Goal: Task Accomplishment & Management: Manage account settings

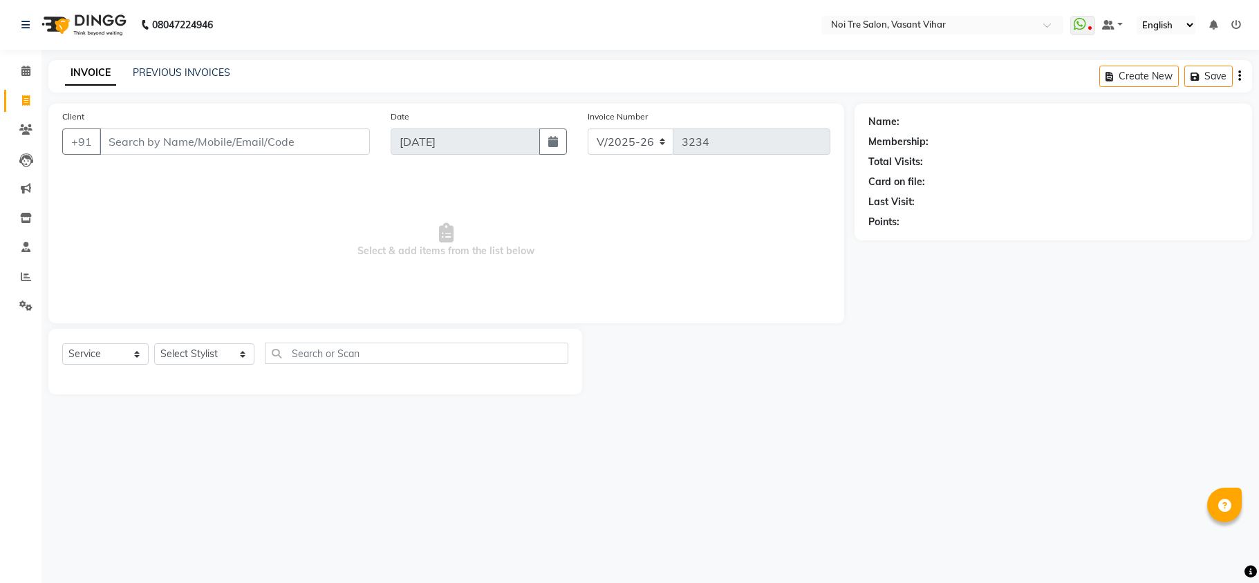
select select "3944"
select select "service"
click at [169, 76] on link "PREVIOUS INVOICES" at bounding box center [181, 72] width 97 height 12
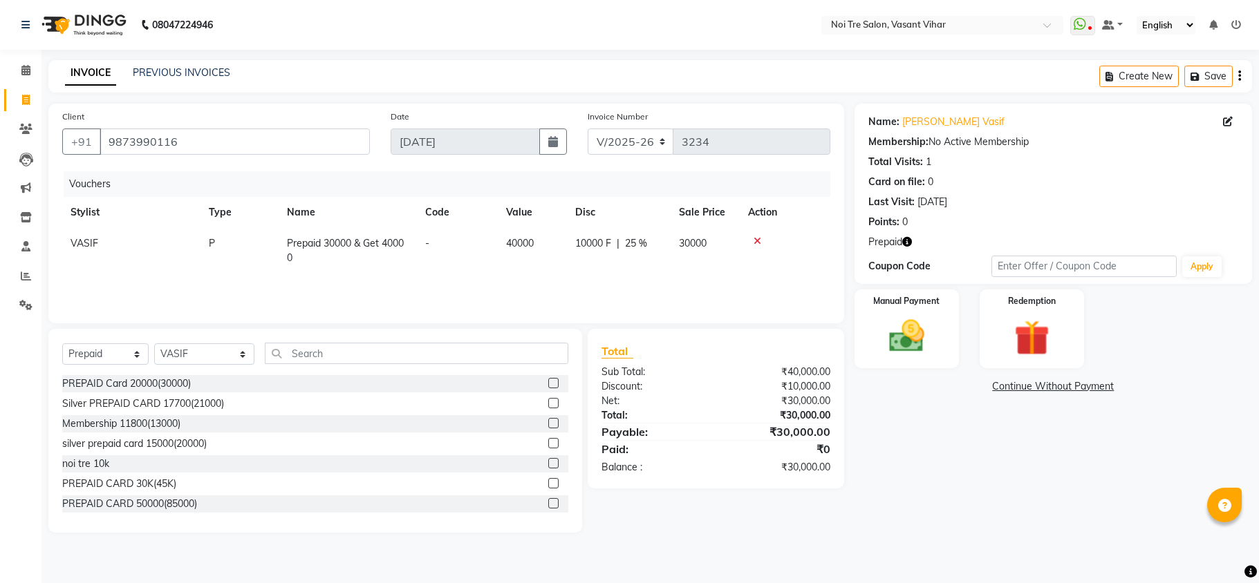
select select "3944"
select select "P"
select select "46585"
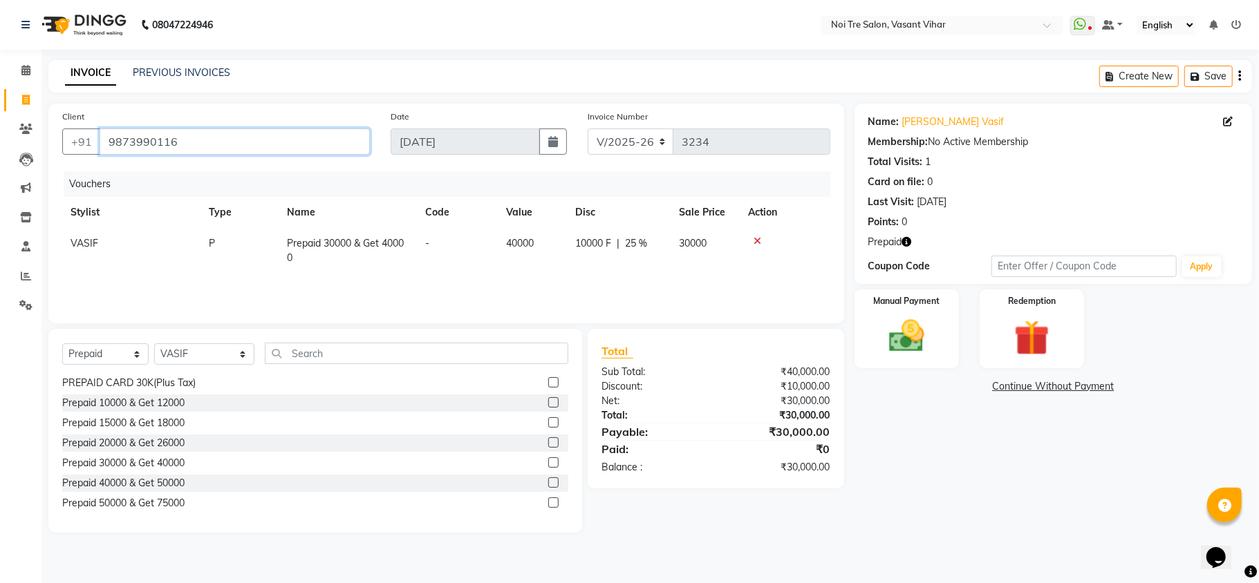
drag, startPoint x: 234, startPoint y: 153, endPoint x: 0, endPoint y: 109, distance: 237.8
click at [0, 109] on app-home "08047224946 Select Location × Noi Tre Salon, Vasant Vihar WhatsApp Status ✕ Sta…" at bounding box center [629, 277] width 1259 height 554
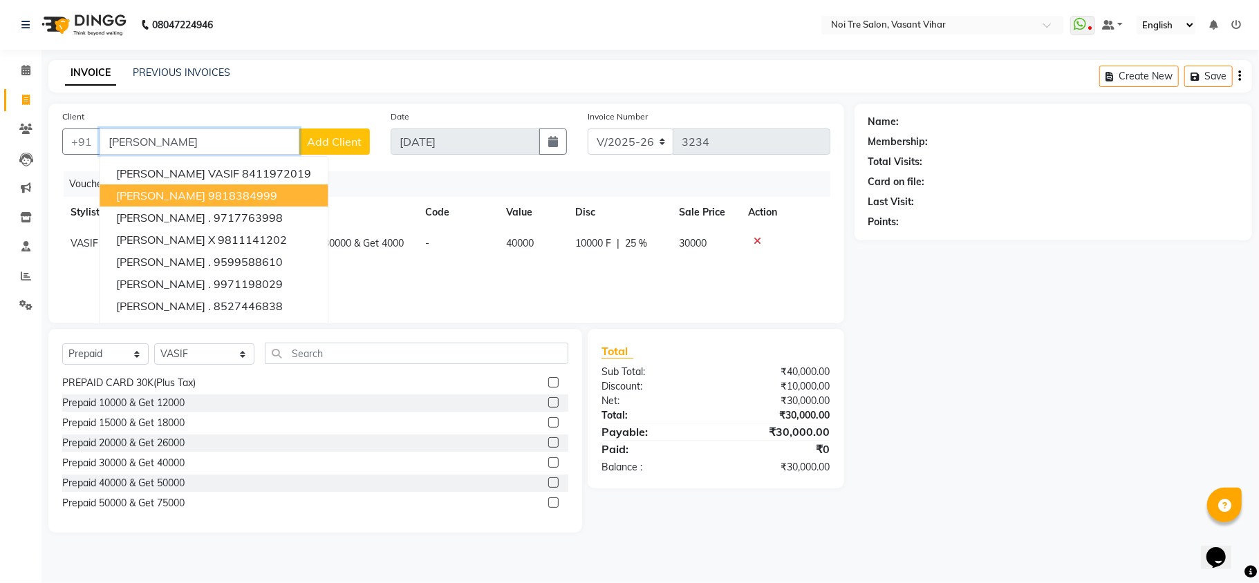
click at [223, 194] on ngb-highlight "9818384999" at bounding box center [242, 196] width 69 height 14
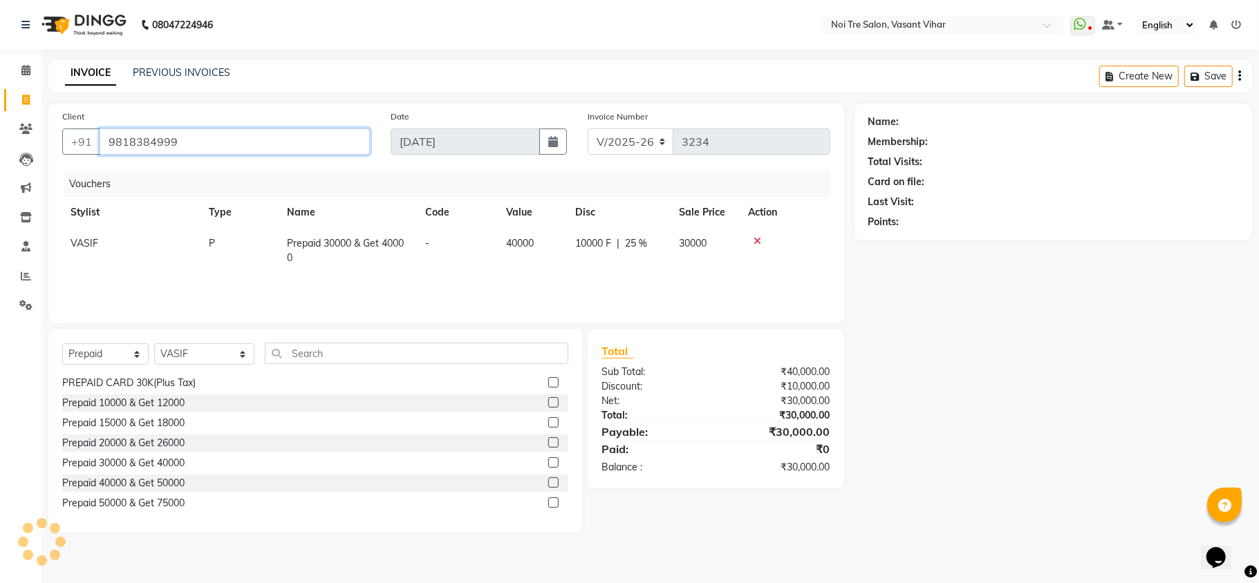
type input "9818384999"
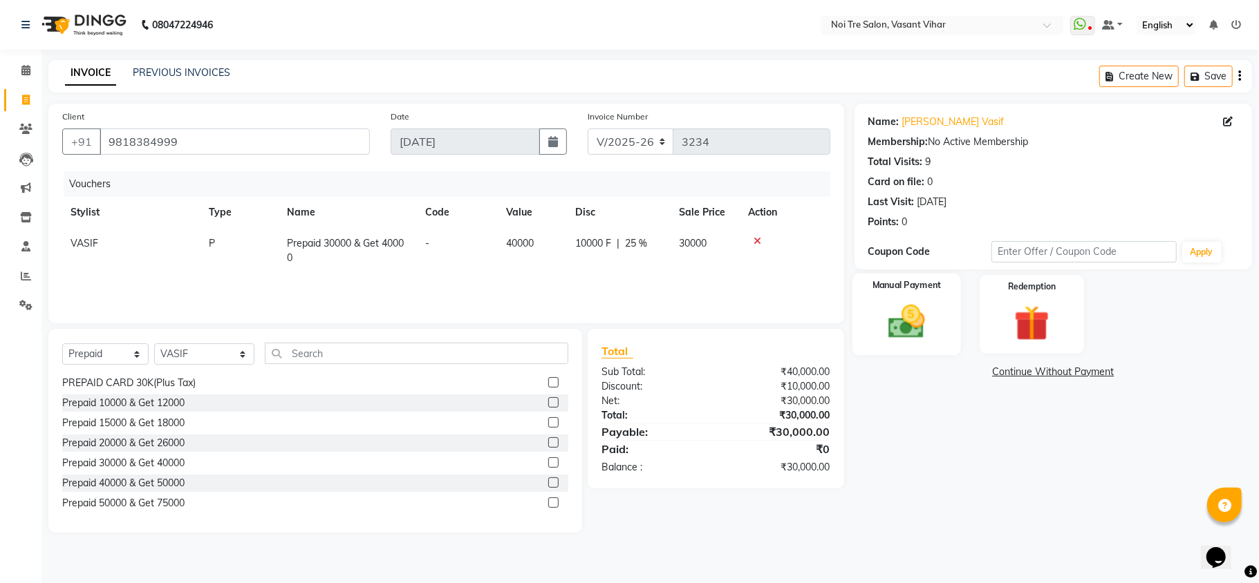
click at [919, 314] on img at bounding box center [907, 322] width 60 height 43
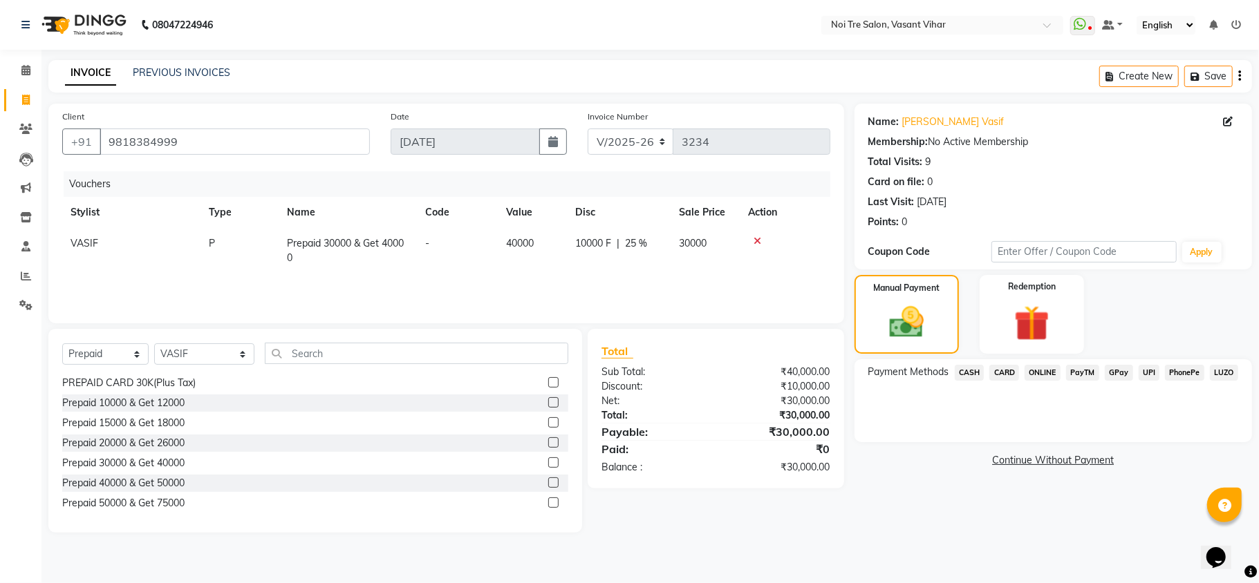
click at [1006, 375] on span "CARD" at bounding box center [1004, 373] width 30 height 16
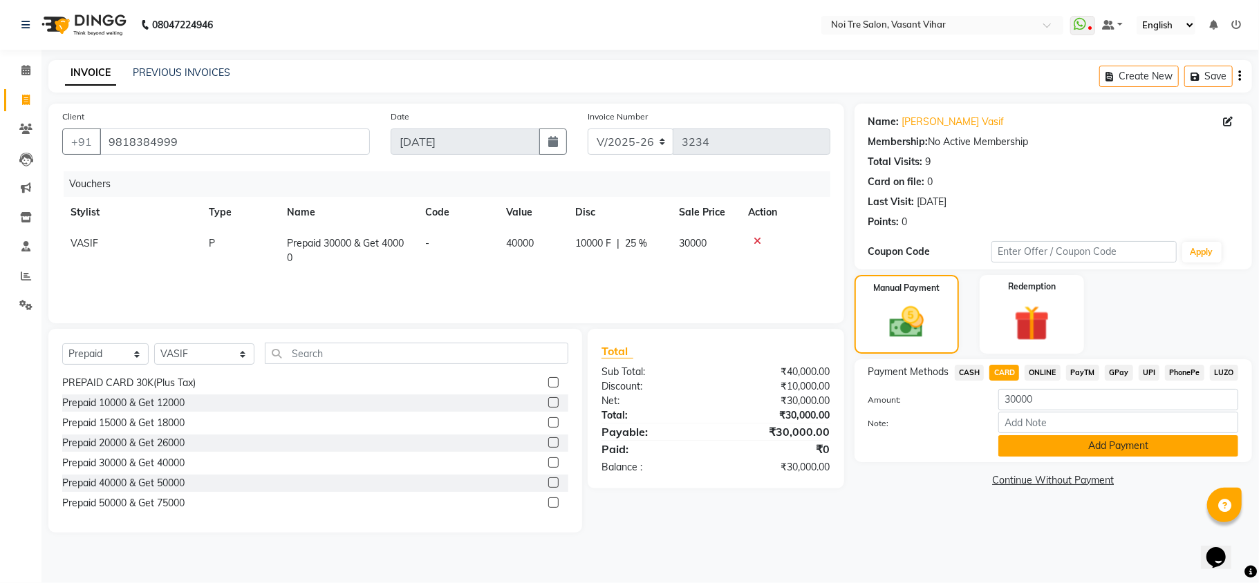
click at [1087, 451] on button "Add Payment" at bounding box center [1118, 446] width 240 height 21
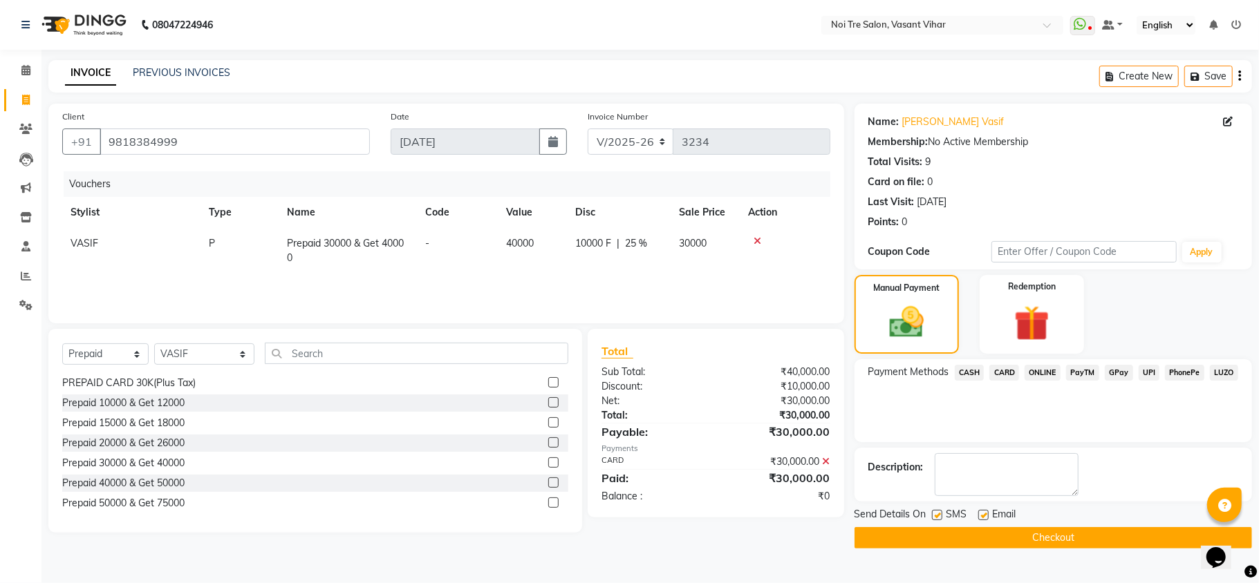
click at [982, 516] on label at bounding box center [983, 515] width 10 height 10
click at [982, 516] on input "checkbox" at bounding box center [982, 516] width 9 height 9
checkbox input "false"
click at [935, 517] on label at bounding box center [937, 515] width 10 height 10
click at [935, 517] on input "checkbox" at bounding box center [936, 516] width 9 height 9
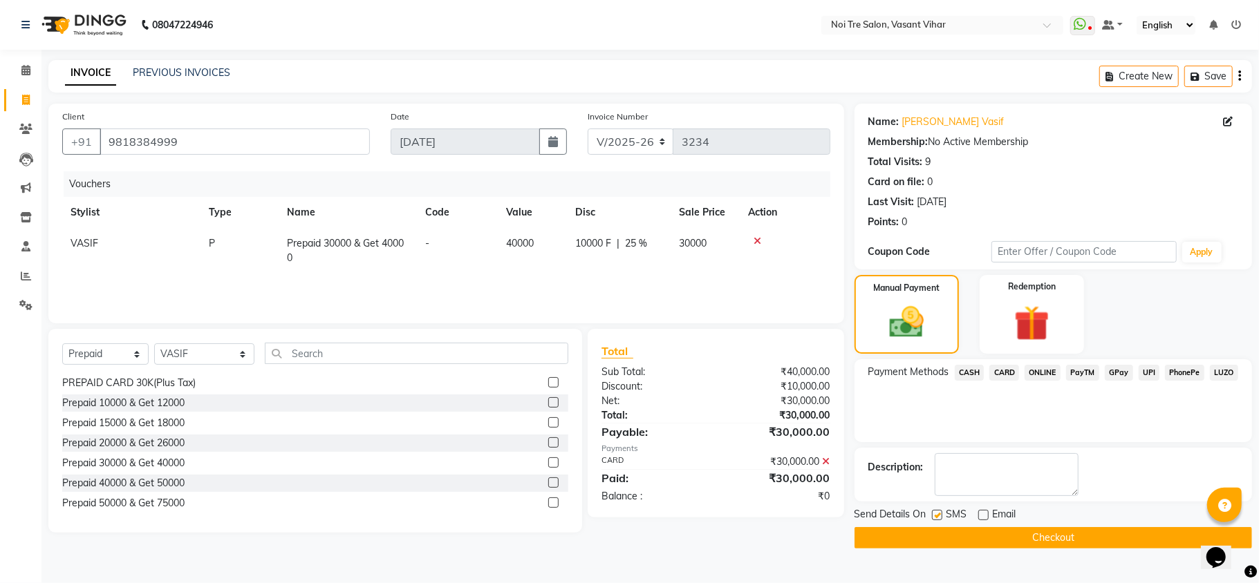
checkbox input "false"
click at [991, 543] on button "Checkout" at bounding box center [1052, 537] width 397 height 21
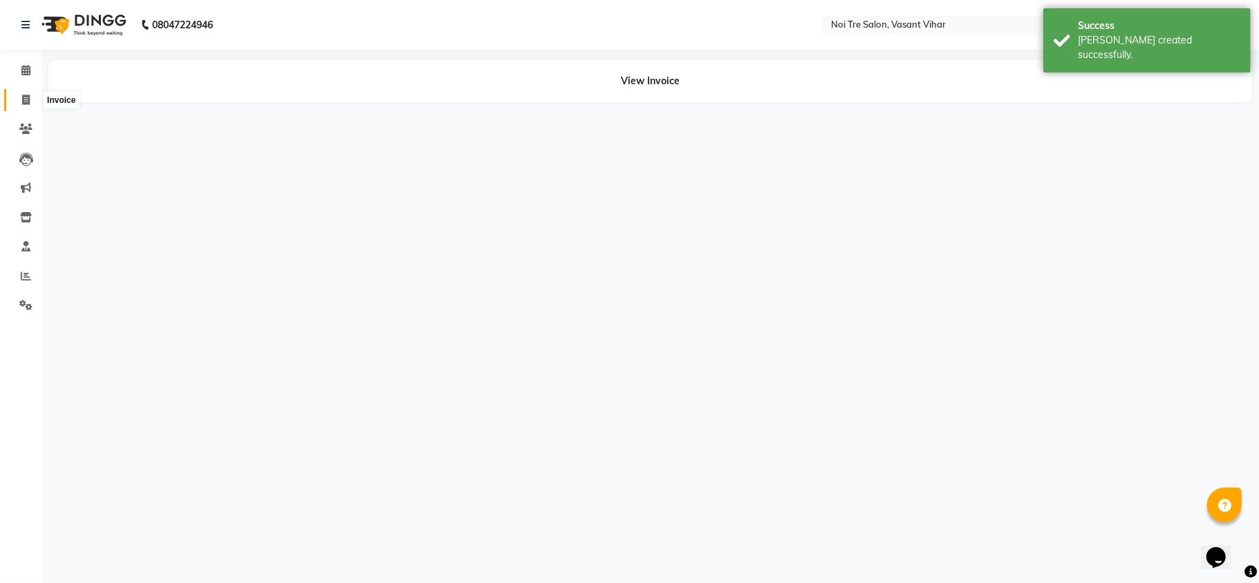
click at [19, 97] on span at bounding box center [26, 101] width 24 height 16
select select "service"
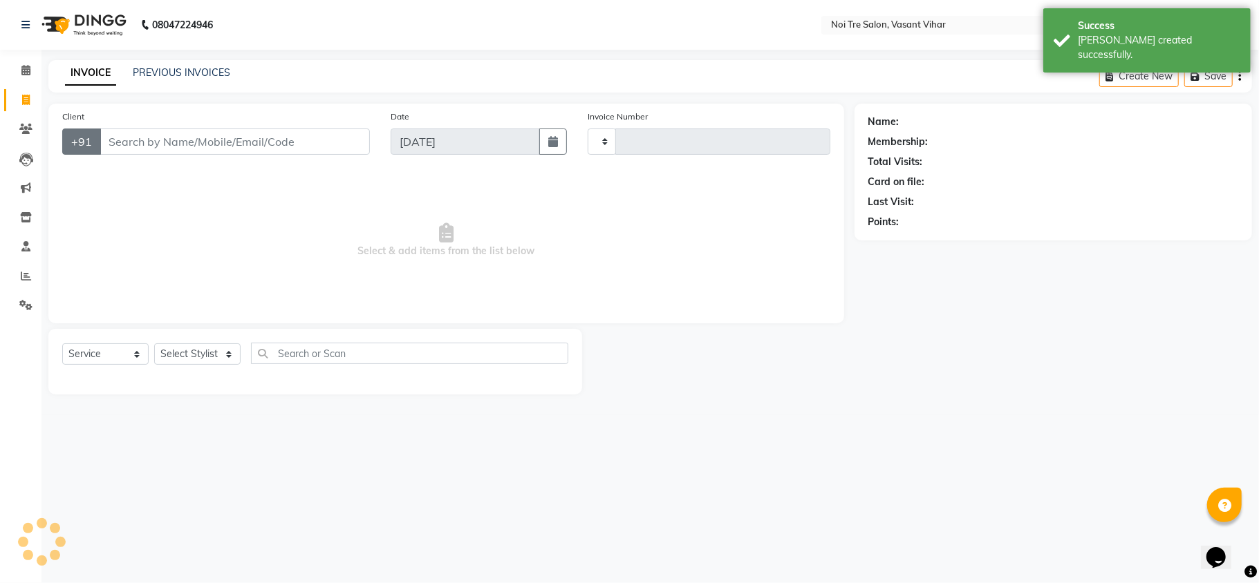
type input "3235"
select select "3944"
click at [24, 130] on icon at bounding box center [25, 129] width 13 height 10
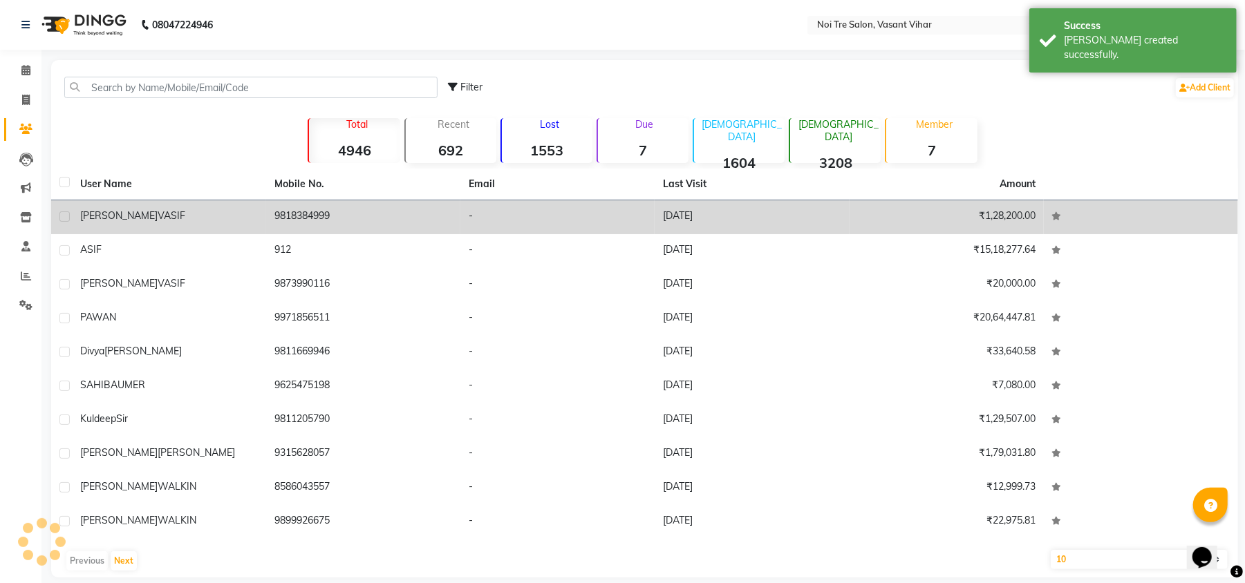
click at [158, 220] on span "VASIF" at bounding box center [172, 215] width 28 height 12
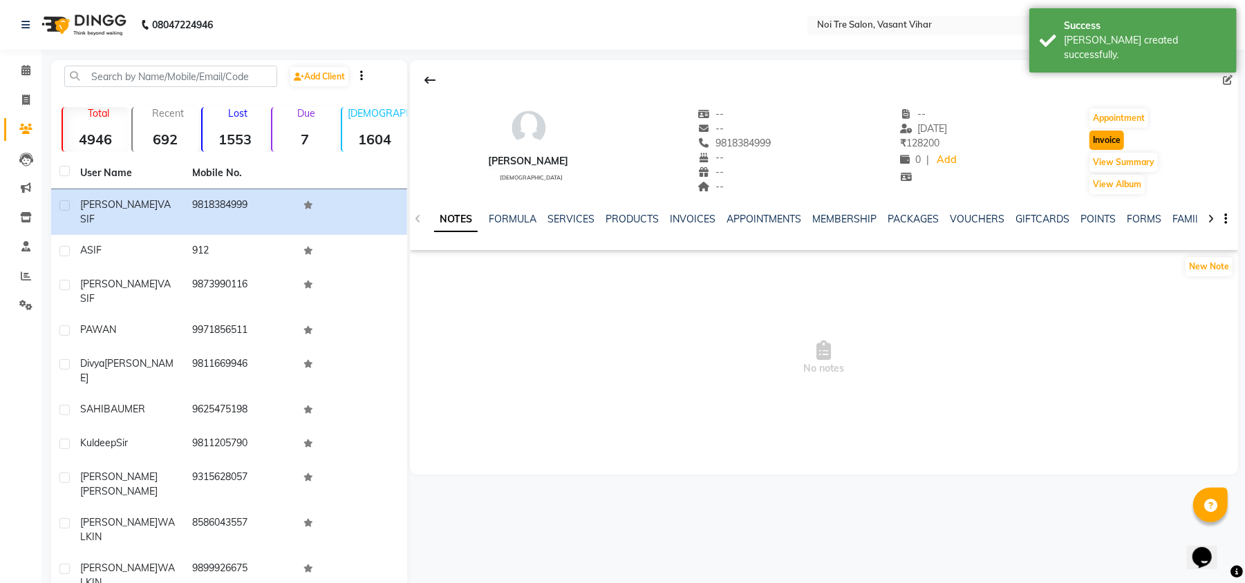
click at [1096, 140] on button "Invoice" at bounding box center [1106, 140] width 35 height 19
select select "service"
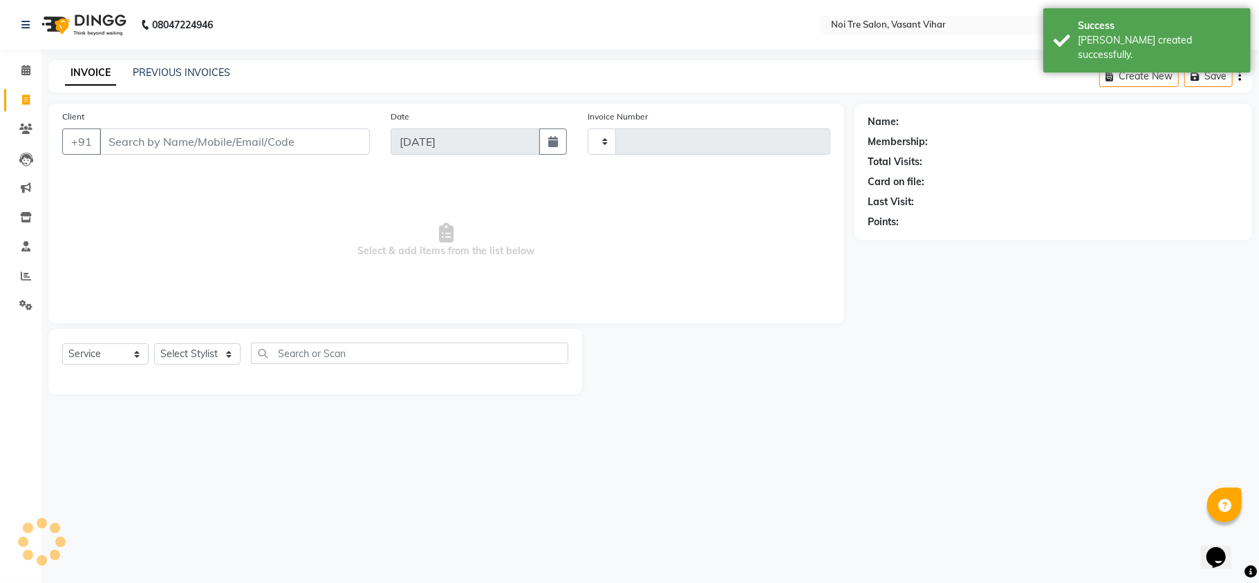
type input "3235"
select select "3944"
type input "9818384999"
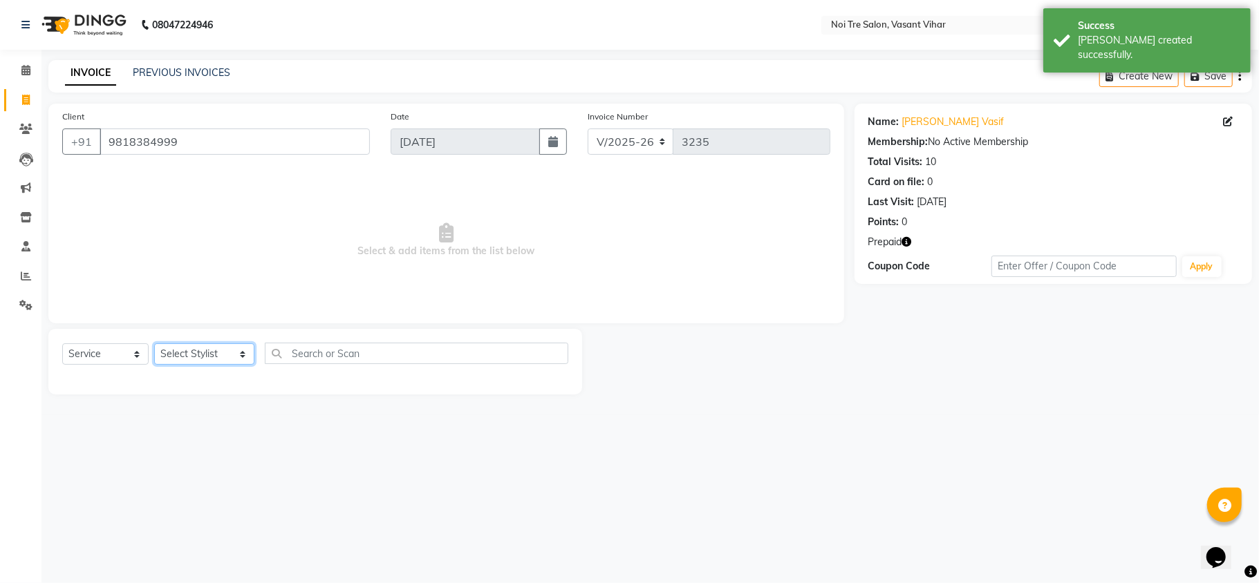
click at [186, 351] on select "Select Stylist Abhishek AMARNATH Asif DANISH(PUNJABI BAGH) DHARAM FAIZAN GEETA …" at bounding box center [204, 354] width 100 height 21
select select "46585"
click at [154, 344] on select "Select Stylist Abhishek AMARNATH Asif DANISH(PUNJABI BAGH) DHARAM FAIZAN GEETA …" at bounding box center [204, 354] width 100 height 21
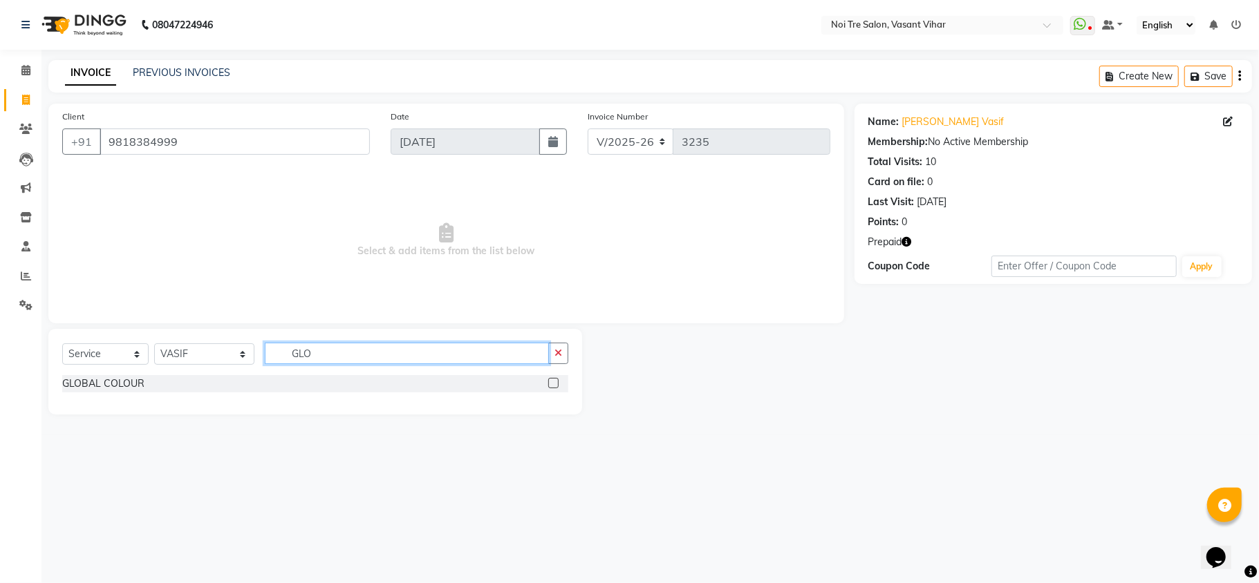
type input "GLO"
click at [549, 383] on label at bounding box center [553, 383] width 10 height 10
click at [549, 383] on input "checkbox" at bounding box center [552, 384] width 9 height 9
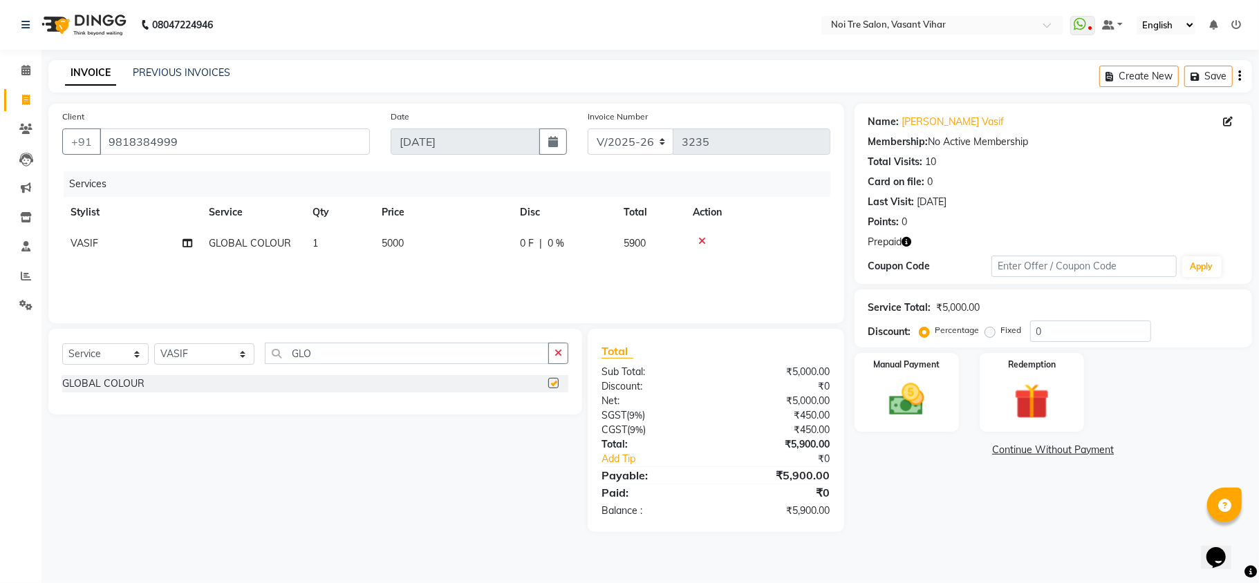
checkbox input "false"
click at [443, 241] on td "5000" at bounding box center [442, 243] width 138 height 31
select select "46585"
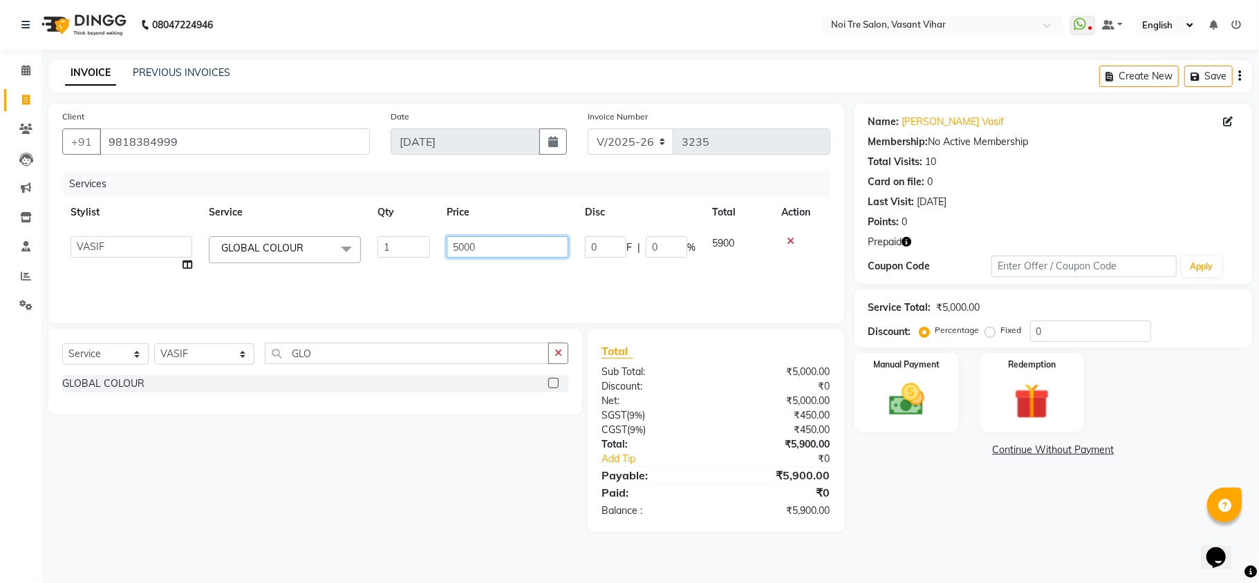
drag, startPoint x: 494, startPoint y: 241, endPoint x: 238, endPoint y: 198, distance: 258.7
click at [238, 198] on table "Stylist Service Qty Price Disc Total Action Abhishek AMARNATH Asif DANISH(PUNJA…" at bounding box center [446, 239] width 768 height 84
drag, startPoint x: 510, startPoint y: 245, endPoint x: 274, endPoint y: 205, distance: 239.7
click at [274, 205] on table "Stylist Service Qty Price Disc Total Action Abhishek AMARNATH Asif DANISH(PUNJA…" at bounding box center [446, 239] width 768 height 84
type input "7000"
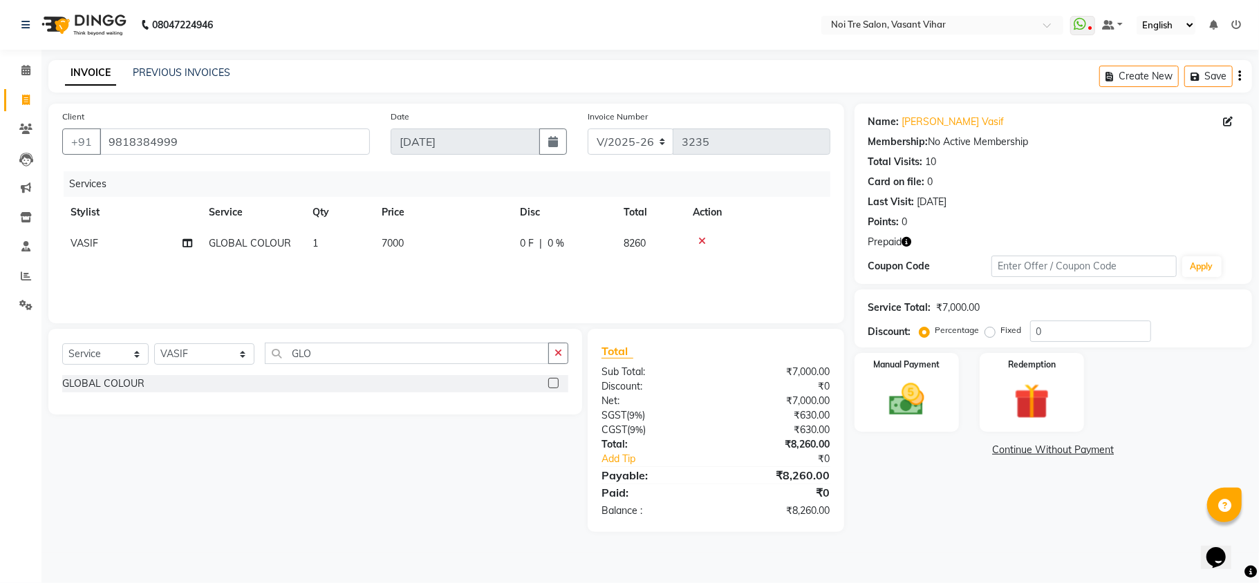
click at [1084, 543] on main "INVOICE PREVIOUS INVOICES Create New Save Client +91 9818384999 Date 01-09-2025…" at bounding box center [649, 306] width 1217 height 493
click at [285, 249] on span "GLOBAL COLOUR" at bounding box center [250, 243] width 82 height 12
select select "46585"
click at [347, 242] on span at bounding box center [347, 249] width 28 height 26
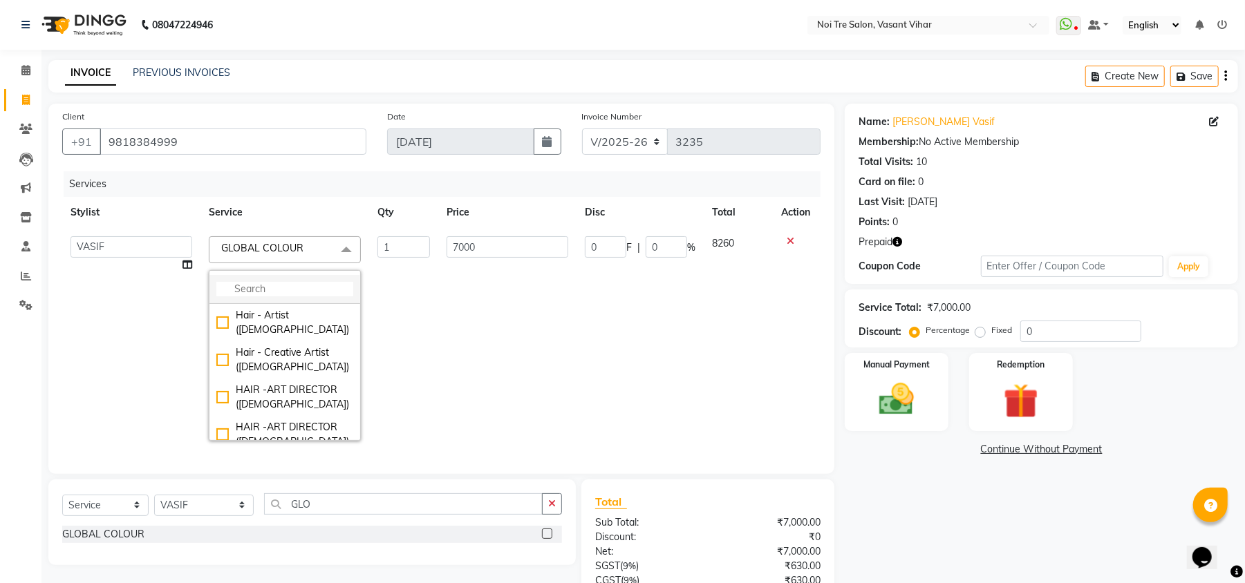
click at [303, 281] on li at bounding box center [284, 289] width 151 height 29
click at [274, 285] on input "multiselect-search" at bounding box center [284, 289] width 137 height 15
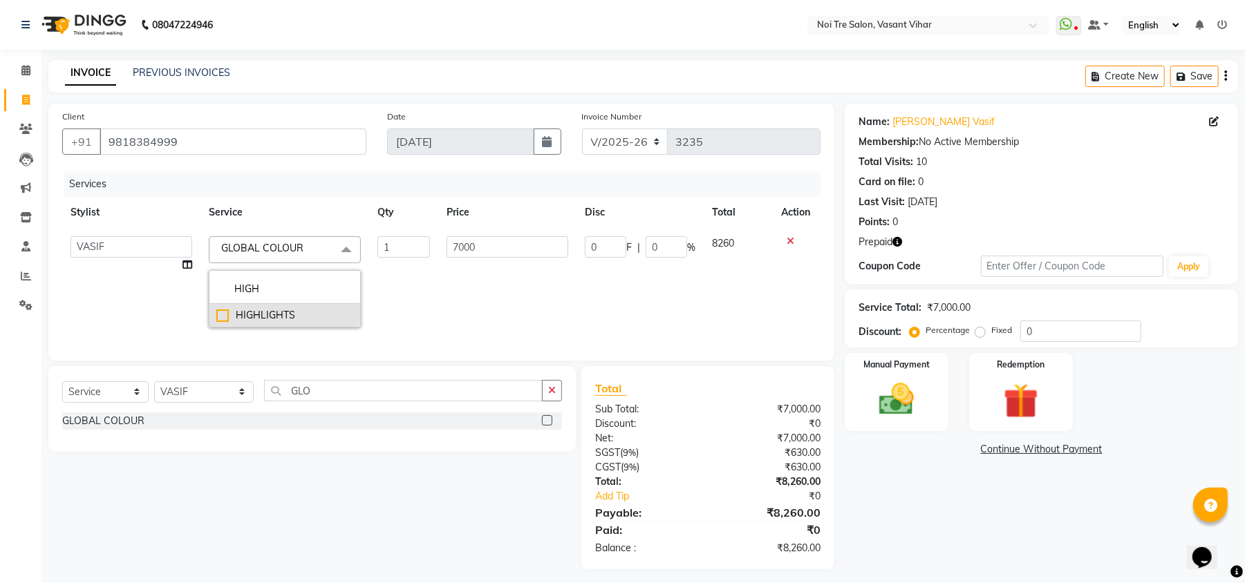
type input "HIGH"
click at [291, 322] on div "HIGHLIGHTS" at bounding box center [284, 315] width 137 height 15
checkbox input "true"
click at [543, 300] on td "7500" at bounding box center [507, 282] width 138 height 108
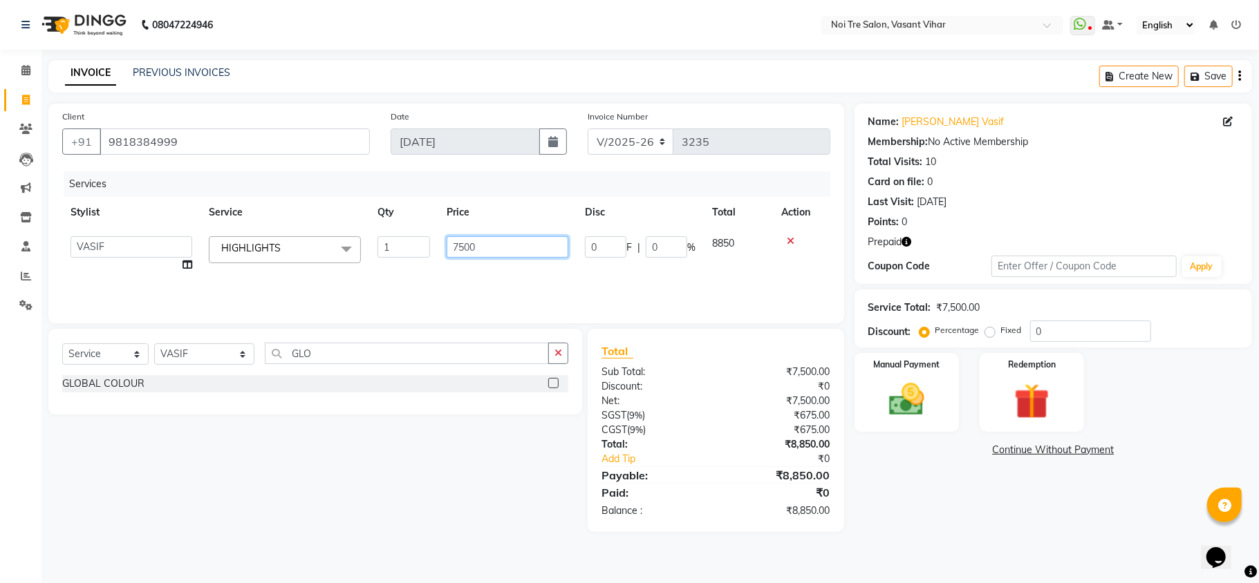
drag, startPoint x: 531, startPoint y: 241, endPoint x: 277, endPoint y: 241, distance: 253.7
click at [282, 241] on tr "Abhishek AMARNATH Asif DANISH(PUNJABI BAGH) DHARAM FAIZAN GEETA Kamal Karan PDC…" at bounding box center [446, 254] width 768 height 53
type input "7000"
click at [1005, 540] on main "INVOICE PREVIOUS INVOICES Create New Save Client +91 9818384999 Date 01-09-2025…" at bounding box center [649, 306] width 1217 height 493
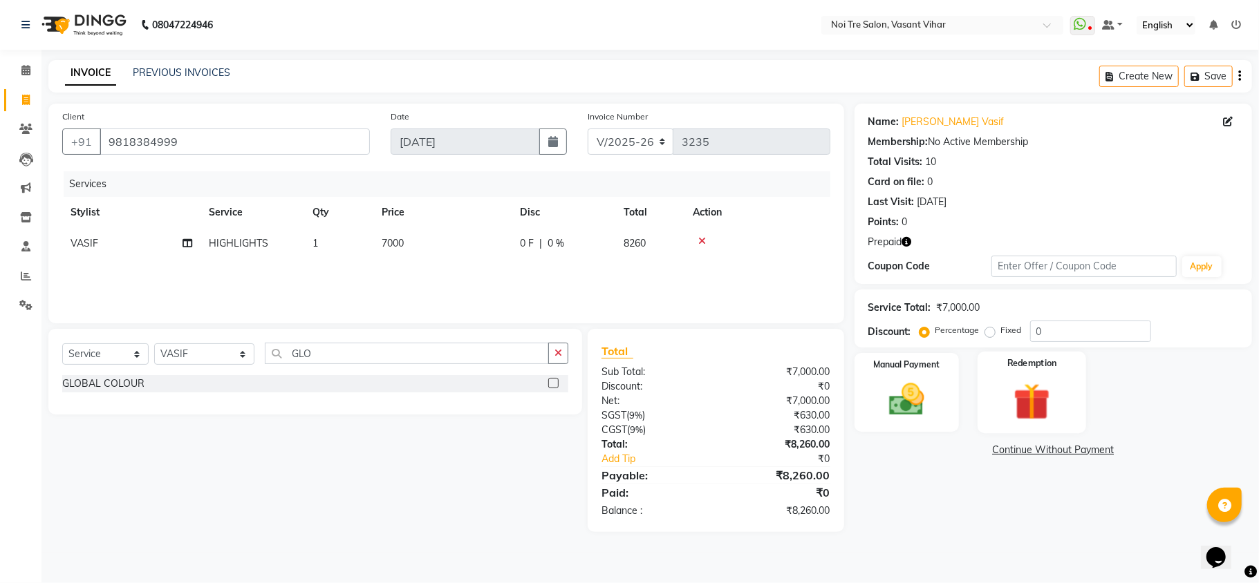
click at [1074, 379] on div "Redemption" at bounding box center [1031, 393] width 109 height 82
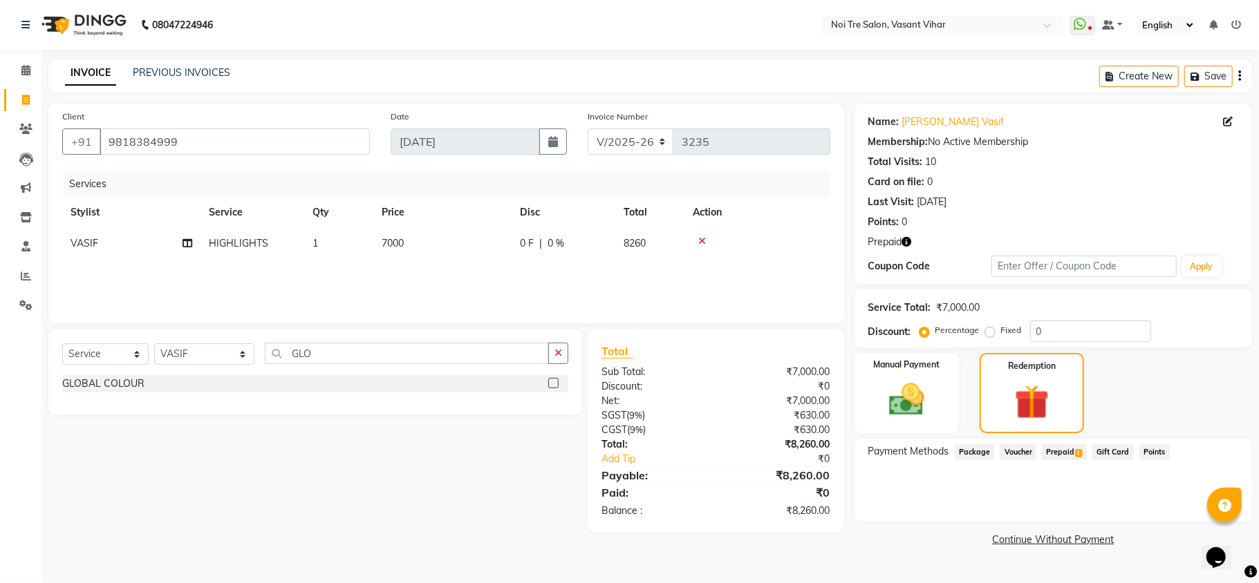
click at [1073, 451] on span "Prepaid 1" at bounding box center [1064, 452] width 45 height 16
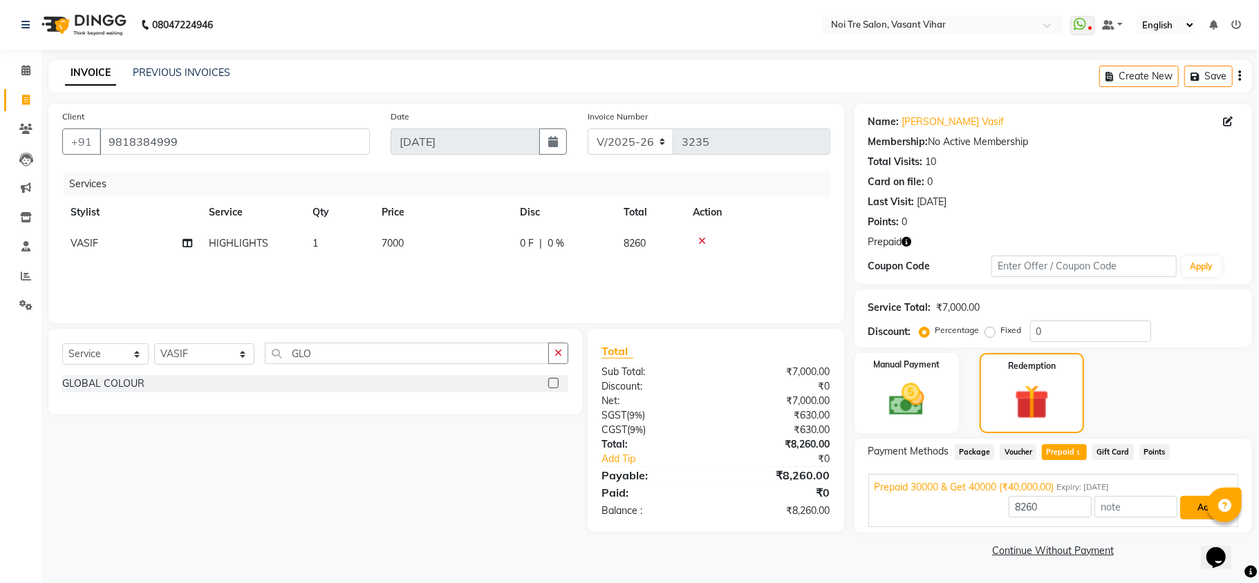
click at [1184, 509] on button "Add" at bounding box center [1205, 508] width 50 height 24
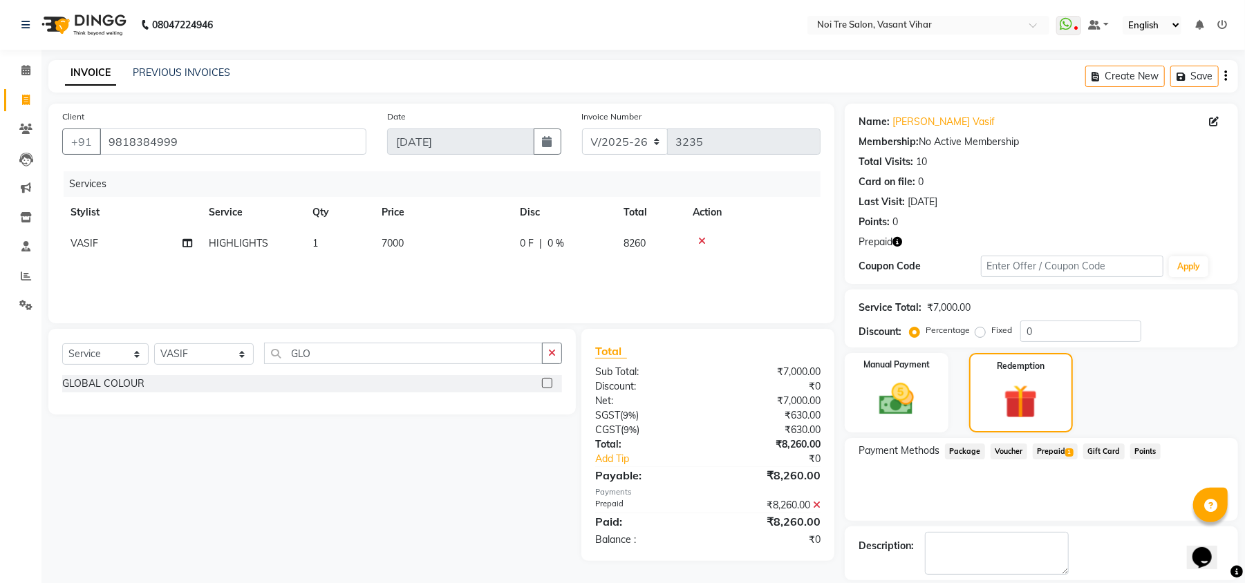
scroll to position [65, 0]
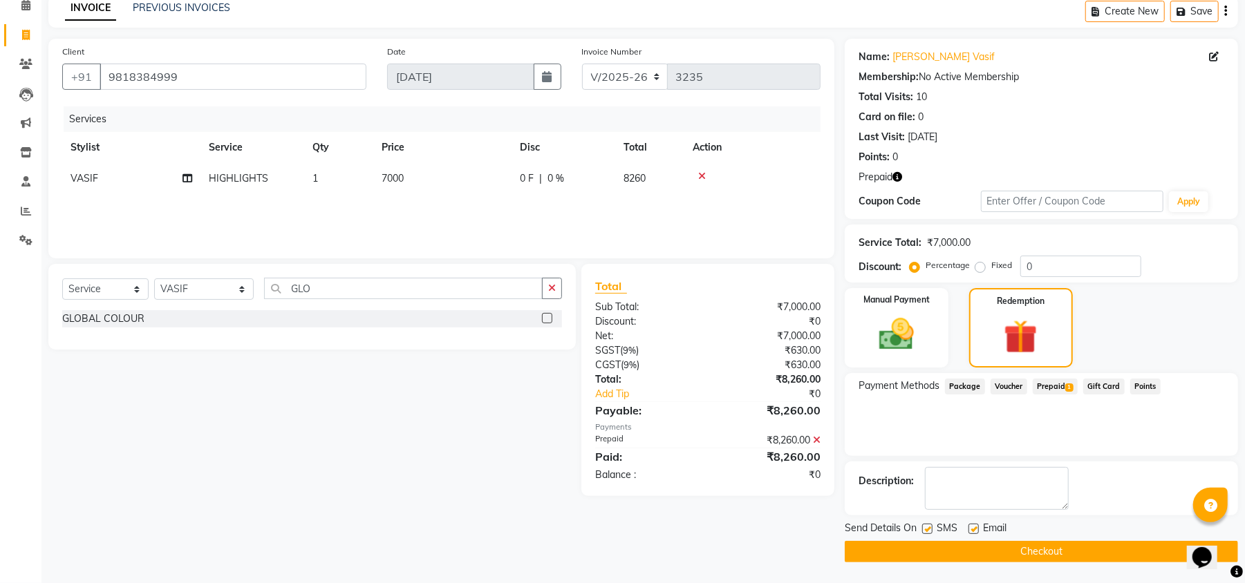
click at [974, 531] on label at bounding box center [973, 529] width 10 height 10
click at [974, 531] on input "checkbox" at bounding box center [972, 529] width 9 height 9
checkbox input "false"
click at [930, 528] on label at bounding box center [927, 529] width 10 height 10
click at [930, 528] on input "checkbox" at bounding box center [926, 529] width 9 height 9
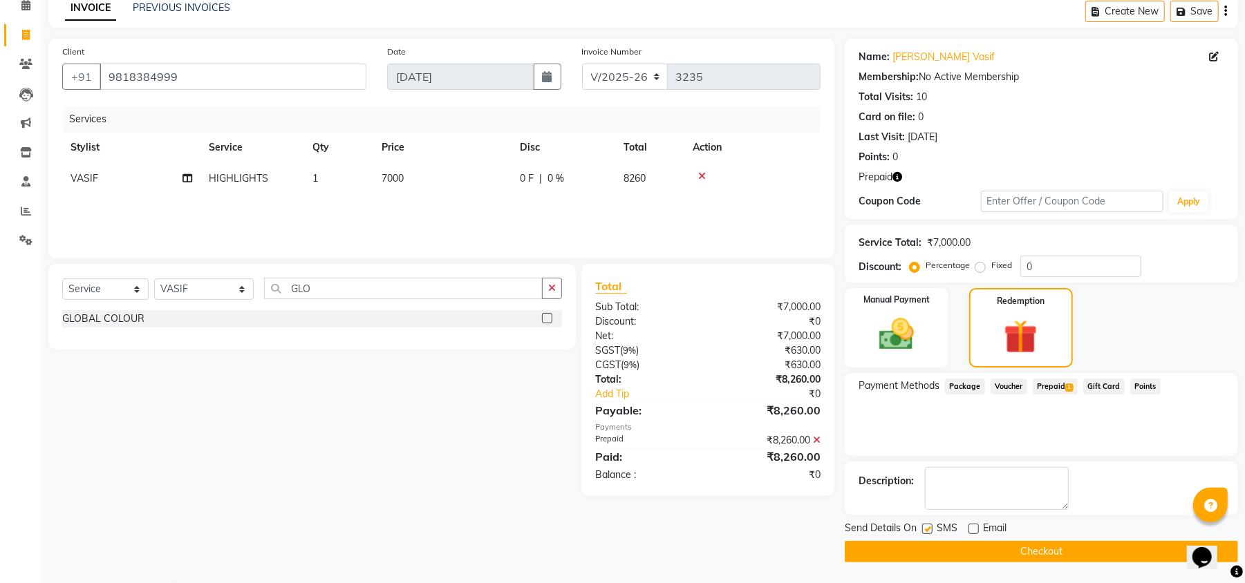
checkbox input "false"
click at [1219, 59] on span at bounding box center [1216, 57] width 15 height 15
click at [1215, 62] on span at bounding box center [1216, 57] width 15 height 15
click at [1212, 56] on icon at bounding box center [1214, 57] width 10 height 10
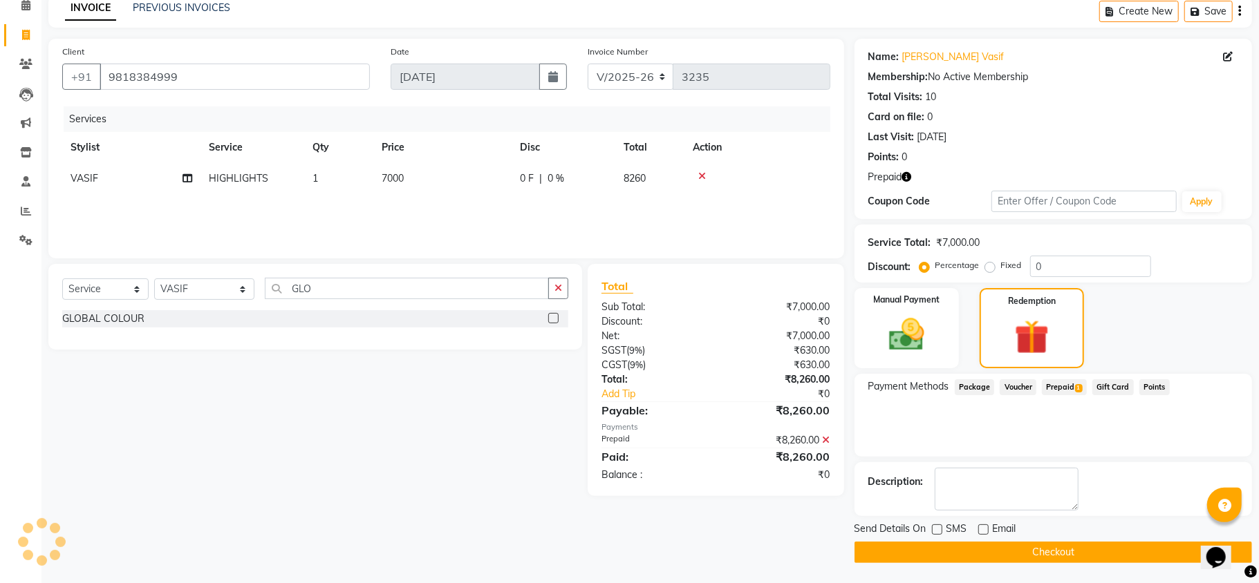
select select "[DEMOGRAPHIC_DATA]"
select select "28143"
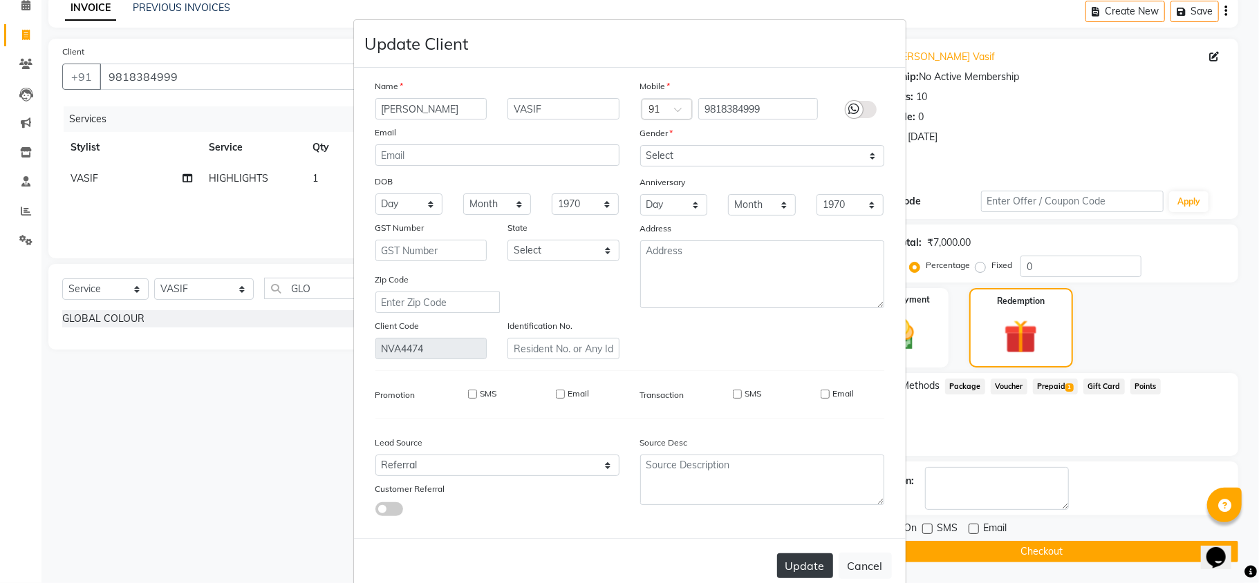
click at [794, 561] on button "Update" at bounding box center [805, 566] width 56 height 25
select select
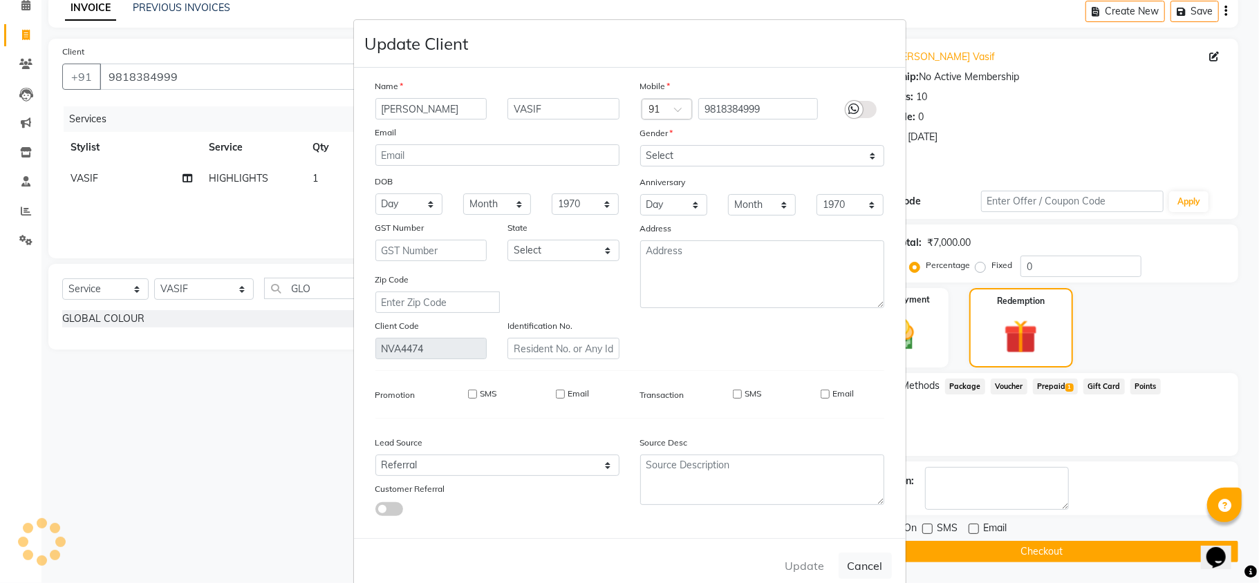
select select
checkbox input "false"
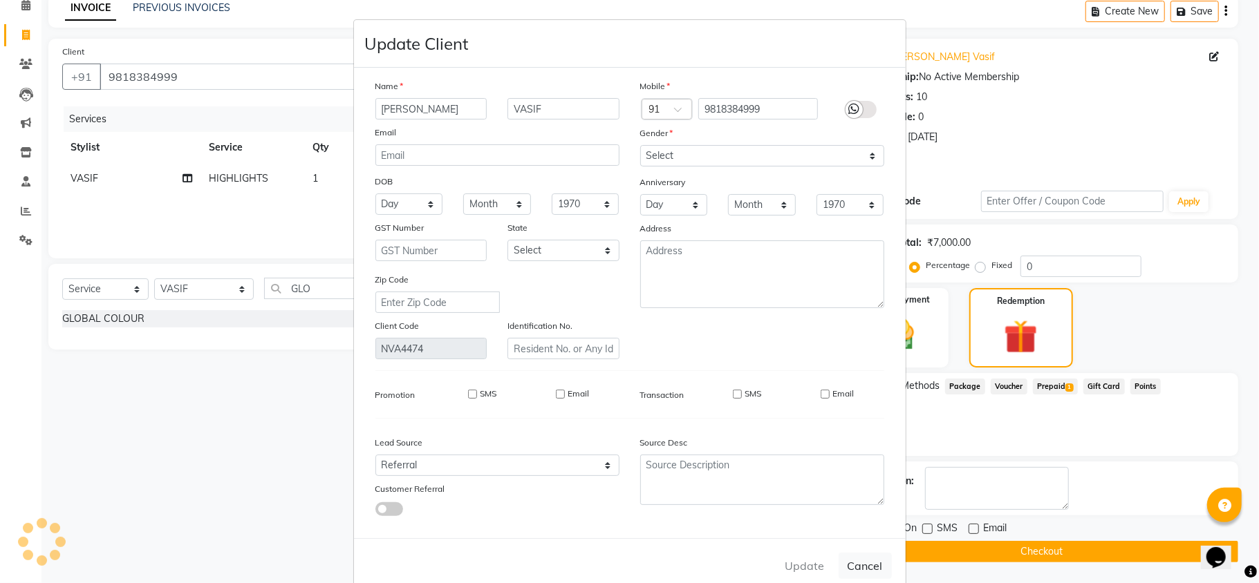
checkbox input "false"
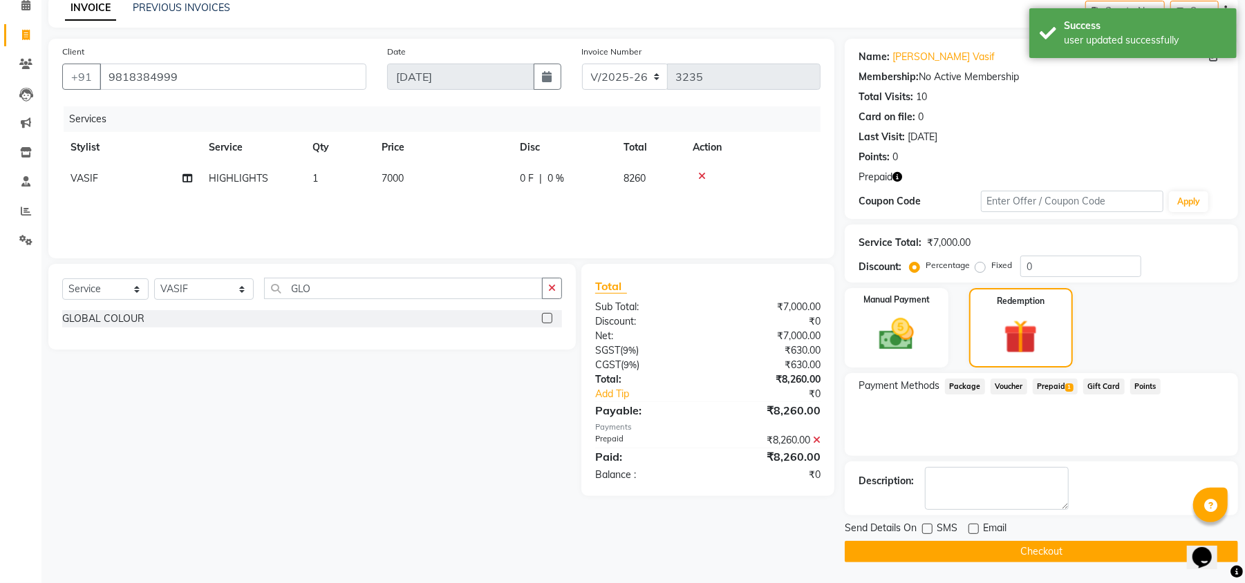
click at [1038, 150] on div "Points: 0" at bounding box center [1042, 157] width 366 height 15
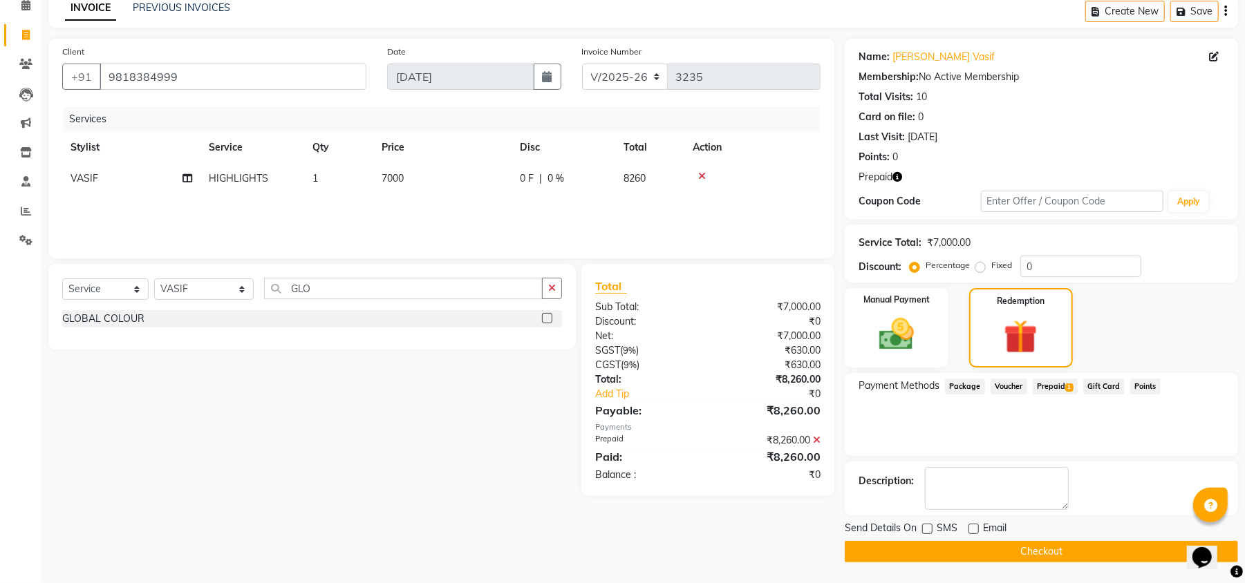
click at [1045, 551] on button "Checkout" at bounding box center [1041, 551] width 393 height 21
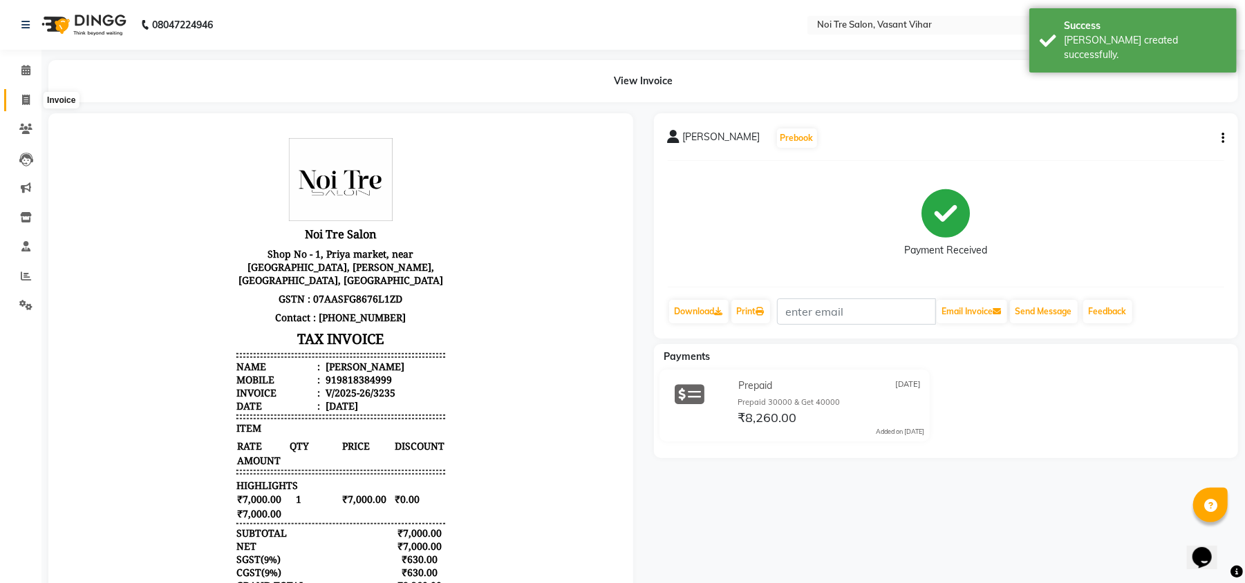
click at [26, 98] on icon at bounding box center [26, 100] width 8 height 10
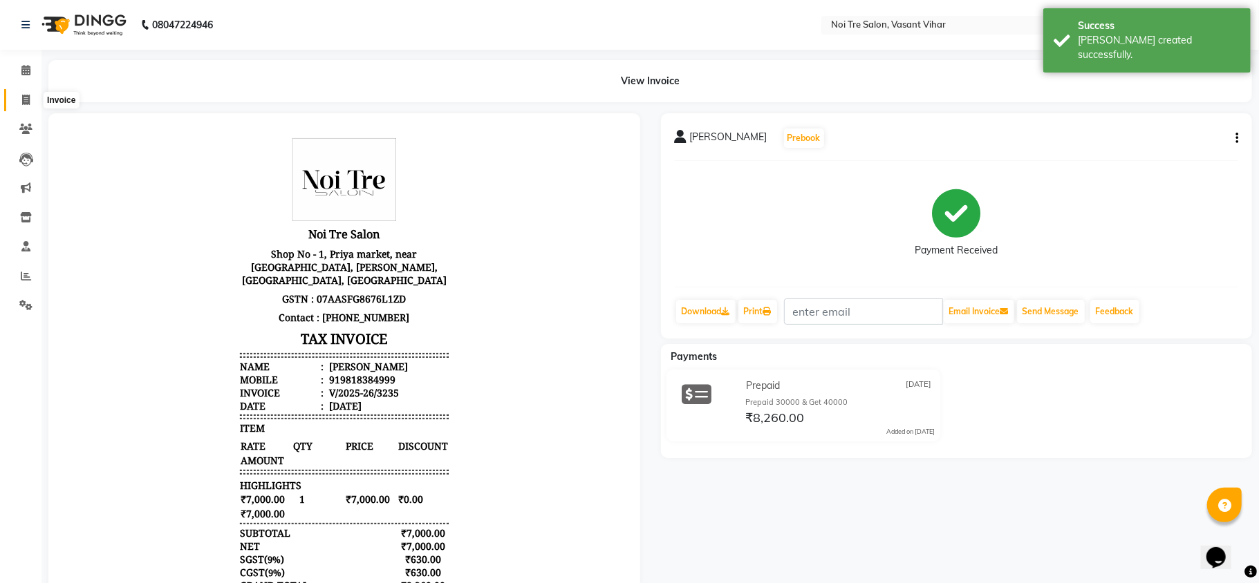
select select "3944"
select select "service"
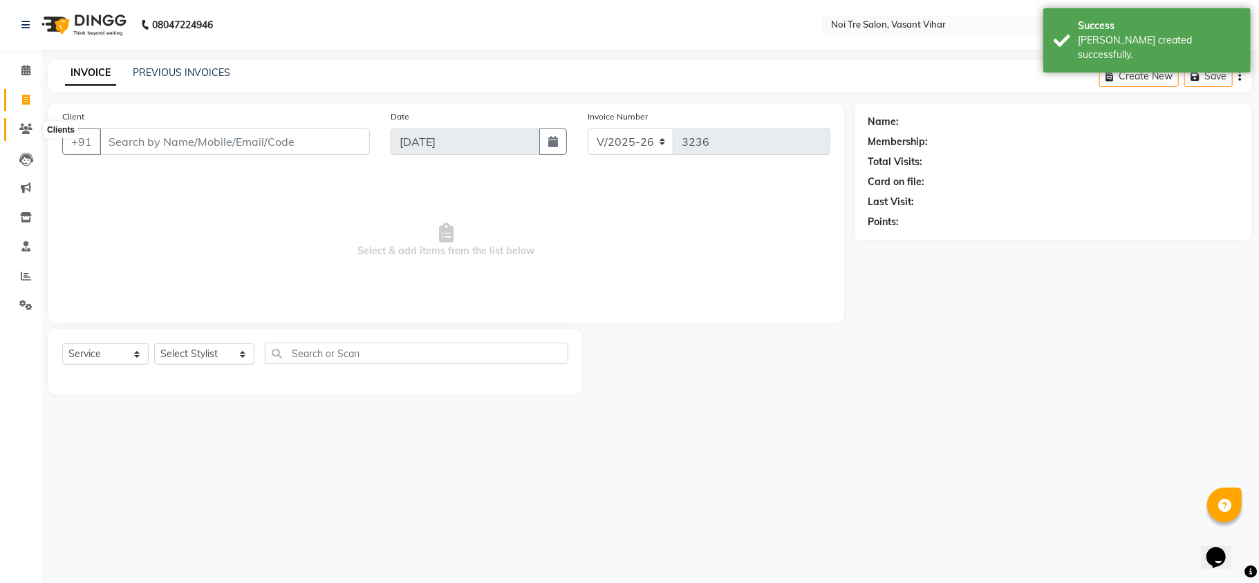
click at [28, 122] on span at bounding box center [26, 130] width 24 height 16
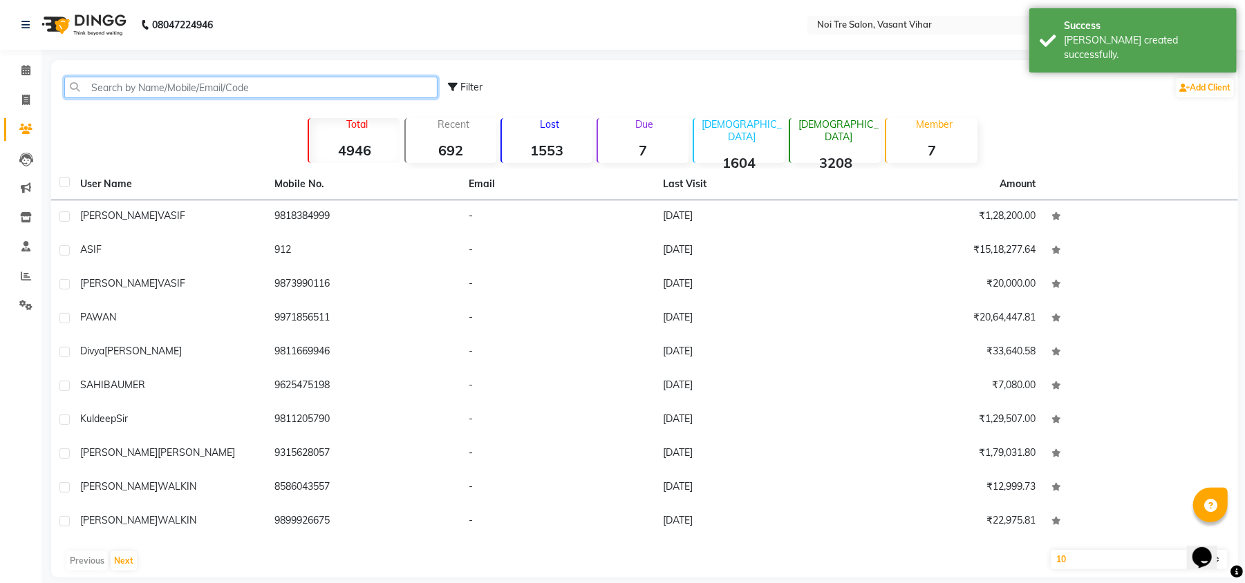
click at [214, 87] on input "text" at bounding box center [250, 87] width 373 height 21
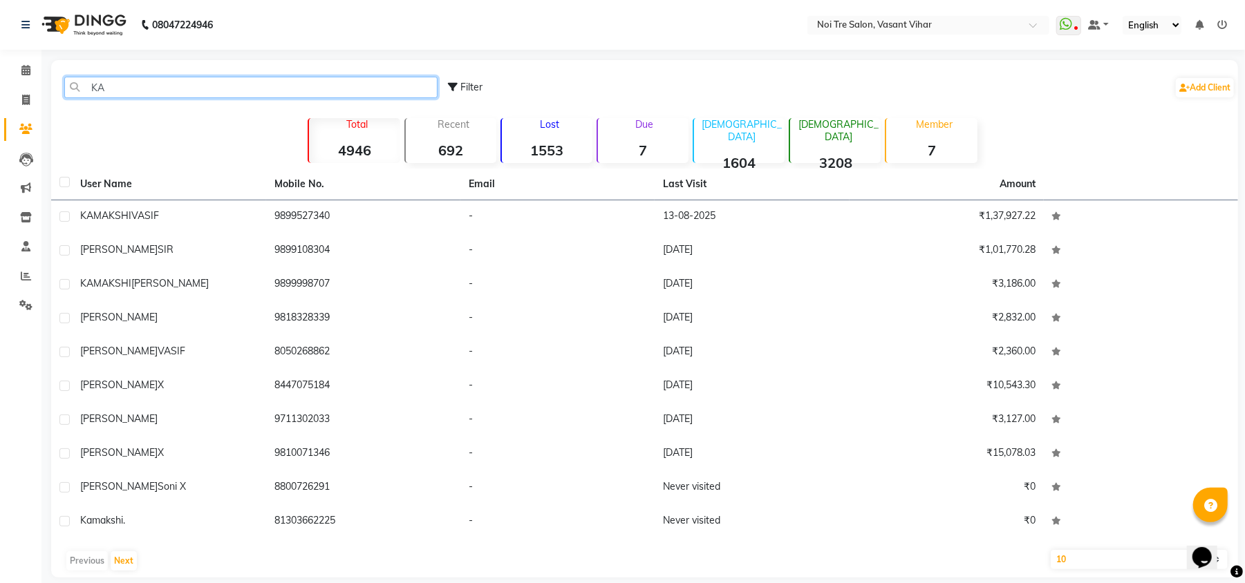
type input "K"
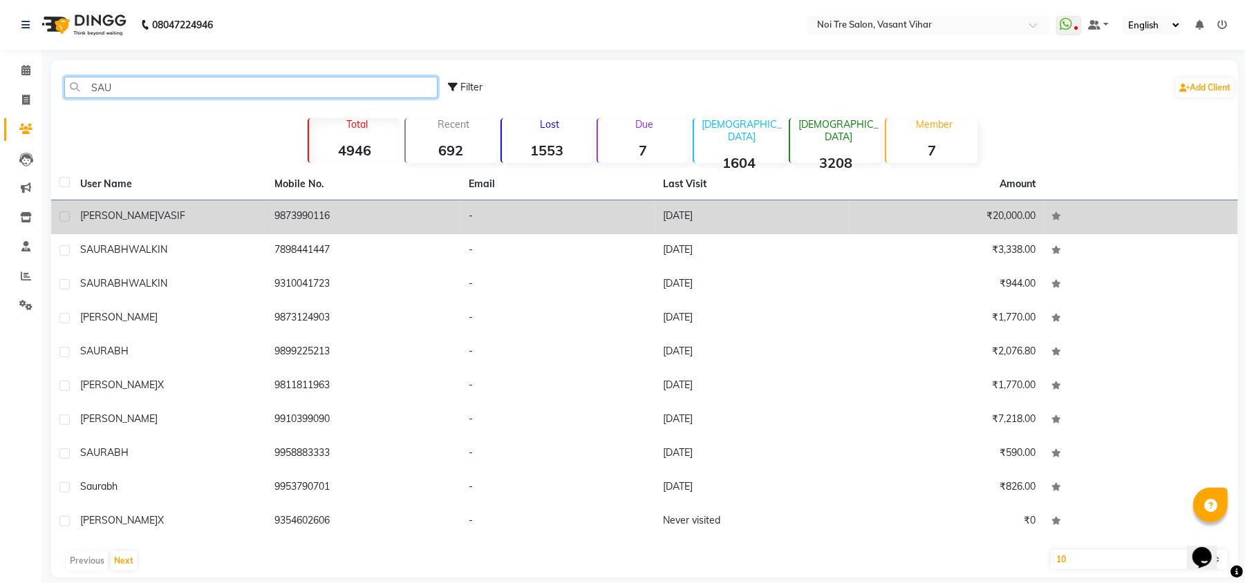
type input "SAU"
click at [206, 225] on td "SAUMYA VASIF" at bounding box center [169, 217] width 194 height 34
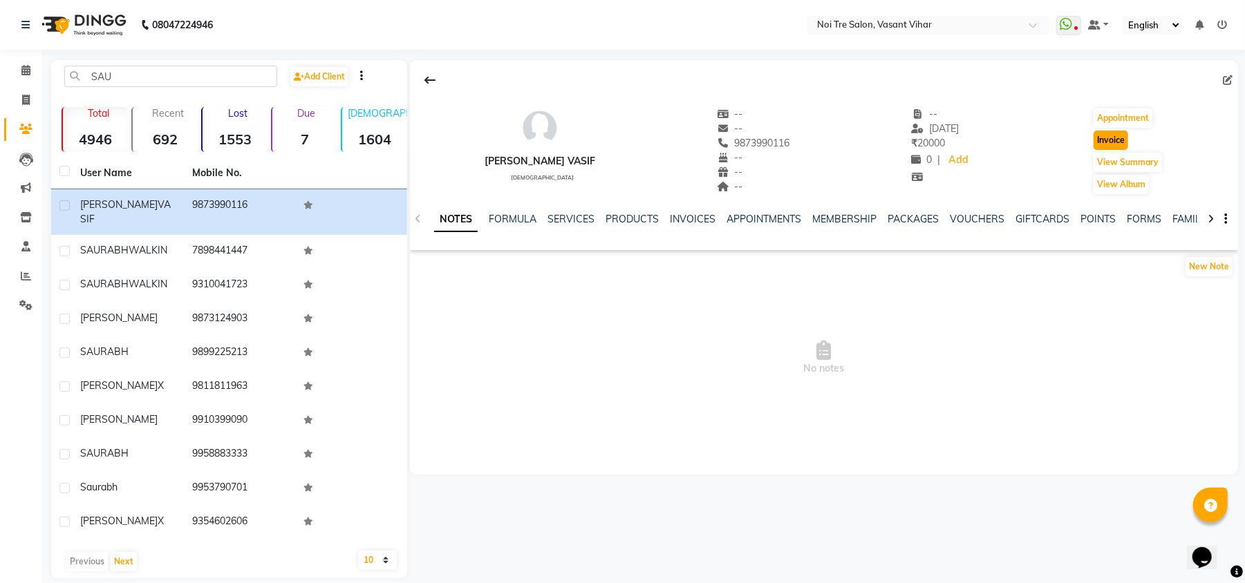
click at [1113, 140] on button "Invoice" at bounding box center [1111, 140] width 35 height 19
select select "service"
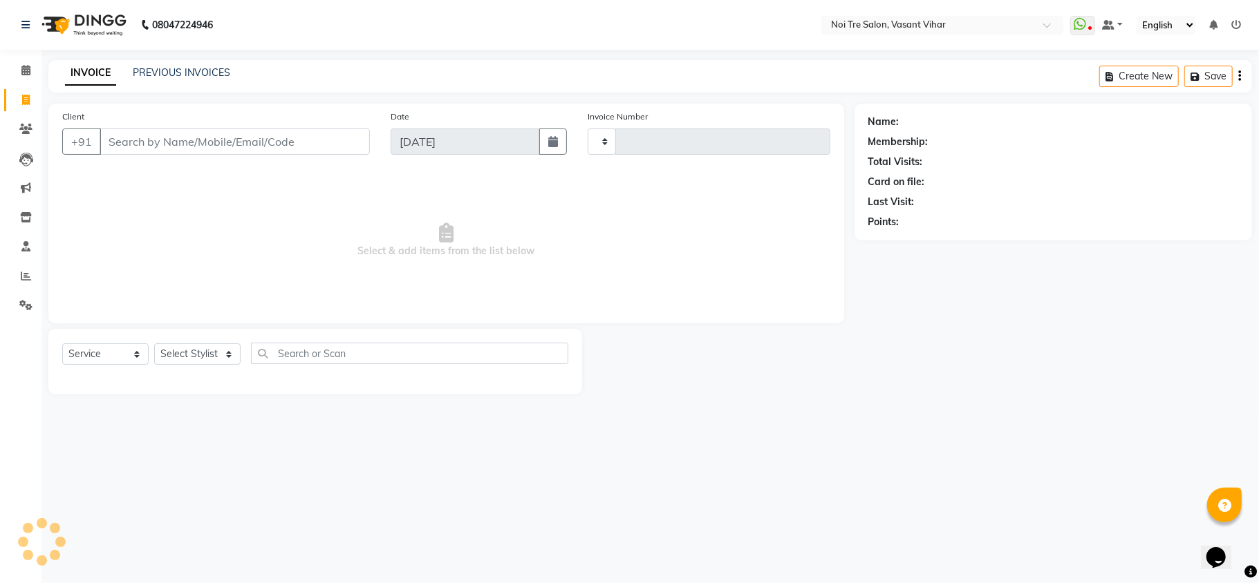
type input "3236"
select select "3944"
type input "9873990116"
drag, startPoint x: 198, startPoint y: 358, endPoint x: 208, endPoint y: 344, distance: 17.8
click at [198, 358] on select "Select Stylist Abhishek AMARNATH Asif DANISH(PUNJABI BAGH) DHARAM FAIZAN GEETA …" at bounding box center [204, 354] width 100 height 21
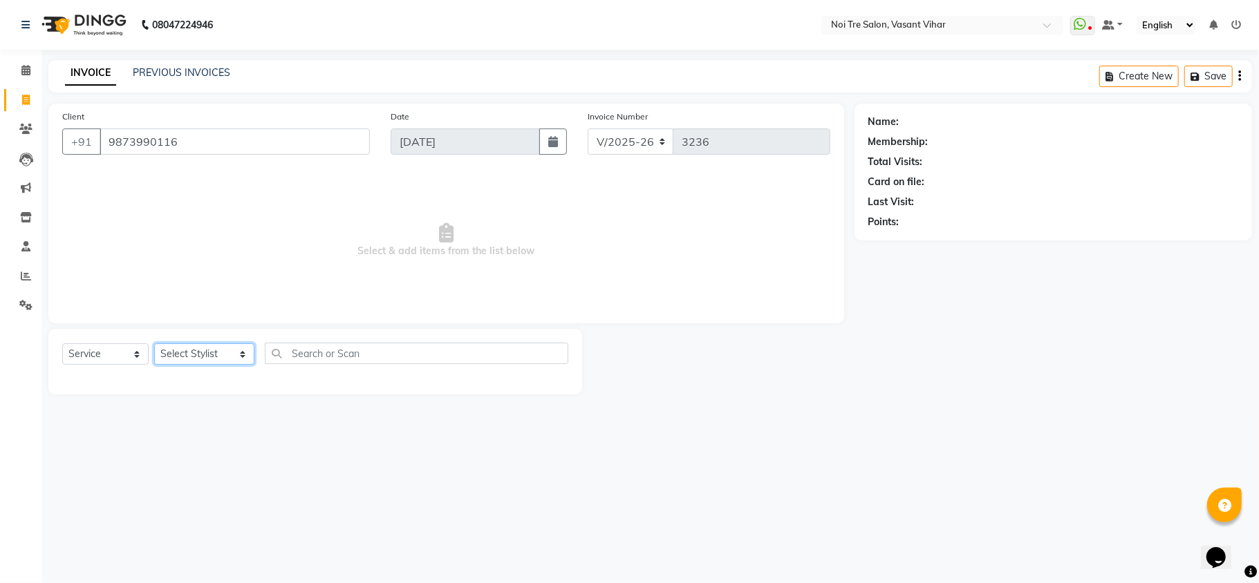
select select "46585"
click at [154, 344] on select "Select Stylist Abhishek AMARNATH Asif DANISH(PUNJABI BAGH) DHARAM FAIZAN GEETA …" at bounding box center [204, 354] width 100 height 21
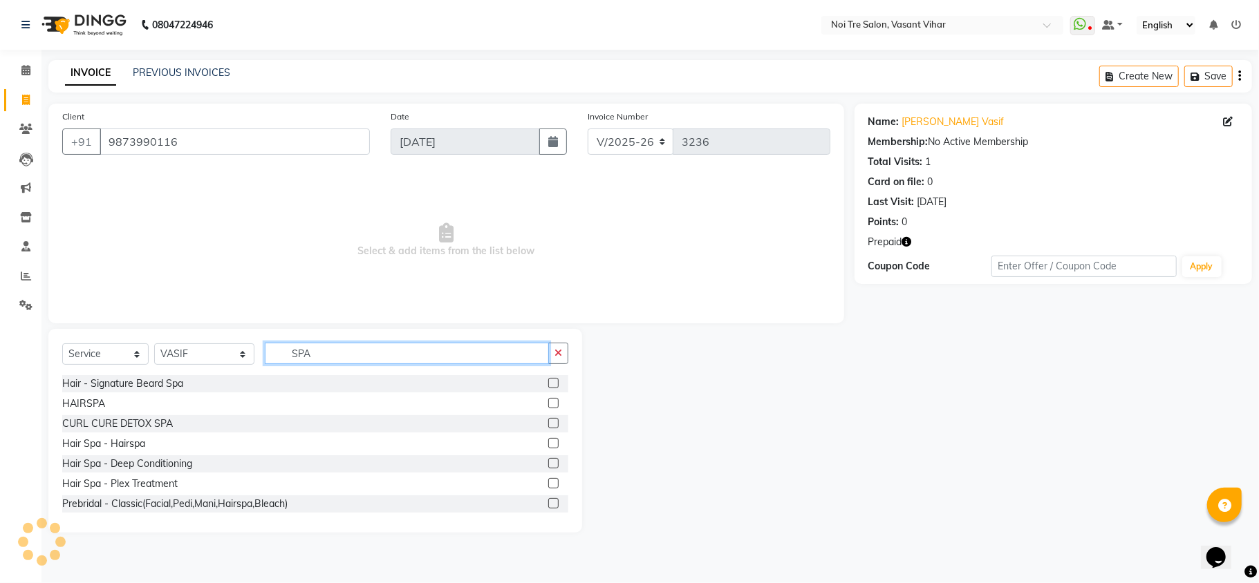
drag, startPoint x: 73, startPoint y: 321, endPoint x: 55, endPoint y: 318, distance: 18.2
click at [56, 318] on div "Client +91 9873990116 Date 01-09-2025 Invoice Number V/2025 V/2025-26 3236 Sele…" at bounding box center [446, 318] width 816 height 429
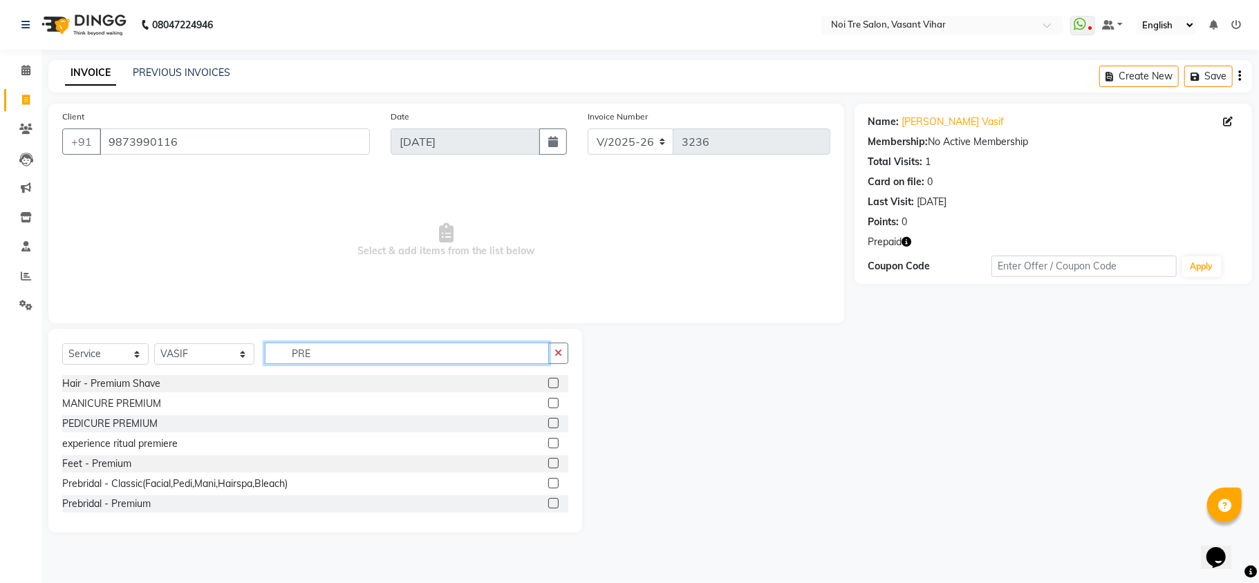
type input "PRE"
click at [548, 442] on label at bounding box center [553, 443] width 10 height 10
click at [548, 442] on input "checkbox" at bounding box center [552, 444] width 9 height 9
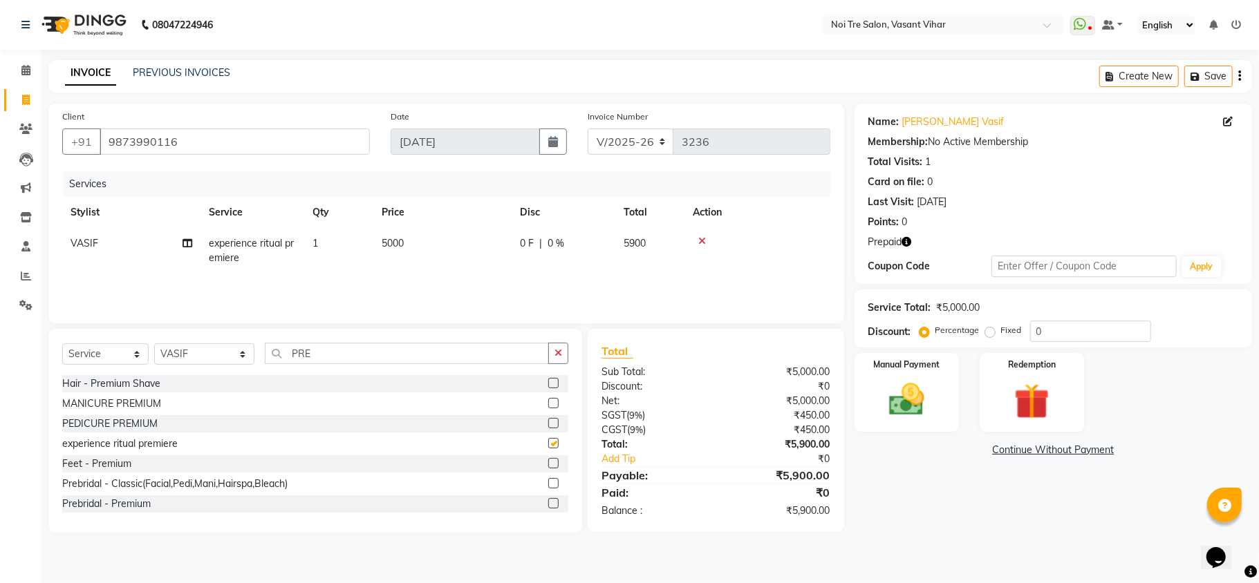
checkbox input "false"
drag, startPoint x: 423, startPoint y: 245, endPoint x: 440, endPoint y: 245, distance: 16.6
click at [424, 245] on td "5000" at bounding box center [442, 251] width 138 height 46
select select "46585"
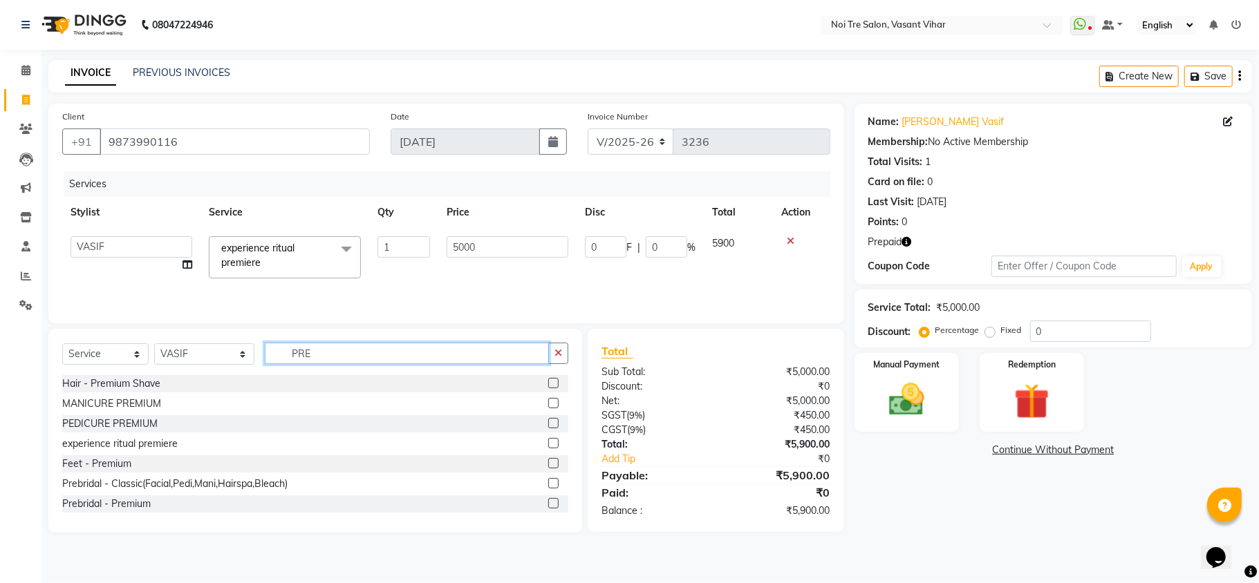
drag, startPoint x: 299, startPoint y: 360, endPoint x: 126, endPoint y: 346, distance: 174.1
click at [126, 346] on div "Select Service Product Membership Package Voucher Prepaid Gift Card Select Styl…" at bounding box center [315, 359] width 506 height 32
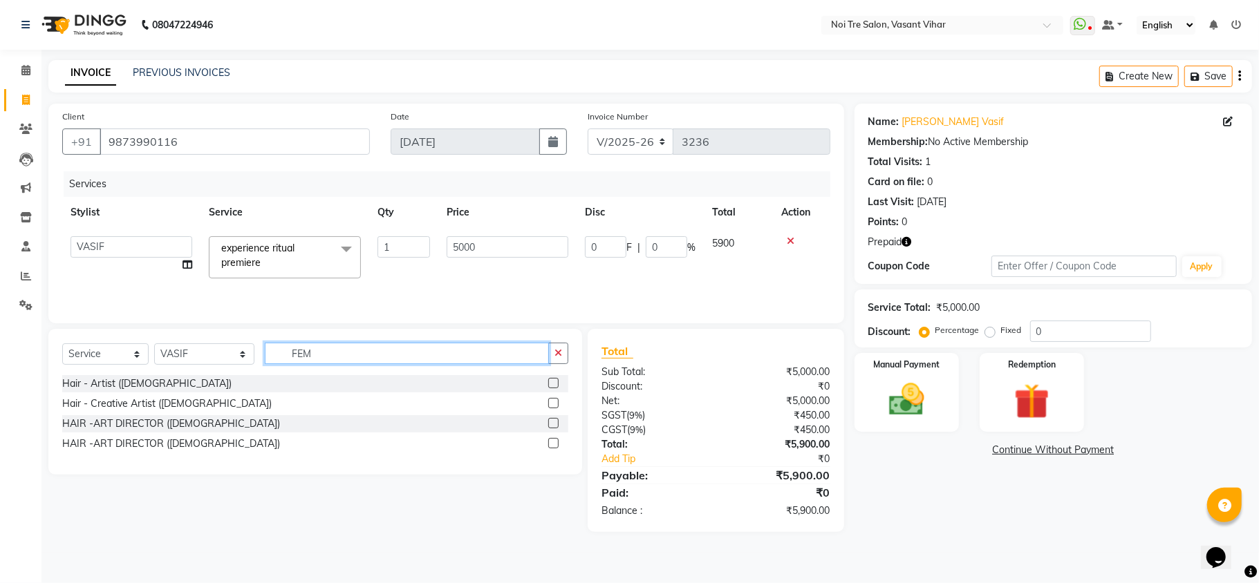
drag, startPoint x: 361, startPoint y: 357, endPoint x: 138, endPoint y: 321, distance: 225.4
click at [144, 324] on div "Client +91 9873990116 Date 01-09-2025 Invoice Number V/2025 V/2025-26 3236 Serv…" at bounding box center [446, 318] width 816 height 429
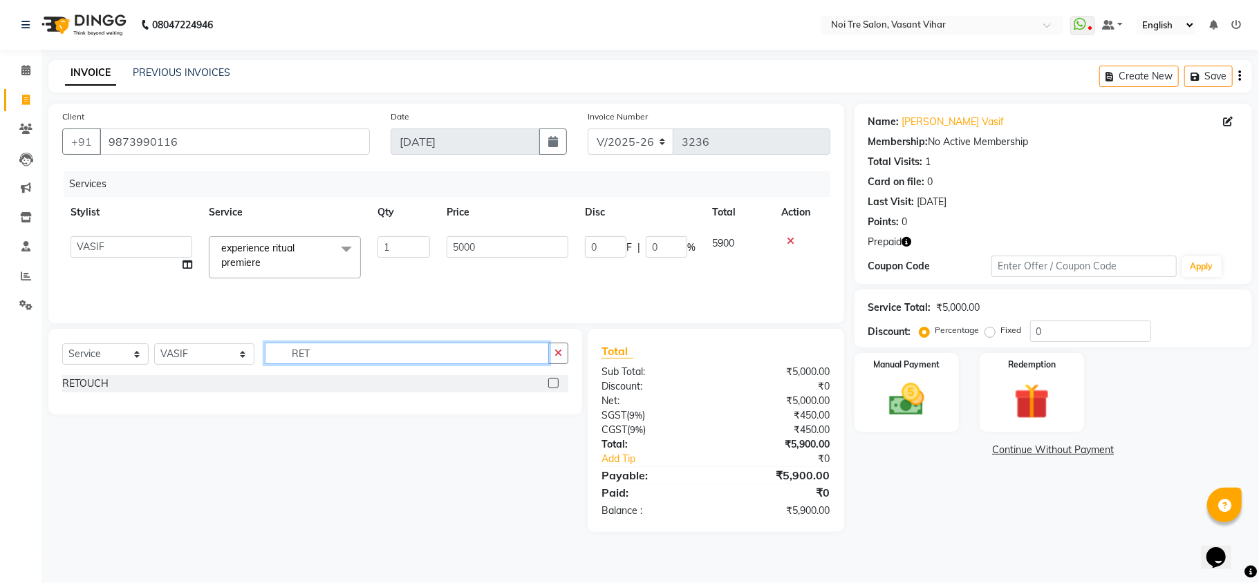
type input "RET"
click at [554, 384] on label at bounding box center [553, 383] width 10 height 10
click at [554, 384] on input "checkbox" at bounding box center [552, 384] width 9 height 9
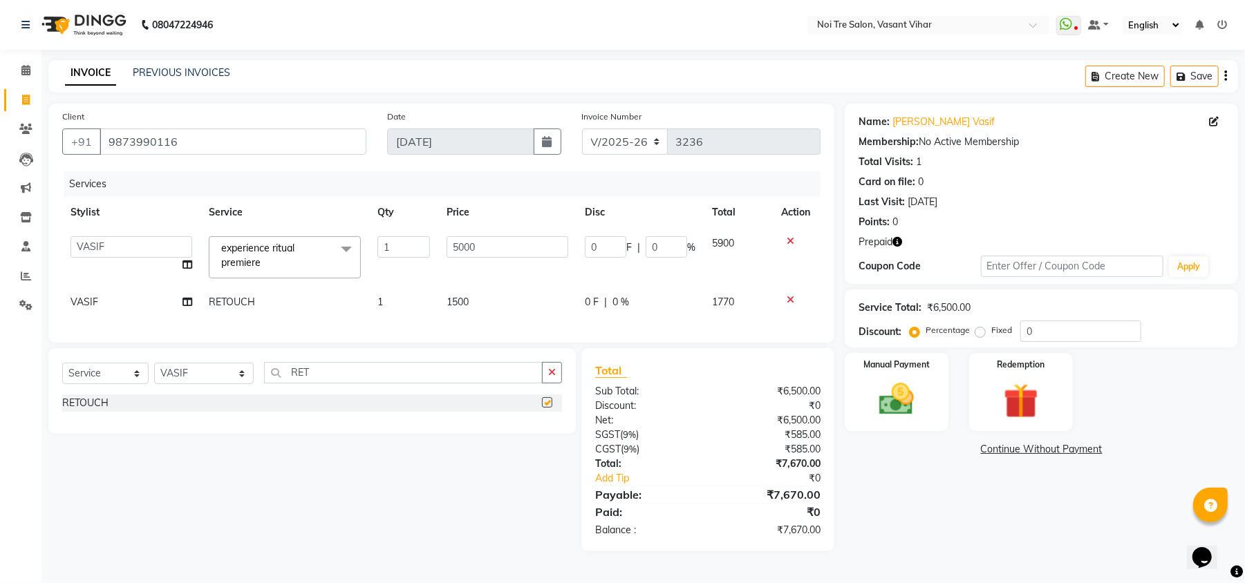
checkbox input "false"
drag, startPoint x: 327, startPoint y: 393, endPoint x: 137, endPoint y: 358, distance: 193.3
click at [137, 358] on div "Client +91 9873990116 Date 01-09-2025 Invoice Number V/2025 V/2025-26 3236 Serv…" at bounding box center [441, 328] width 807 height 448
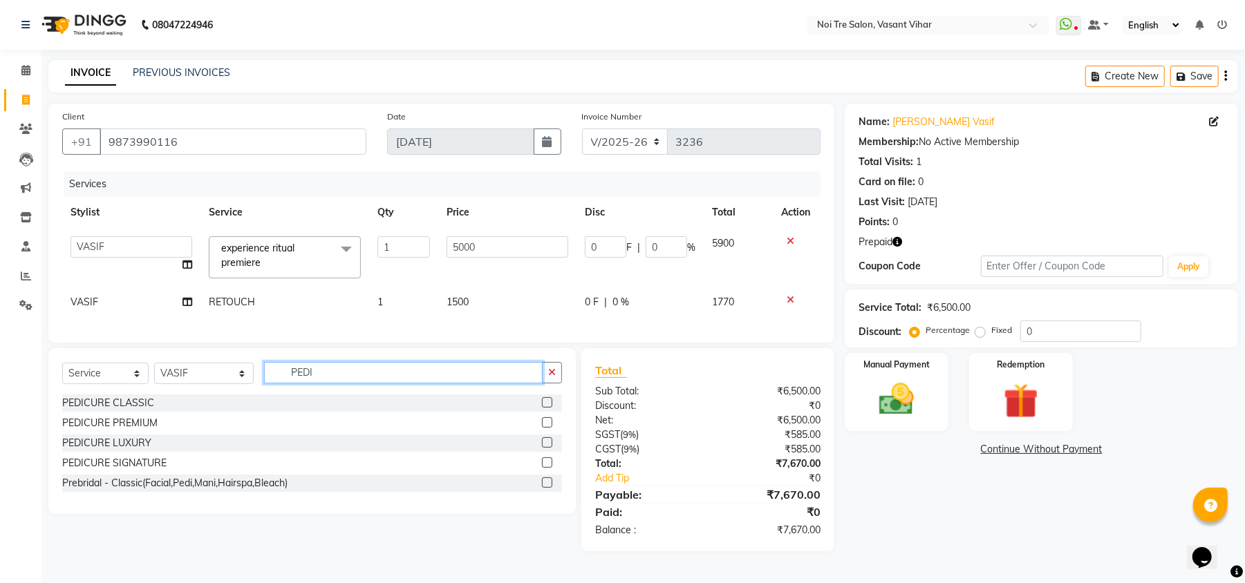
type input "PEDI"
click at [548, 408] on label at bounding box center [547, 402] width 10 height 10
click at [548, 408] on input "checkbox" at bounding box center [546, 403] width 9 height 9
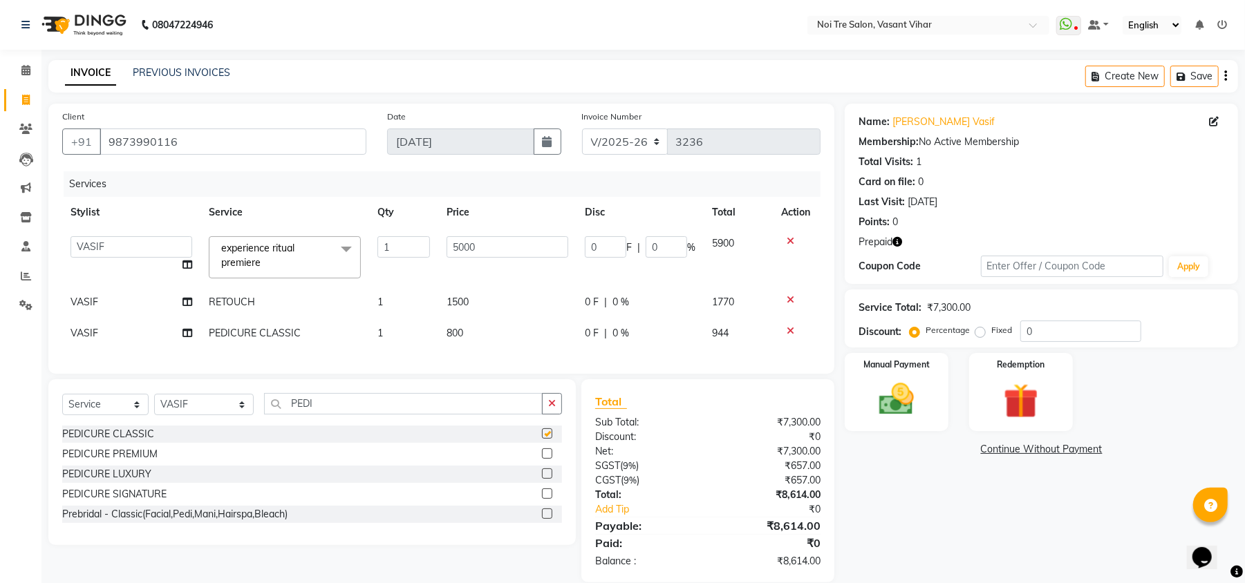
checkbox input "false"
click at [102, 330] on td "VASIF" at bounding box center [131, 333] width 138 height 31
select select "46585"
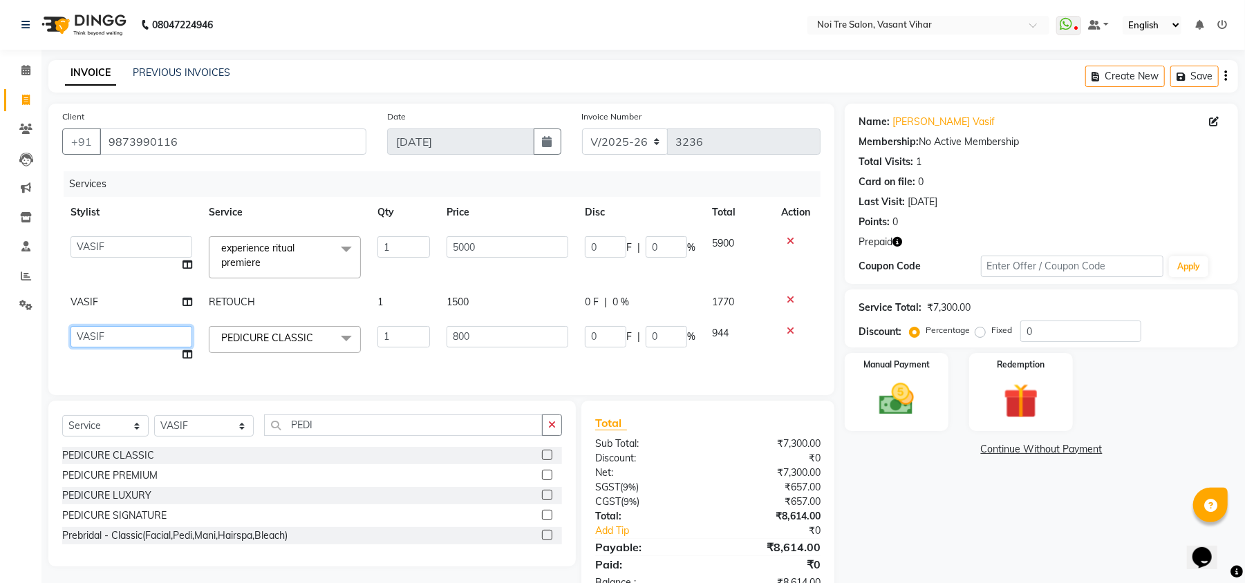
click at [131, 332] on select "Abhishek AMARNATH Asif DANISH(PUNJABI BAGH) DHARAM FAIZAN GEETA Kamal Karan PDC…" at bounding box center [132, 336] width 122 height 21
select select "89336"
click at [1038, 393] on img at bounding box center [1020, 401] width 59 height 45
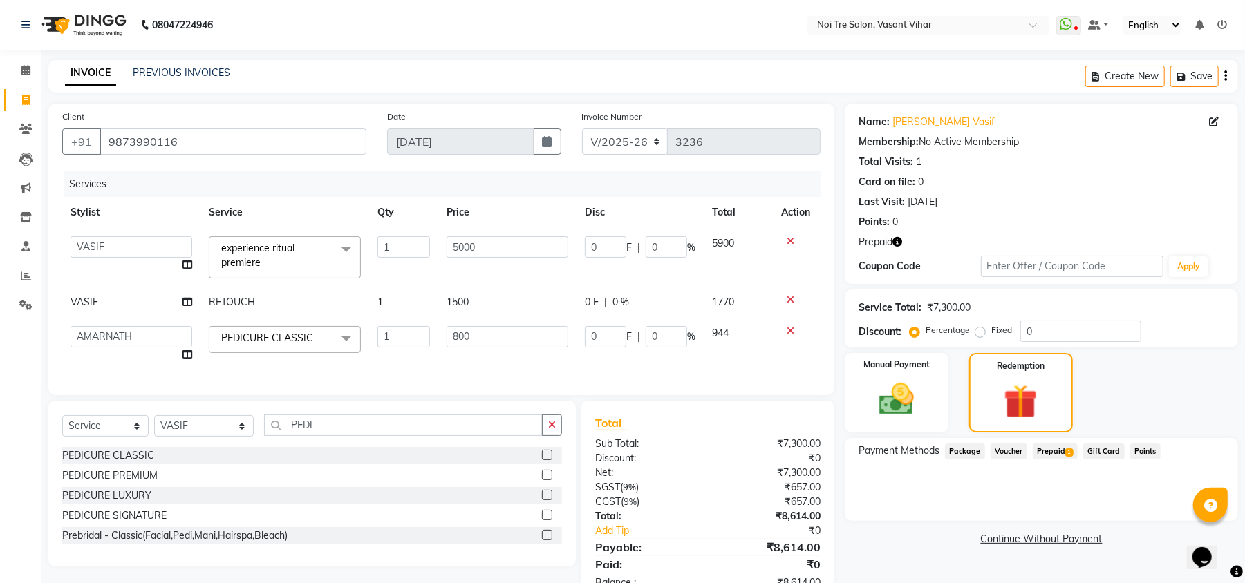
scroll to position [56, 0]
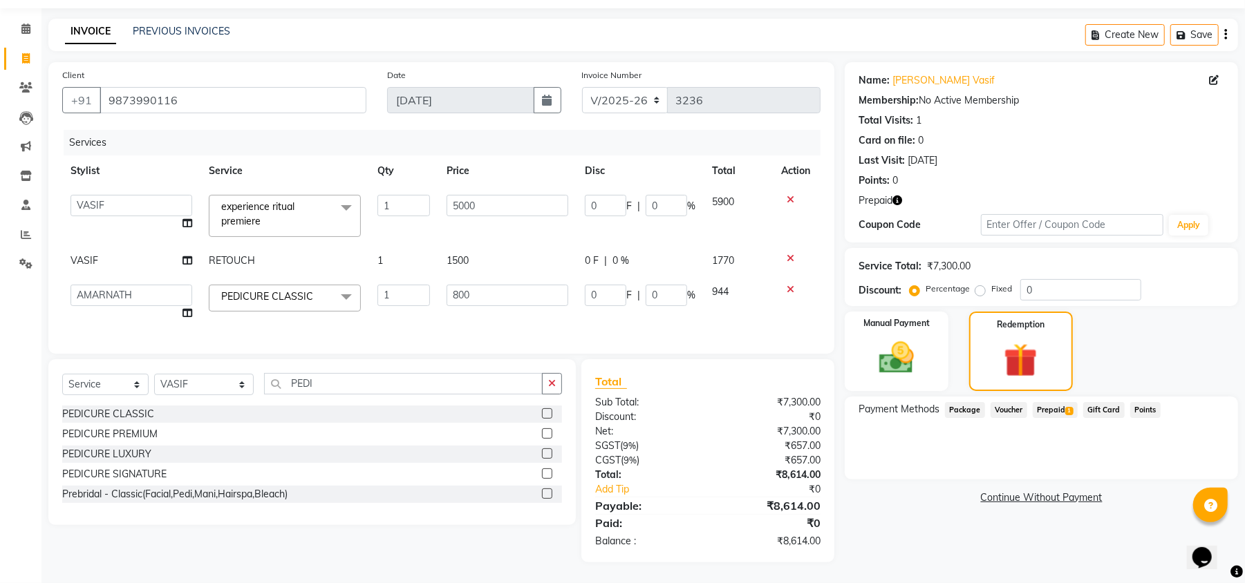
click at [1056, 402] on span "Prepaid 1" at bounding box center [1055, 410] width 45 height 16
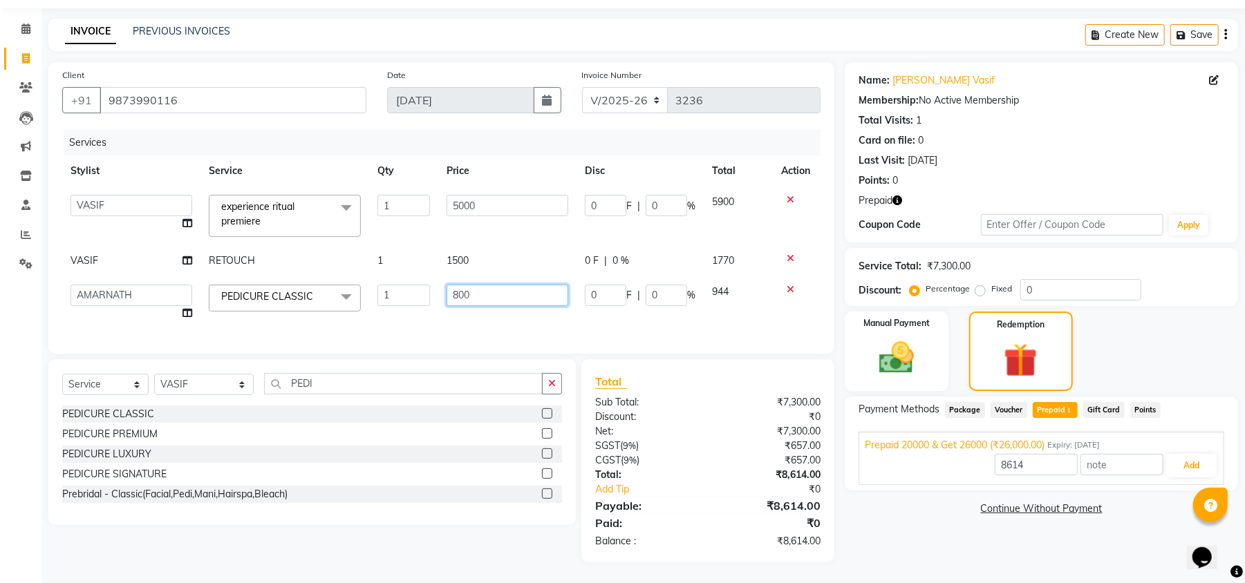
click at [492, 285] on input "800" at bounding box center [508, 295] width 122 height 21
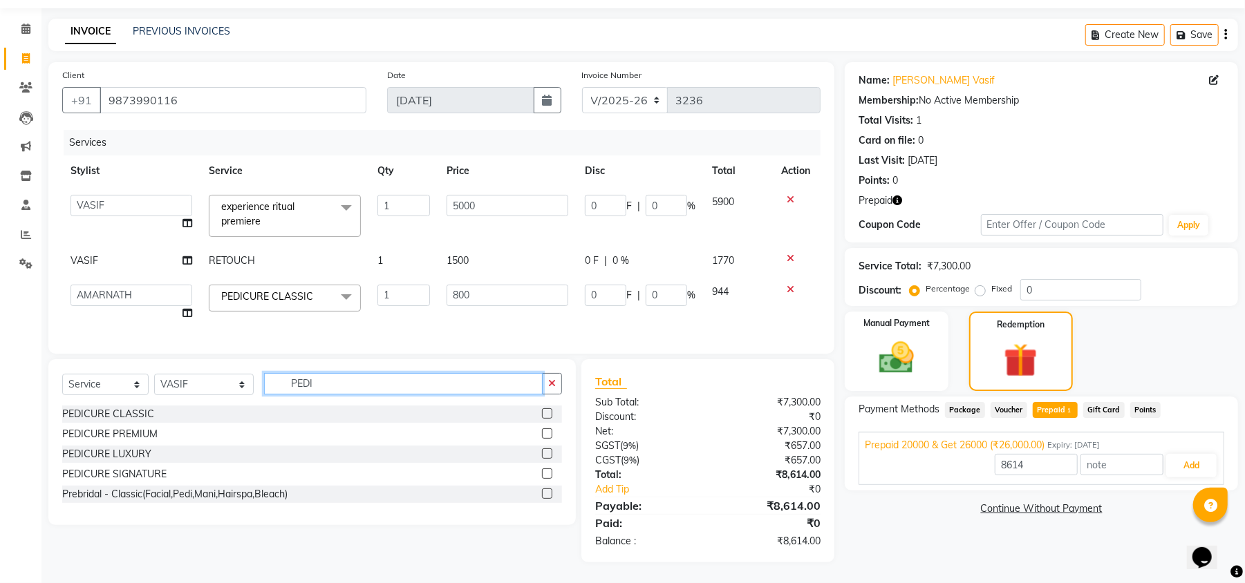
type input "26000"
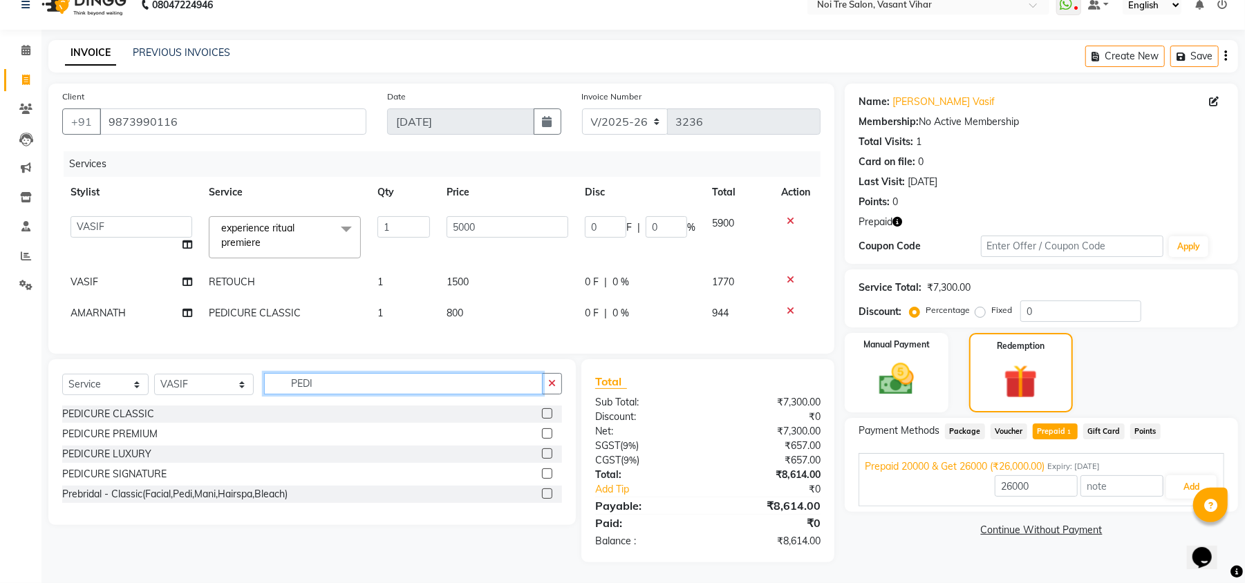
drag, startPoint x: 333, startPoint y: 382, endPoint x: 55, endPoint y: 351, distance: 278.9
click at [59, 351] on div "Client +91 9873990116 Date 01-09-2025 Invoice Number V/2025 V/2025-26 3236 Serv…" at bounding box center [441, 323] width 807 height 479
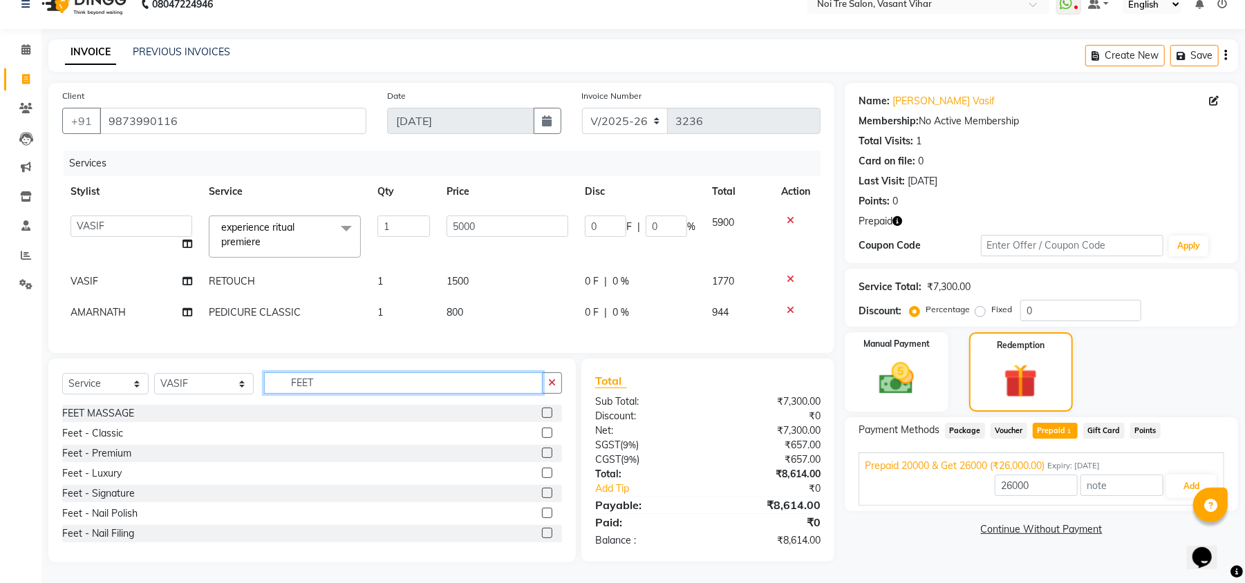
type input "FEET"
click at [542, 412] on label at bounding box center [547, 413] width 10 height 10
click at [542, 412] on input "checkbox" at bounding box center [546, 413] width 9 height 9
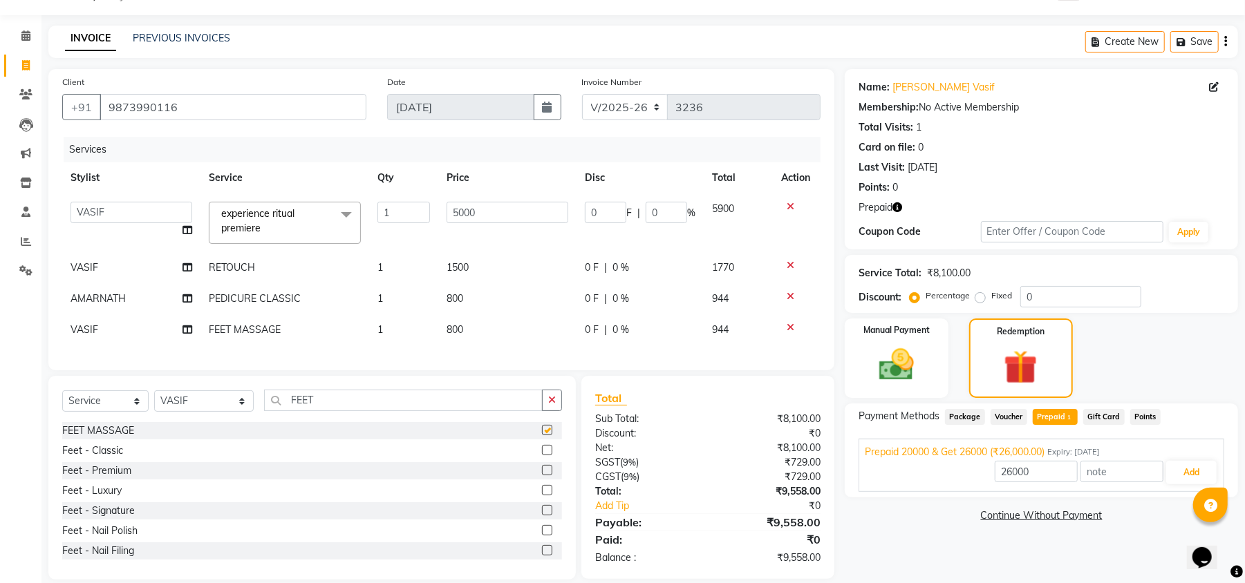
checkbox input "false"
click at [480, 299] on td "800" at bounding box center [507, 298] width 138 height 31
select select "89336"
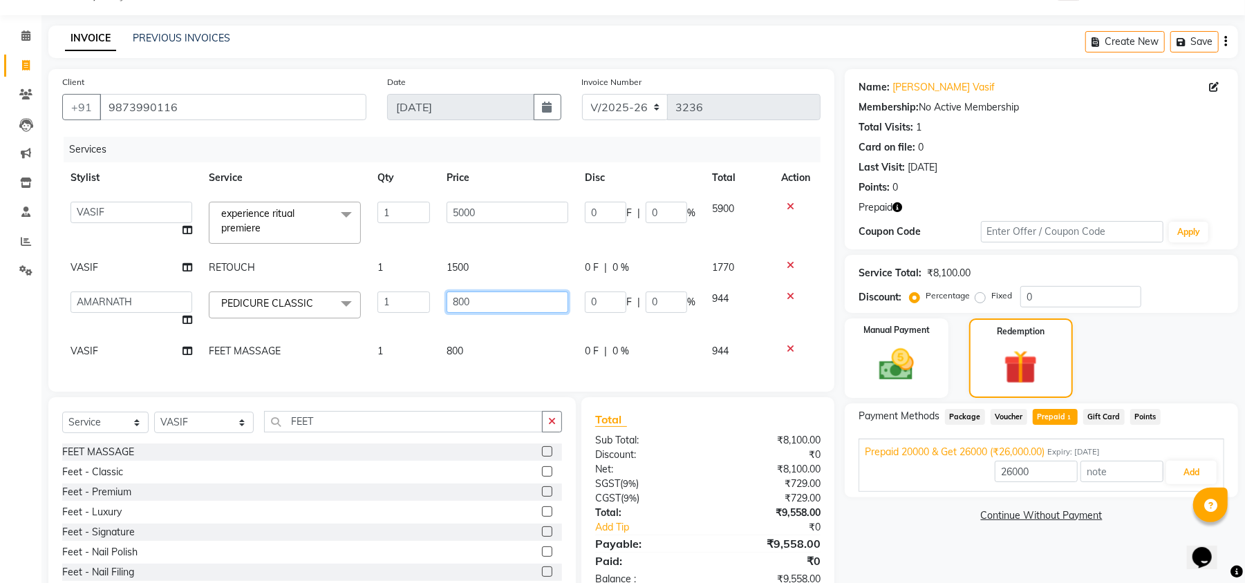
drag, startPoint x: 506, startPoint y: 301, endPoint x: 282, endPoint y: 294, distance: 224.1
click at [282, 294] on tr "Abhishek AMARNATH Asif DANISH(PUNJABI BAGH) DHARAM FAIZAN GEETA Kamal Karan PDC…" at bounding box center [441, 309] width 758 height 53
type input "1000"
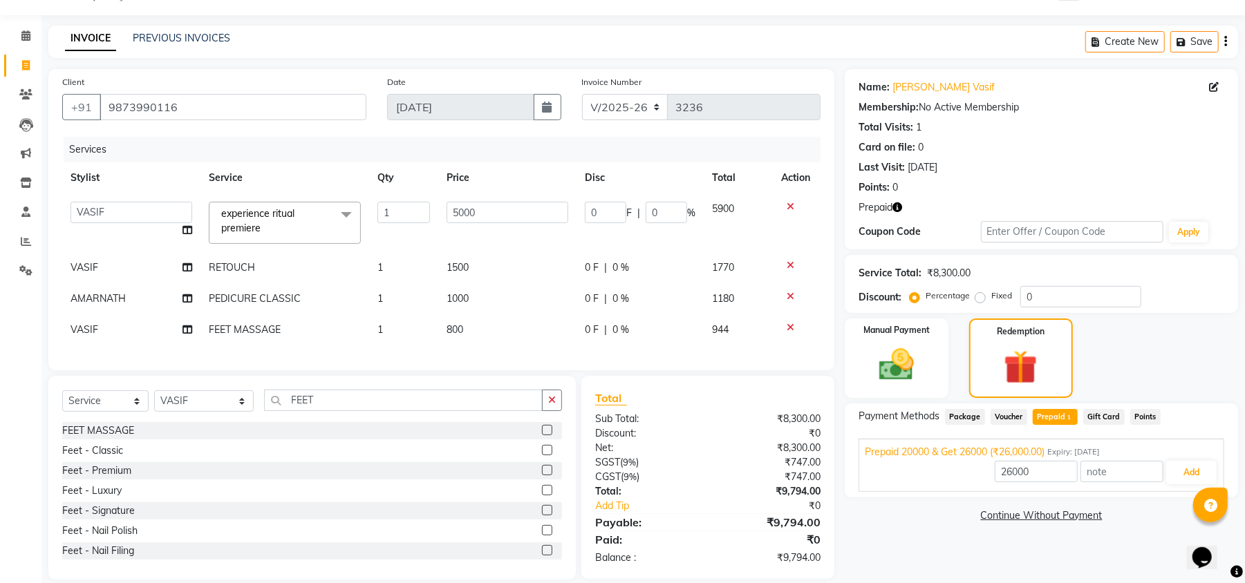
click at [788, 346] on div "Services Stylist Service Qty Price Disc Total Action Abhishek AMARNATH Asif DAN…" at bounding box center [441, 247] width 758 height 220
click at [787, 323] on icon at bounding box center [791, 328] width 8 height 10
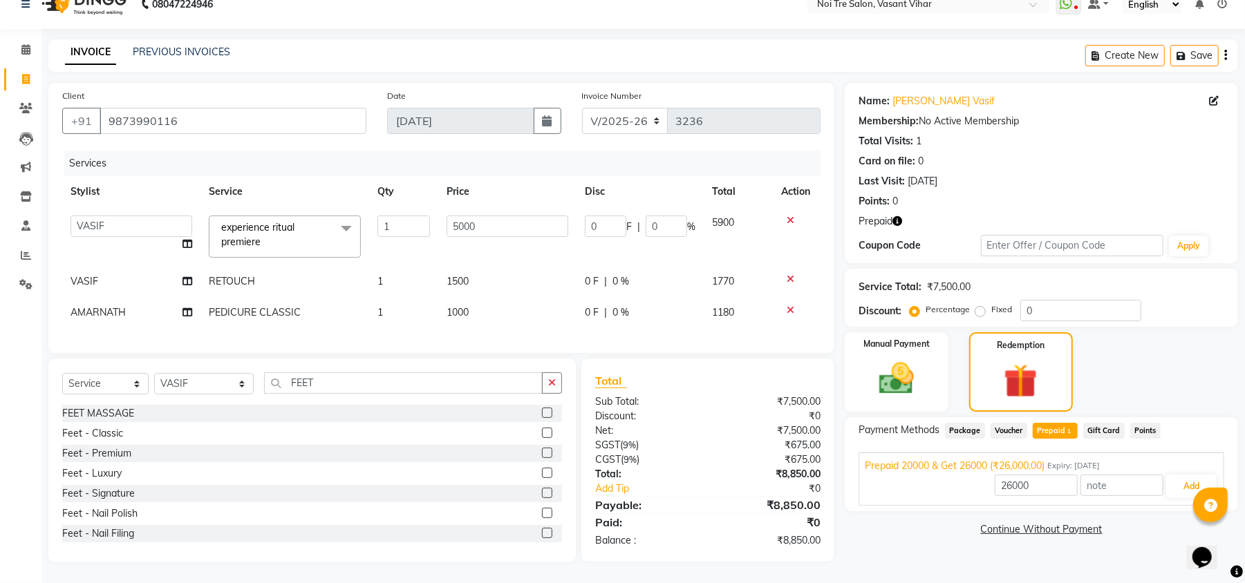
click at [1052, 423] on span "Prepaid 1" at bounding box center [1055, 431] width 45 height 16
type input "8850"
click at [1197, 475] on button "Add" at bounding box center [1191, 487] width 50 height 24
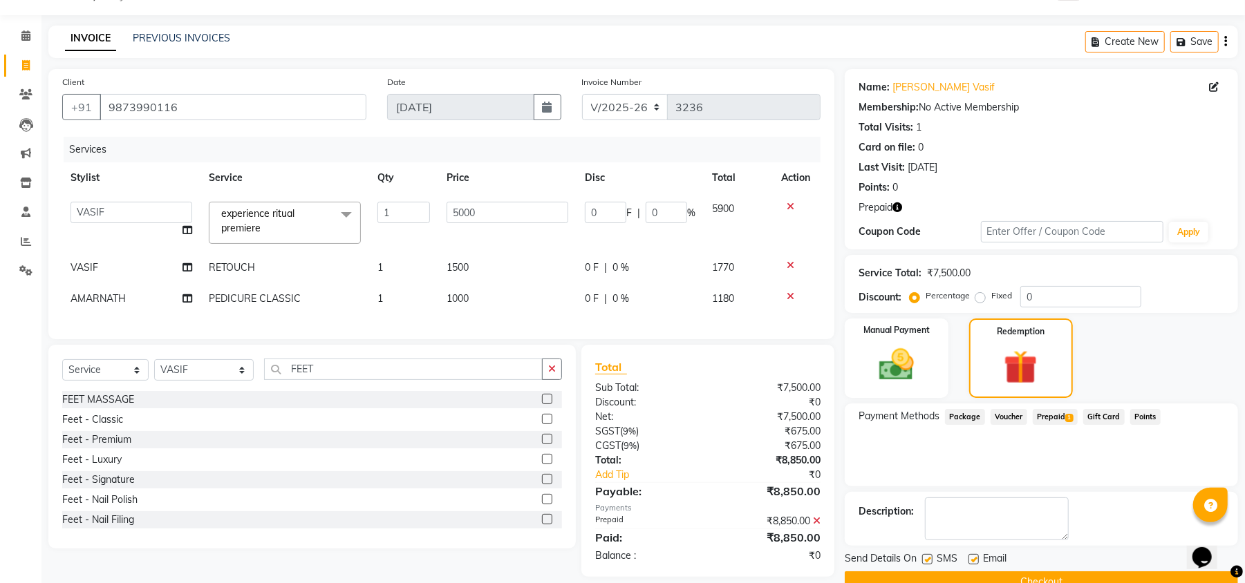
scroll to position [65, 0]
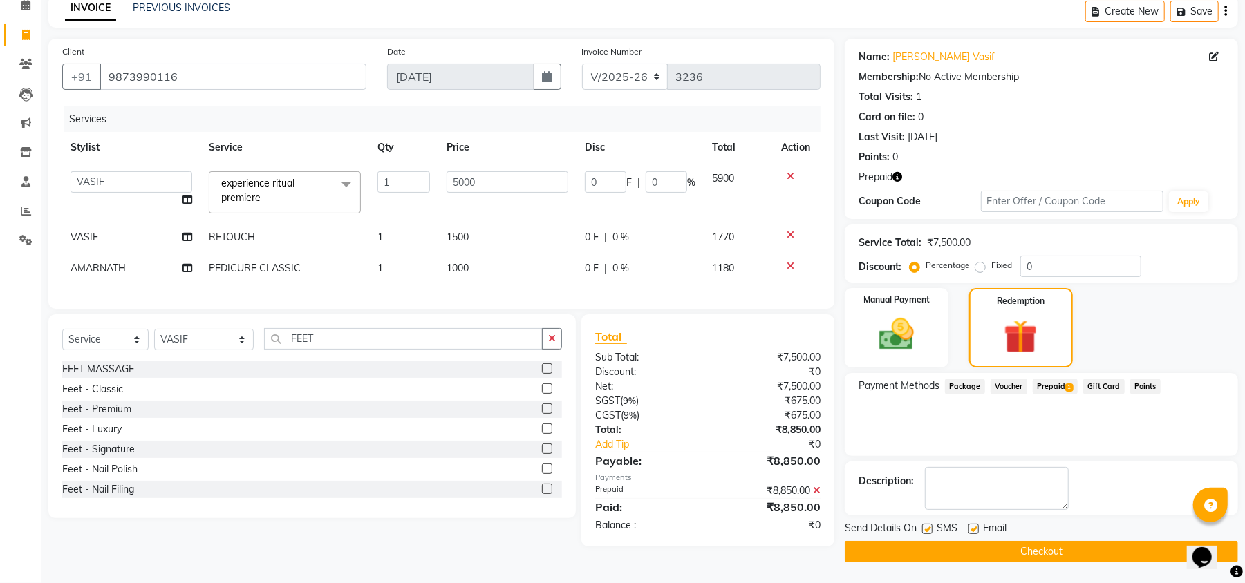
click at [973, 531] on label at bounding box center [973, 529] width 10 height 10
click at [973, 531] on input "checkbox" at bounding box center [972, 529] width 9 height 9
checkbox input "false"
click at [924, 531] on label at bounding box center [927, 529] width 10 height 10
click at [924, 531] on input "checkbox" at bounding box center [926, 529] width 9 height 9
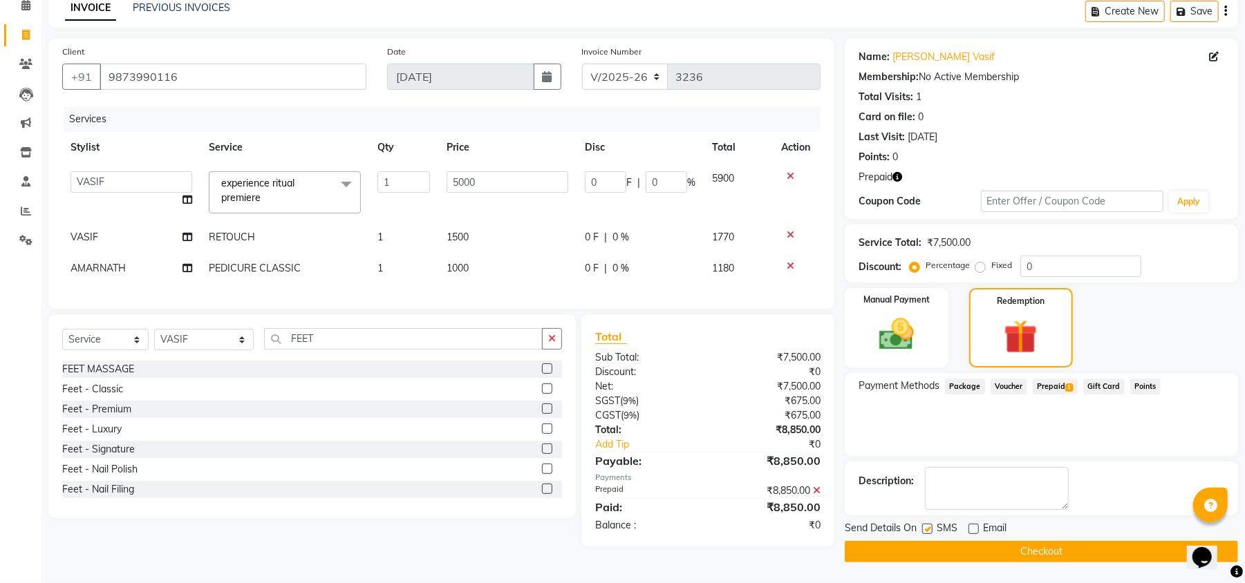
checkbox input "false"
click at [479, 272] on td "1000" at bounding box center [507, 268] width 138 height 31
select select "89336"
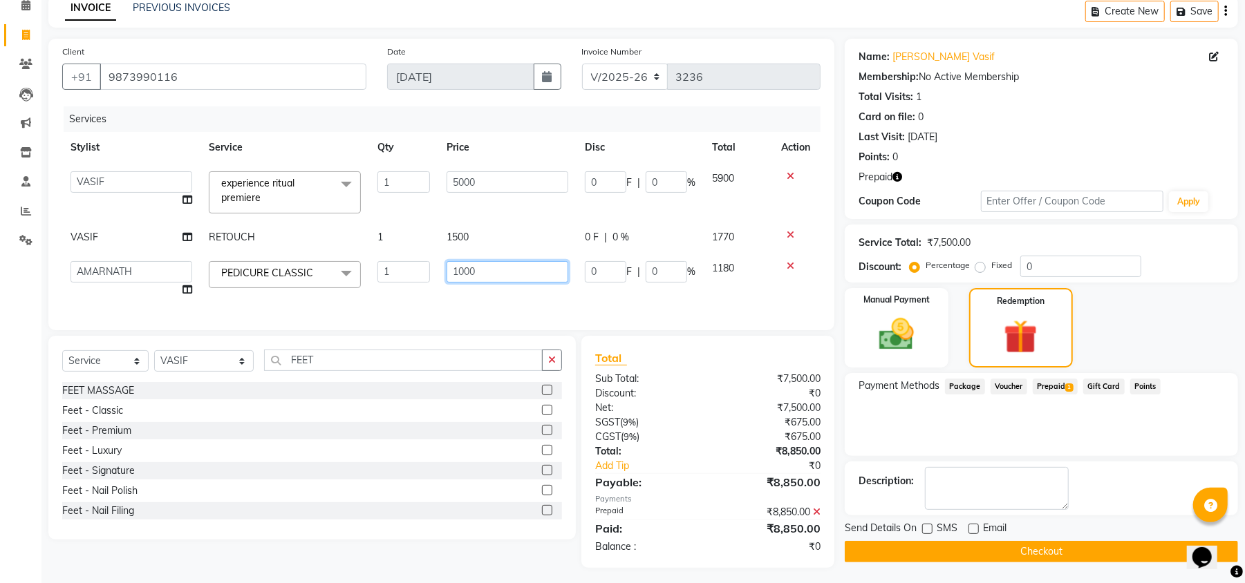
drag, startPoint x: 523, startPoint y: 265, endPoint x: 180, endPoint y: 256, distance: 343.7
click at [180, 257] on tr "Abhishek AMARNATH Asif DANISH(PUNJABI BAGH) DHARAM FAIZAN GEETA Kamal Karan PDC…" at bounding box center [441, 279] width 758 height 53
type input "1500"
click at [451, 289] on div "Services Stylist Service Qty Price Disc Total Action Abhishek AMARNATH Asif DAN…" at bounding box center [441, 211] width 758 height 210
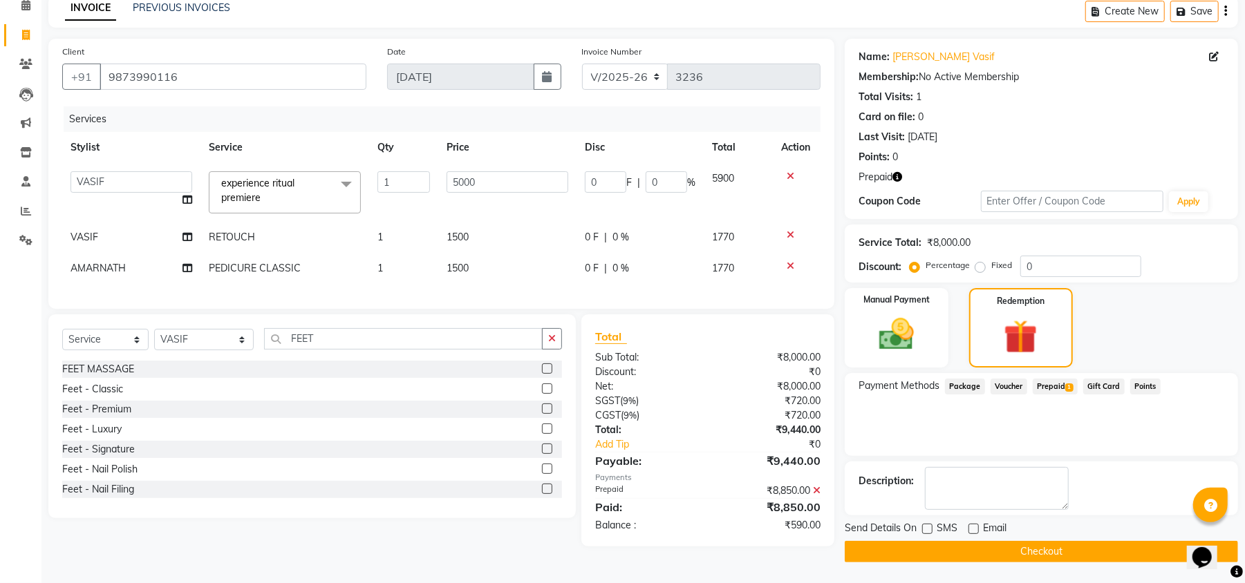
click at [1066, 382] on span "Prepaid 1" at bounding box center [1055, 387] width 45 height 16
click at [1068, 384] on span "1" at bounding box center [1069, 388] width 8 height 8
click at [816, 496] on icon at bounding box center [817, 491] width 8 height 10
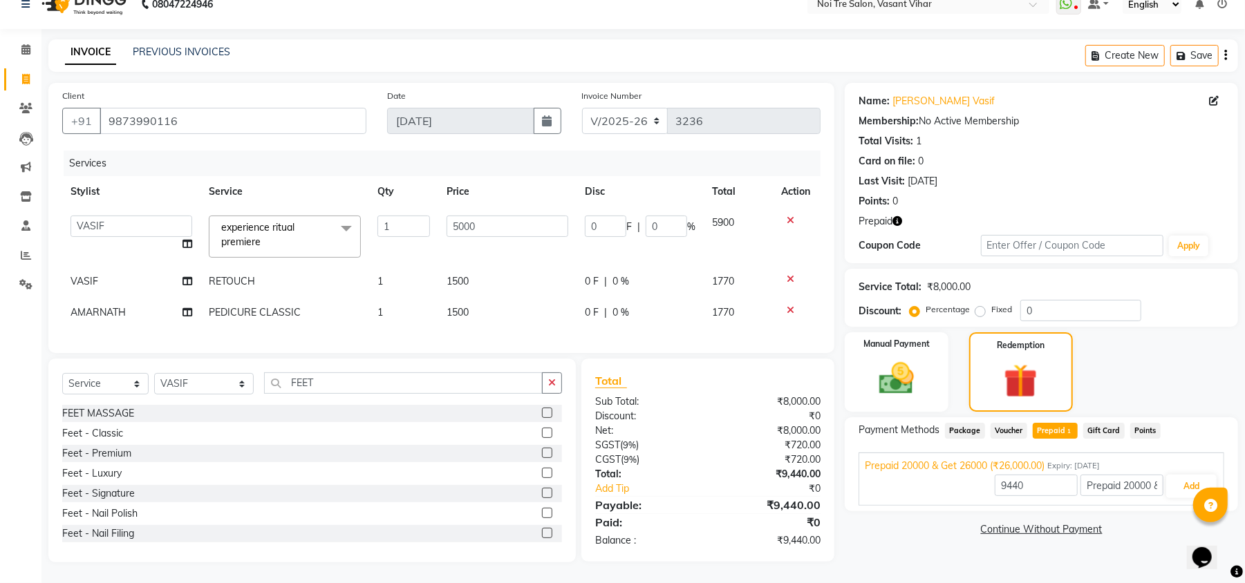
scroll to position [35, 0]
click at [1059, 423] on span "Prepaid 1" at bounding box center [1055, 431] width 45 height 16
click at [1186, 475] on button "Add" at bounding box center [1191, 487] width 50 height 24
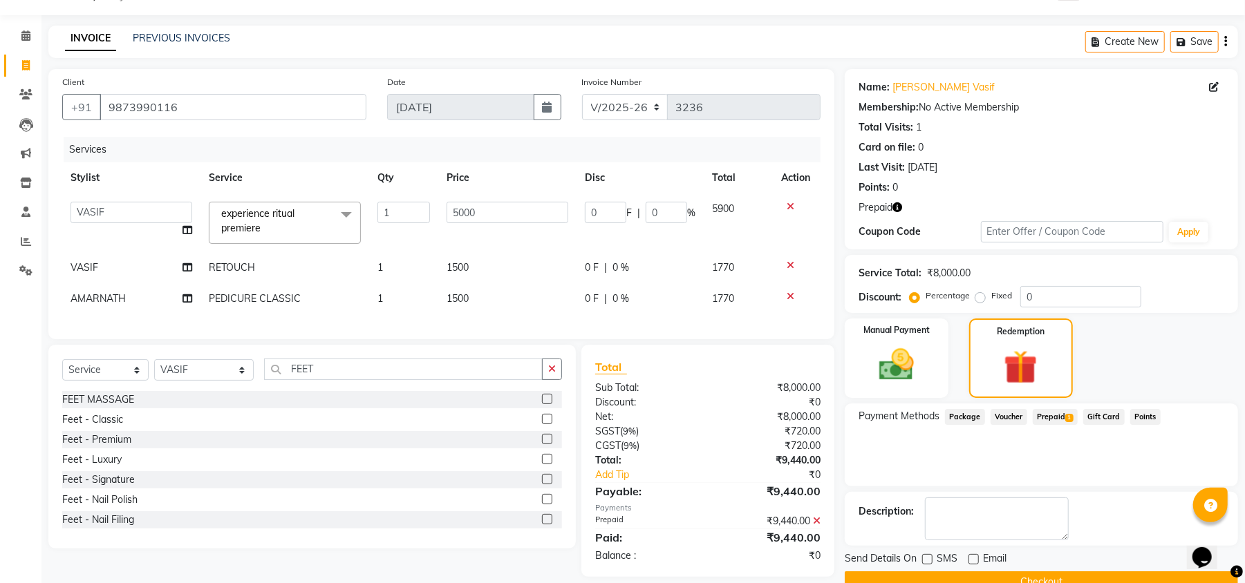
scroll to position [65, 0]
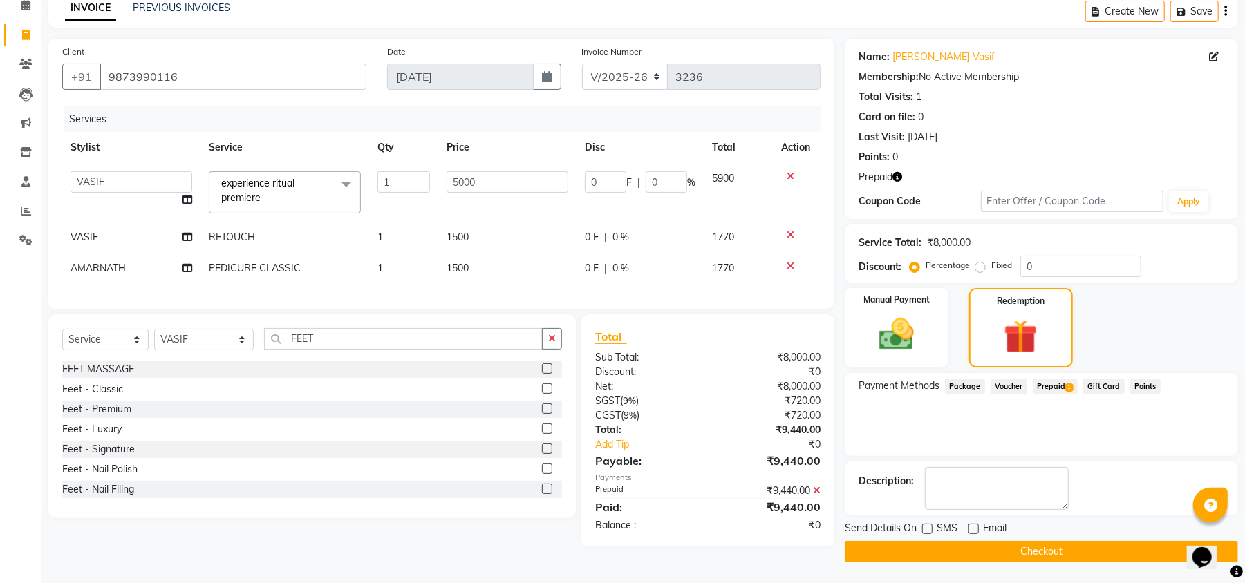
click at [1010, 561] on button "Checkout" at bounding box center [1041, 551] width 393 height 21
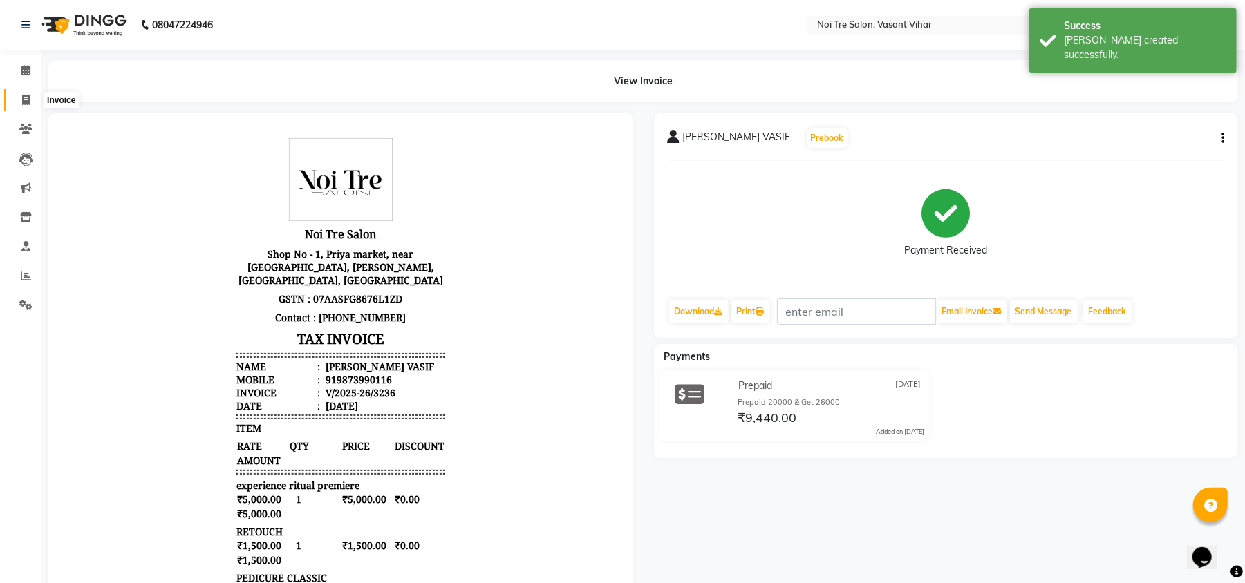
click at [26, 98] on icon at bounding box center [26, 100] width 8 height 10
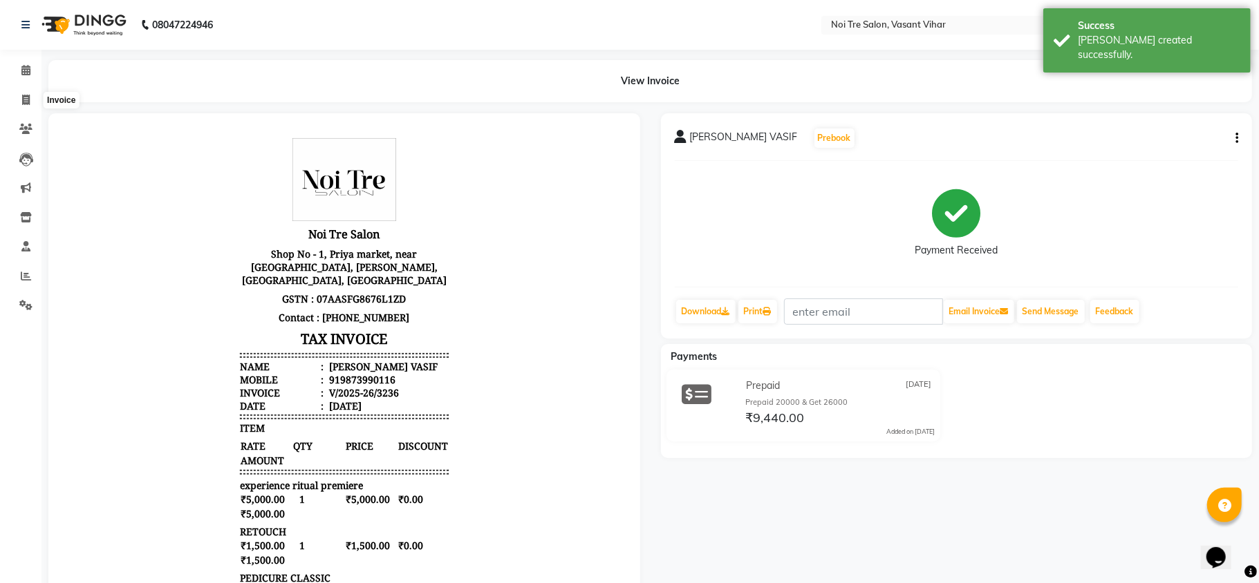
select select "3944"
select select "service"
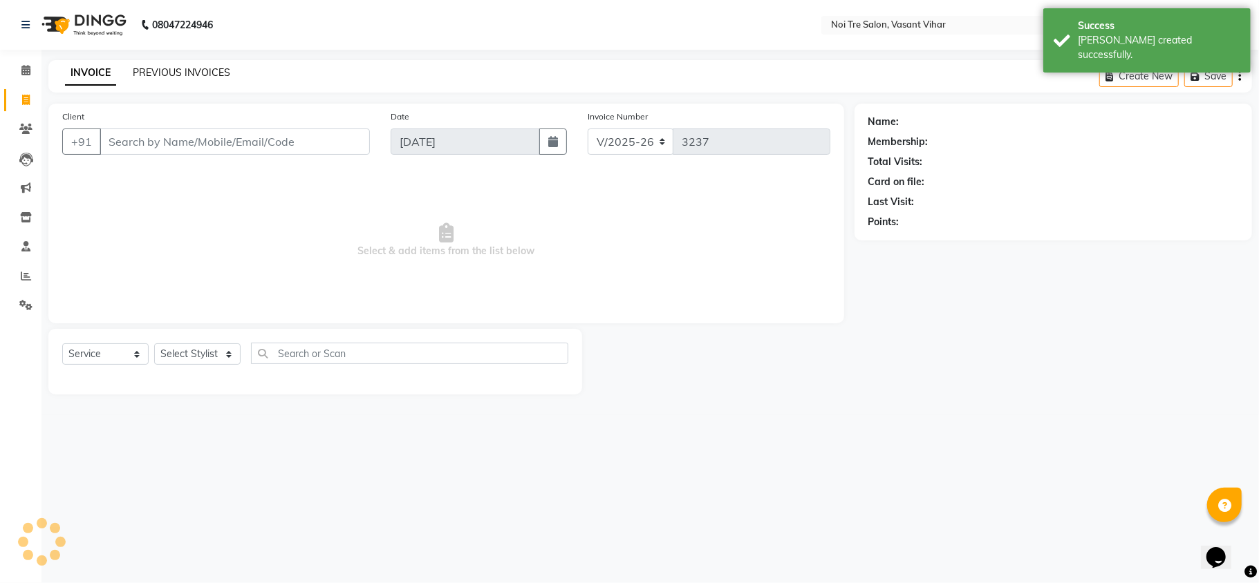
click at [192, 69] on link "PREVIOUS INVOICES" at bounding box center [181, 72] width 97 height 12
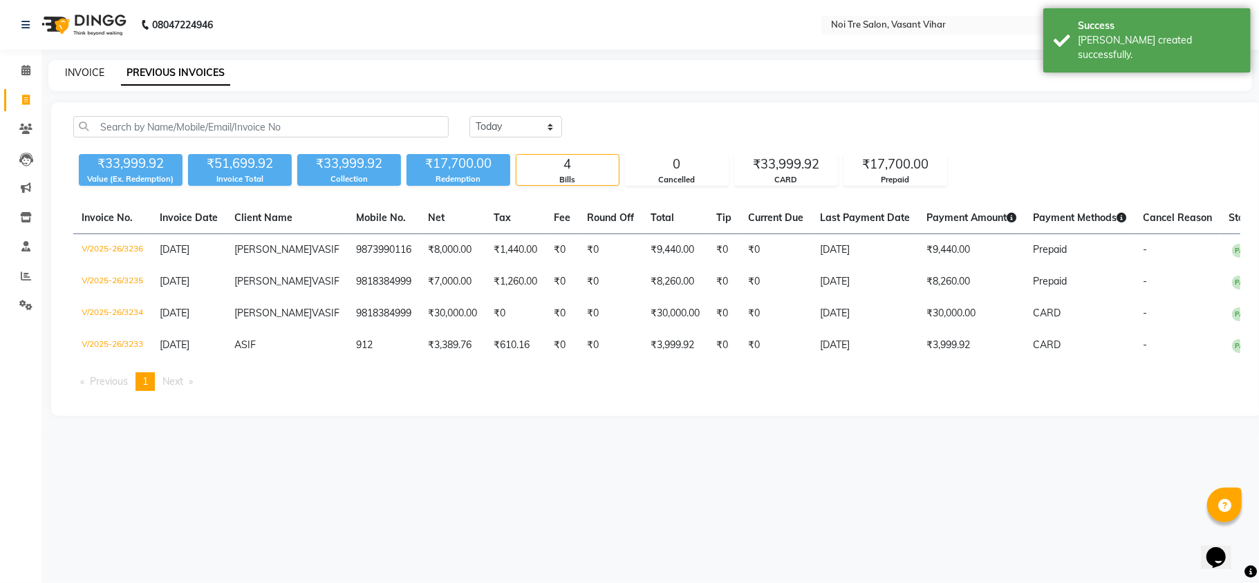
click at [97, 71] on link "INVOICE" at bounding box center [84, 72] width 39 height 12
select select "service"
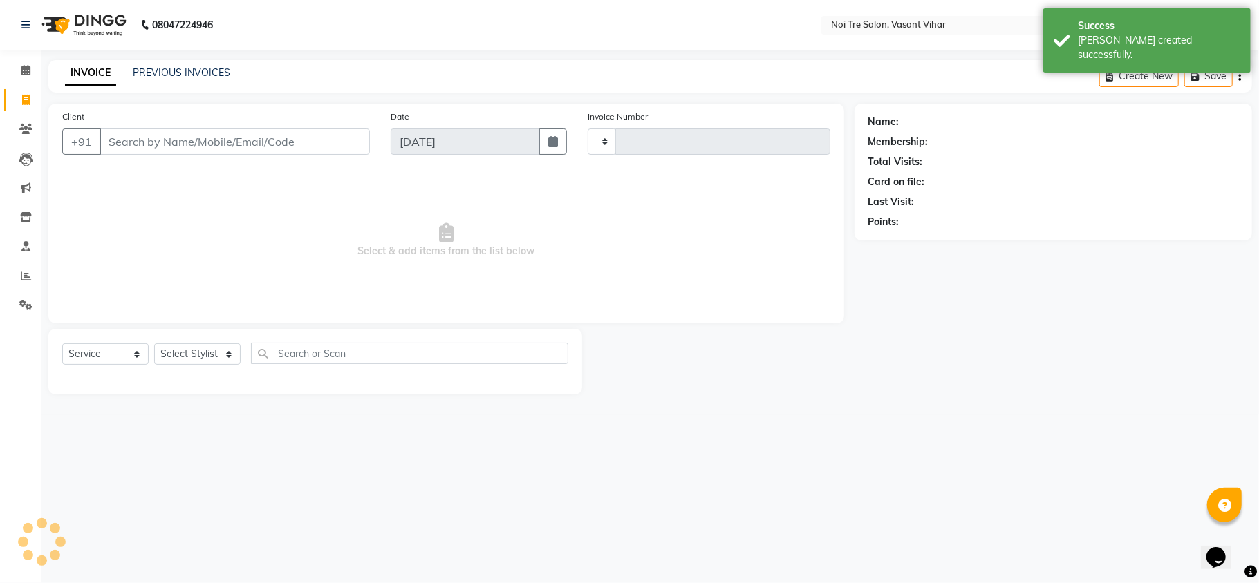
type input "3237"
select select "3944"
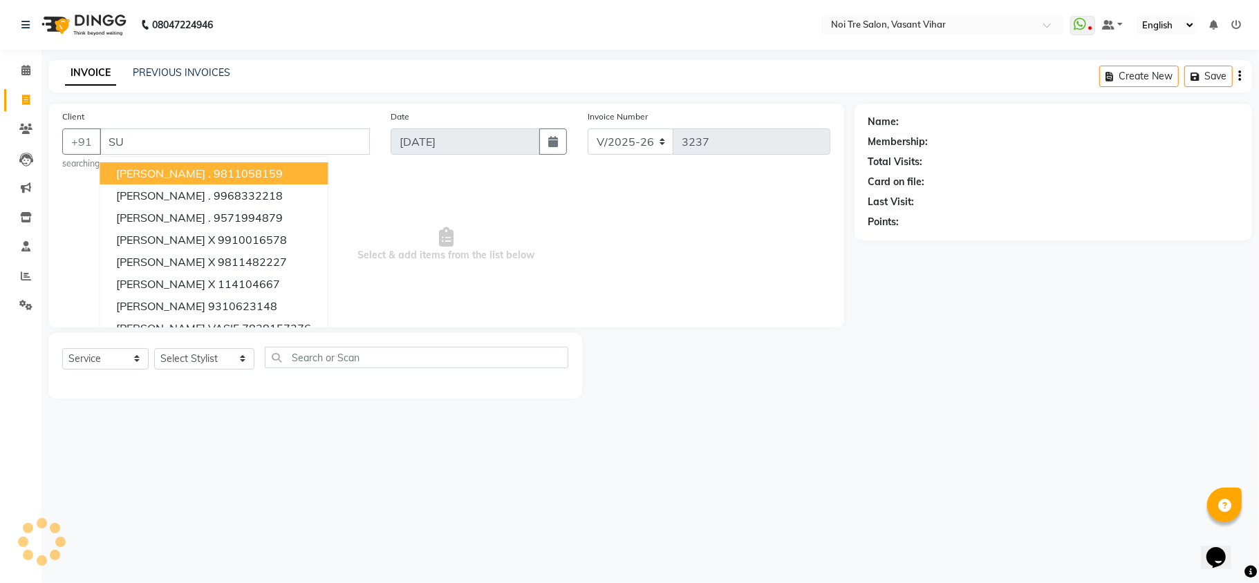
type input "S"
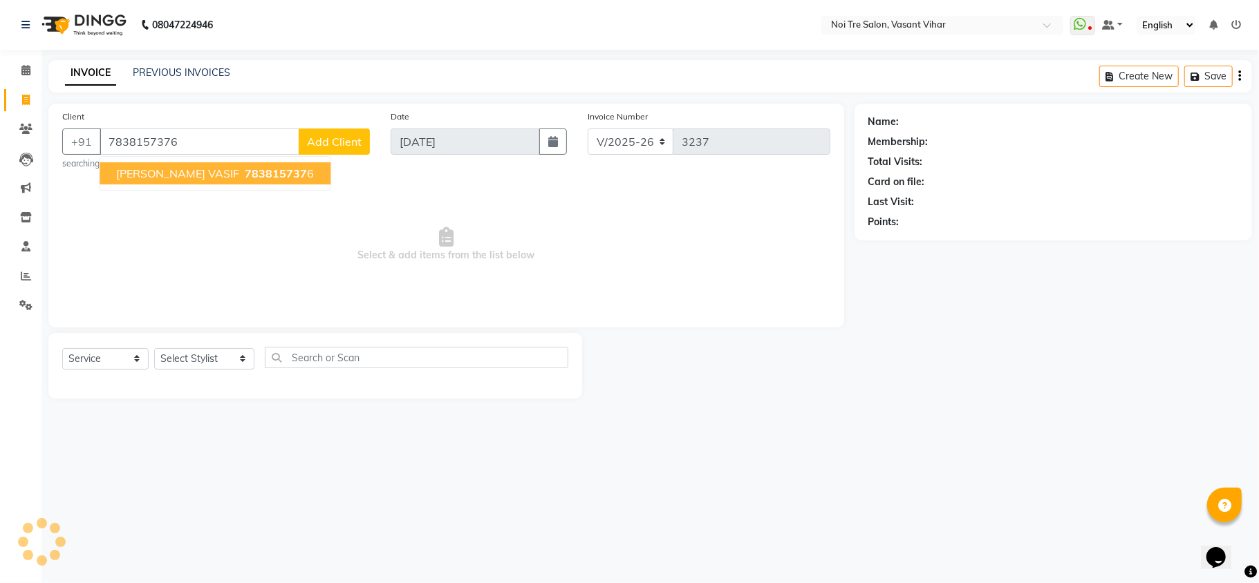
type input "7838157376"
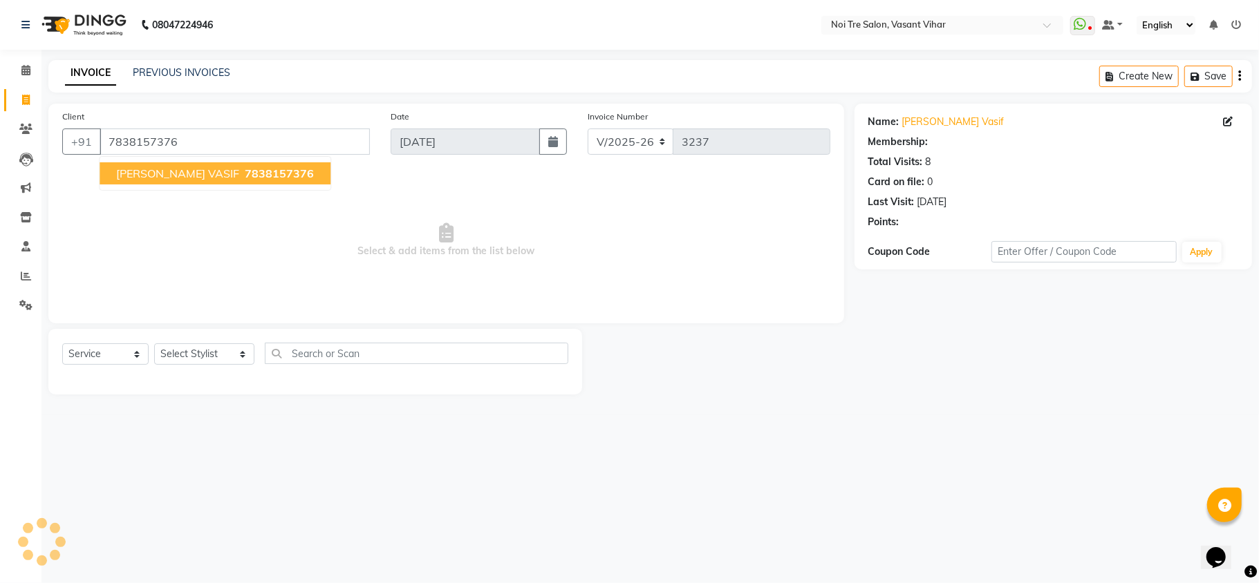
click at [245, 180] on span "7838157376" at bounding box center [279, 174] width 69 height 14
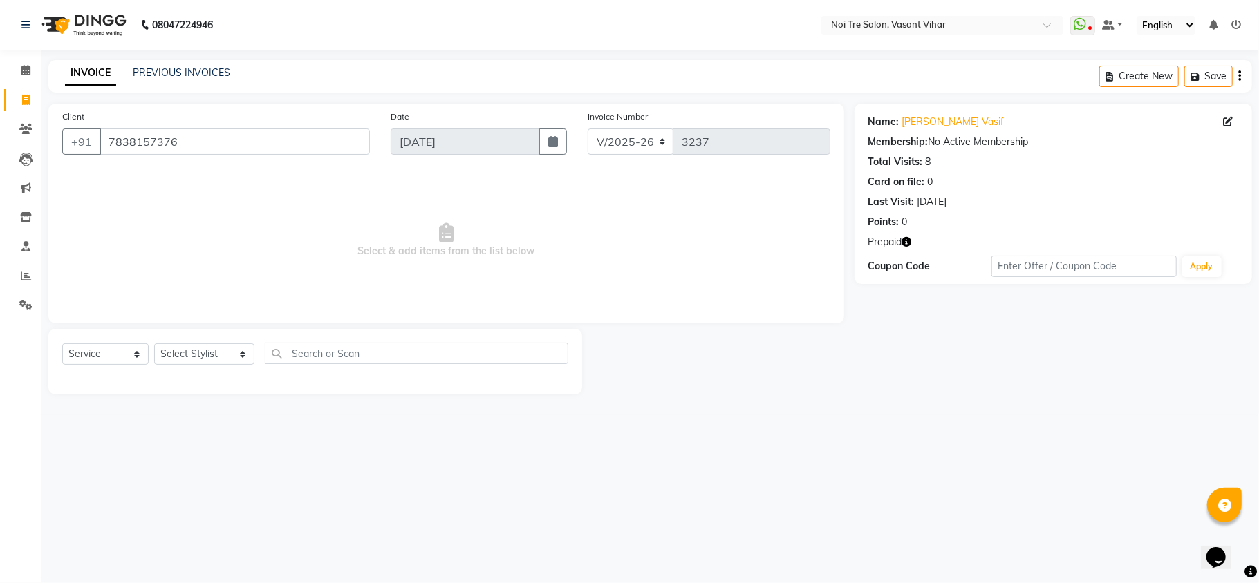
click at [905, 241] on icon "button" at bounding box center [907, 242] width 10 height 10
click at [972, 346] on div "Name: Surbhi Vasif Membership: No Active Membership Total Visits: 8 Card on fil…" at bounding box center [1058, 249] width 408 height 291
click at [941, 123] on link "Surbhi Vasif" at bounding box center [953, 122] width 102 height 15
click at [1056, 422] on div "08047224946 Select Location × Noi Tre Salon, Vasant Vihar WhatsApp Status ✕ Sta…" at bounding box center [629, 291] width 1259 height 583
click at [28, 269] on span at bounding box center [26, 277] width 24 height 16
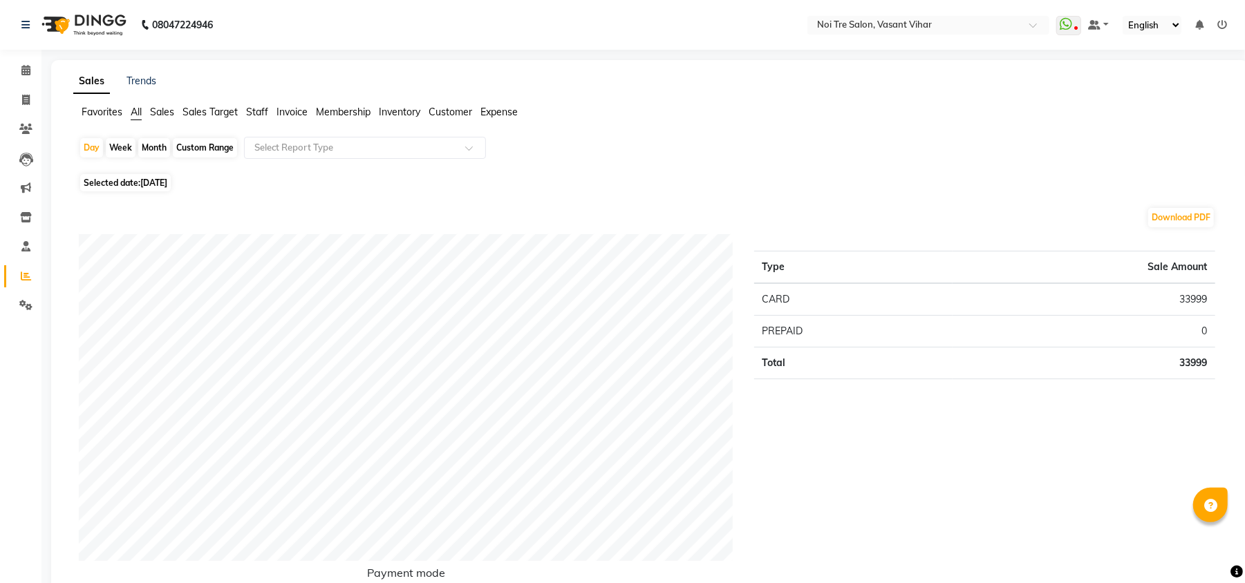
click at [252, 109] on span "Staff" at bounding box center [257, 112] width 22 height 12
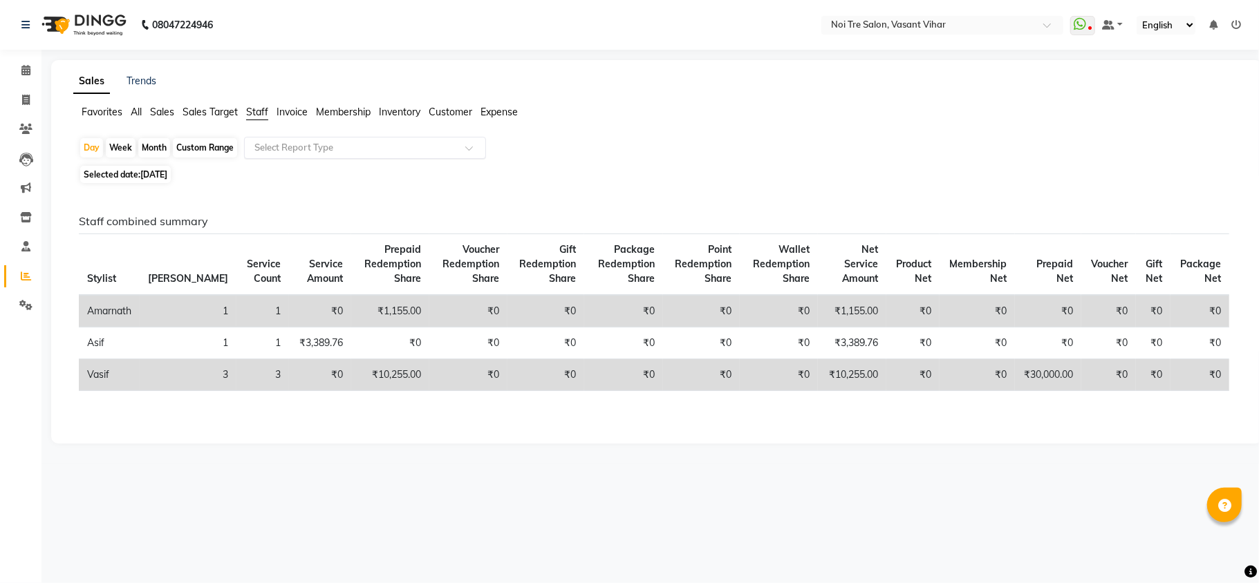
click at [315, 144] on input "text" at bounding box center [351, 148] width 199 height 14
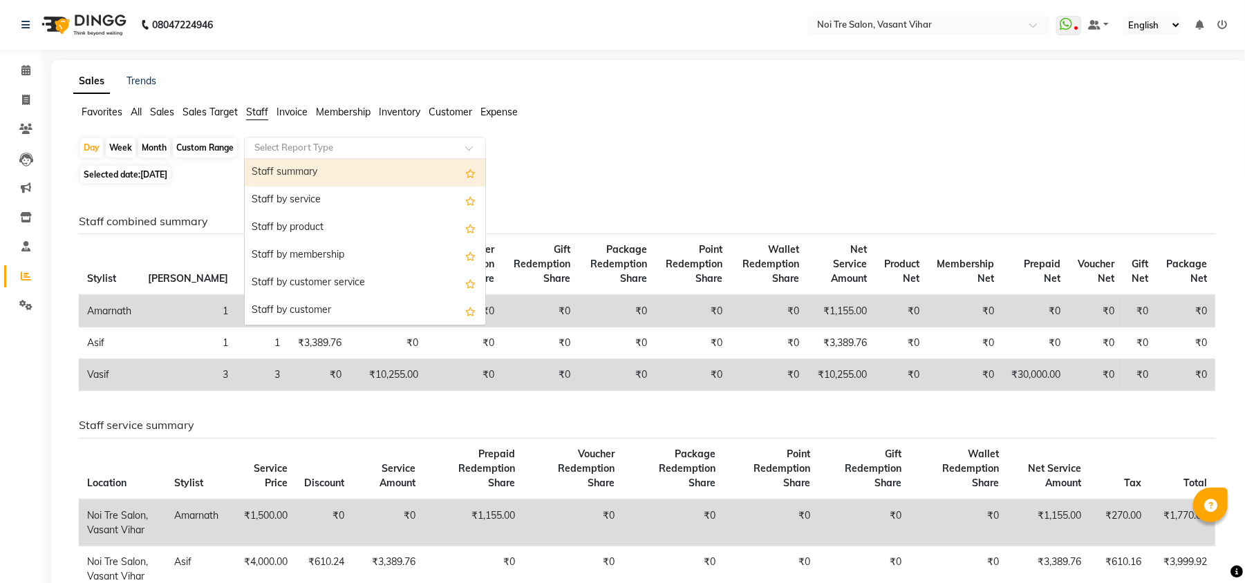
click at [321, 175] on div "Staff summary" at bounding box center [365, 173] width 241 height 28
select select "full_report"
select select "csv"
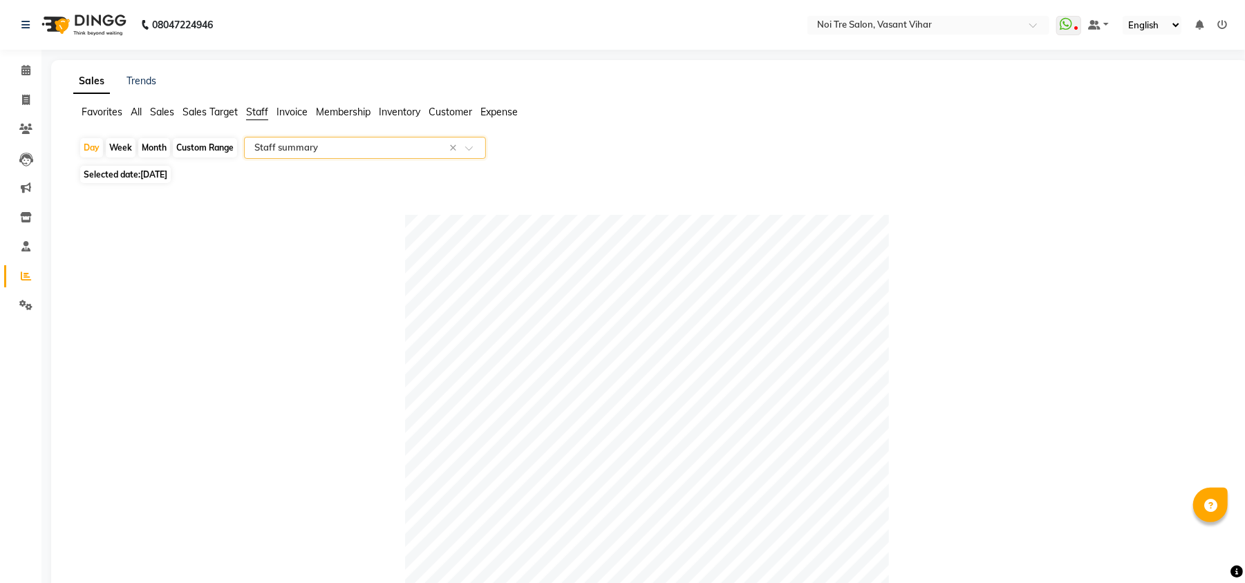
click at [138, 148] on div "Month" at bounding box center [154, 147] width 32 height 19
select select "9"
select select "2025"
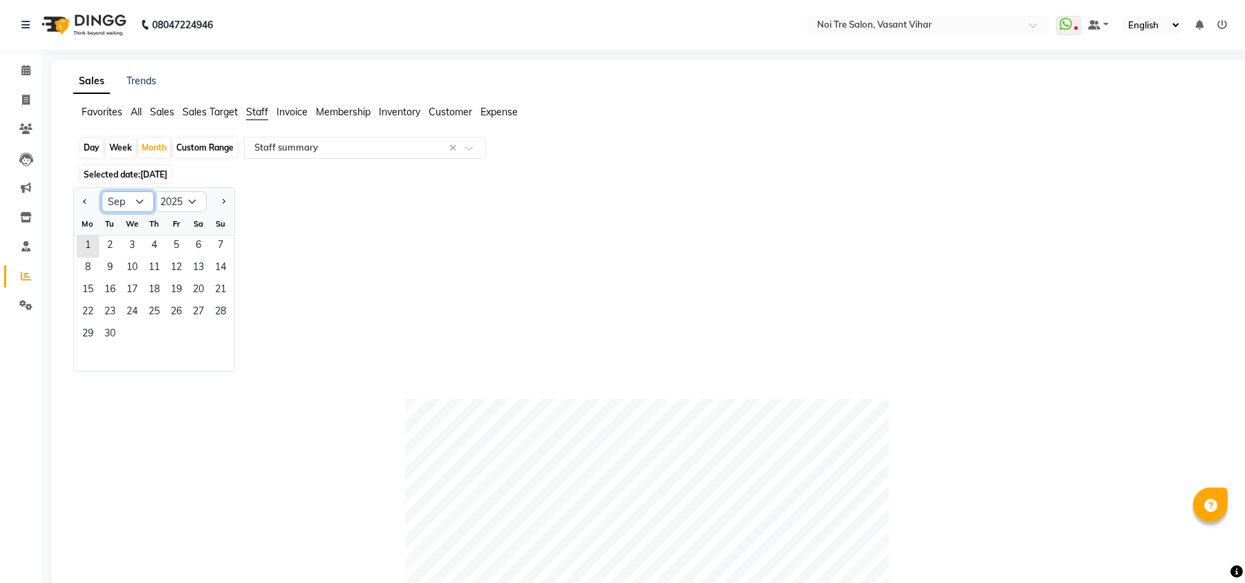
click at [137, 205] on select "Jan Feb Mar Apr May Jun [DATE] Aug Sep Oct Nov Dec" at bounding box center [128, 201] width 53 height 21
select select "8"
click at [102, 192] on select "Jan Feb Mar Apr May Jun [DATE] Aug Sep Oct Nov Dec" at bounding box center [128, 201] width 53 height 21
click at [175, 241] on span "1" at bounding box center [176, 247] width 22 height 22
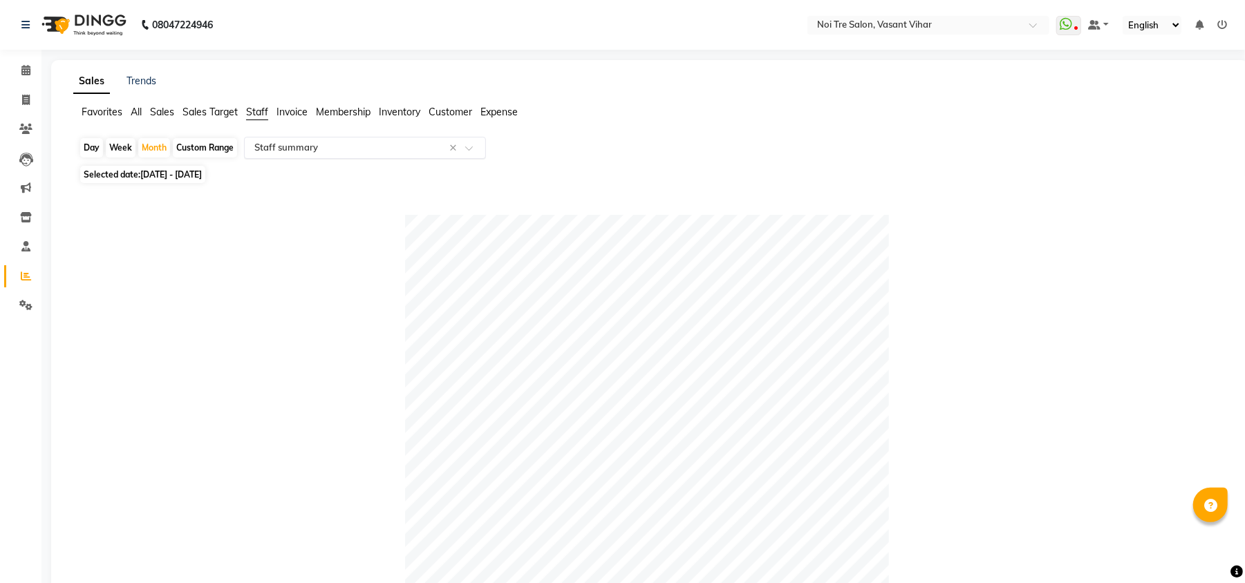
click at [357, 137] on div "Select Report Type × Staff summary ×" at bounding box center [365, 148] width 242 height 22
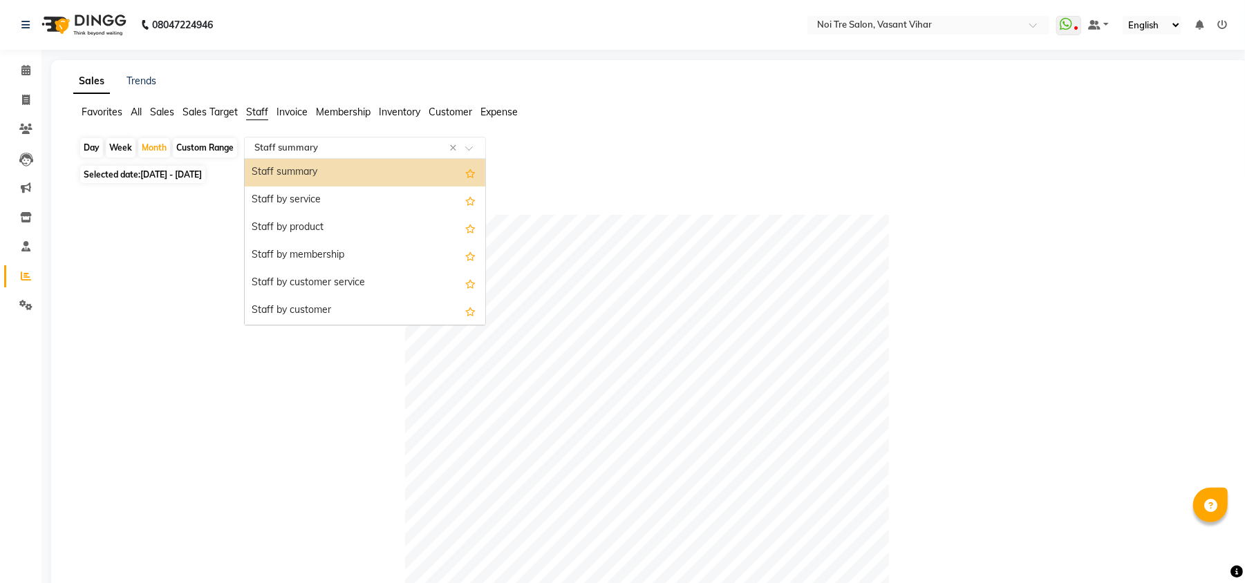
click at [734, 178] on div "Selected date: 01-08-2025 - 31-08-2025" at bounding box center [653, 174] width 1148 height 15
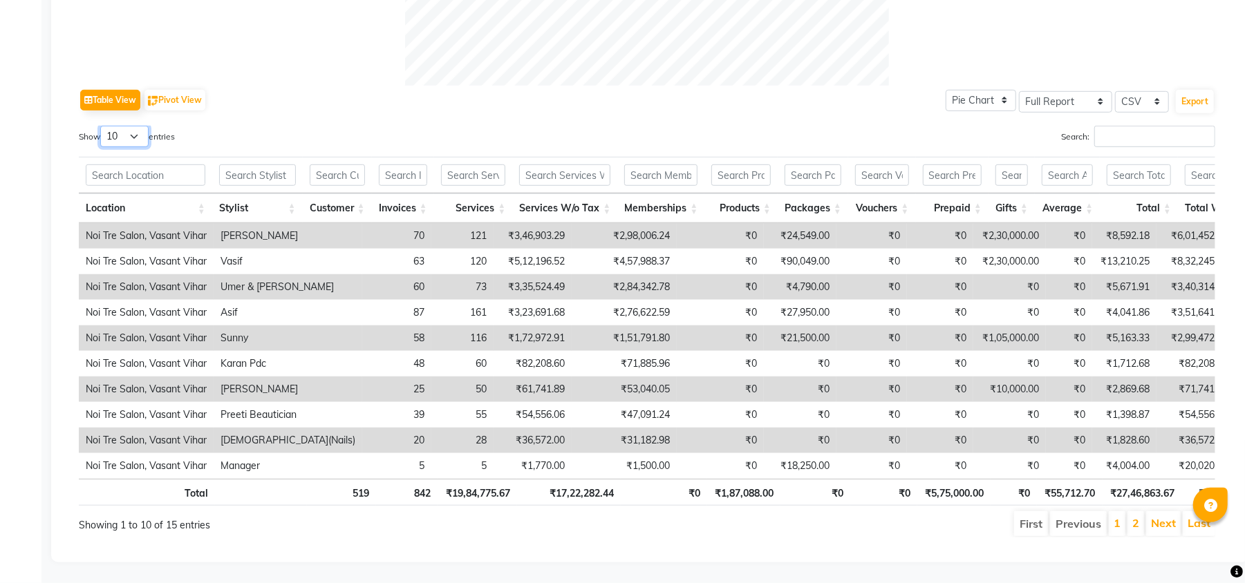
click at [129, 126] on select "10 25 50 100" at bounding box center [124, 136] width 48 height 21
select select "100"
click at [102, 126] on select "10 25 50 100" at bounding box center [124, 136] width 48 height 21
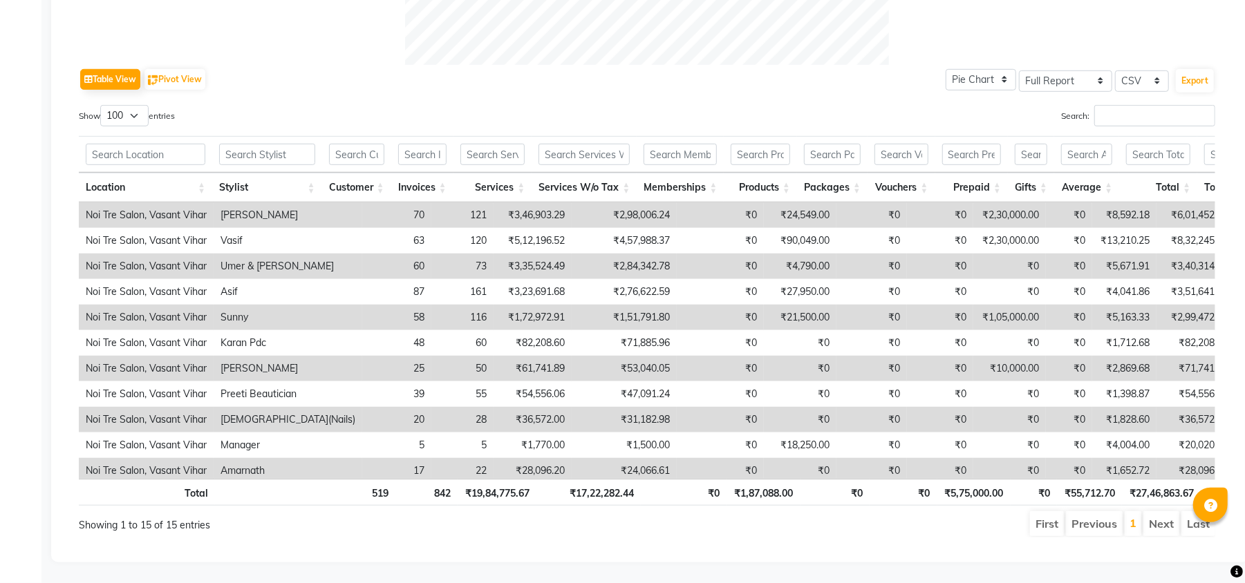
click at [431, 205] on td "121" at bounding box center [462, 216] width 62 height 26
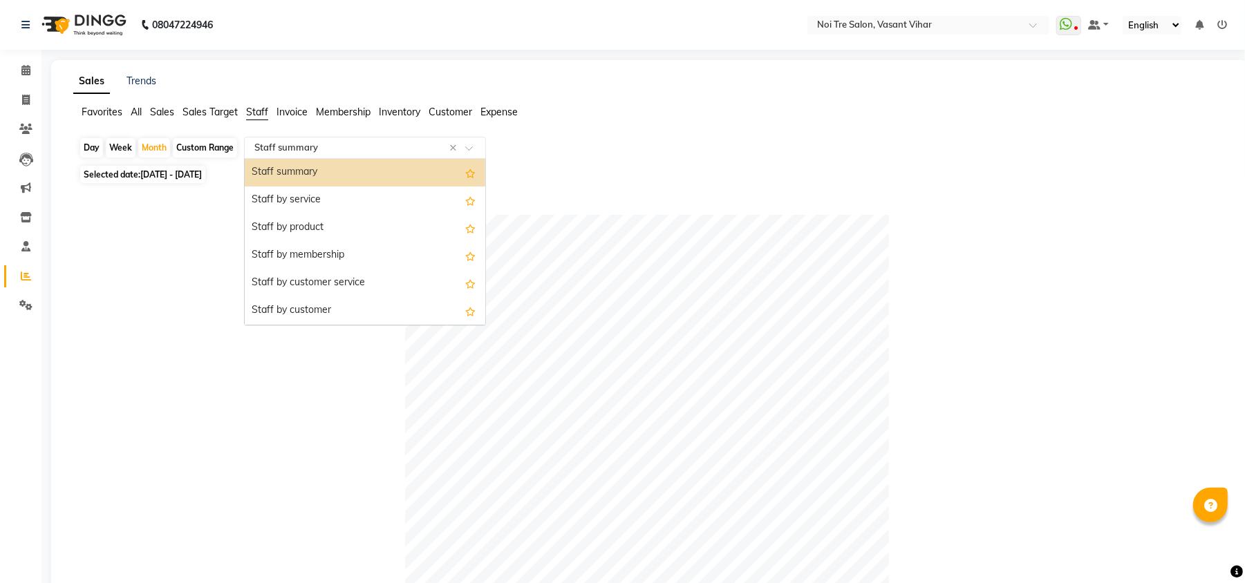
click at [310, 144] on input "text" at bounding box center [351, 148] width 199 height 14
click at [324, 224] on div "Staff by product" at bounding box center [365, 228] width 241 height 28
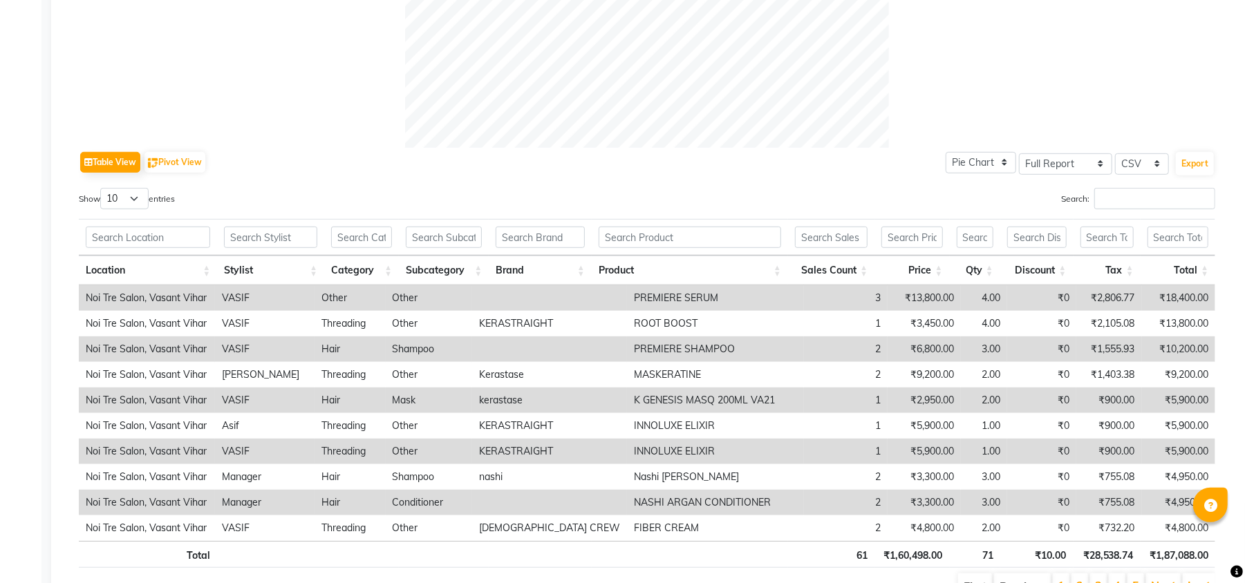
scroll to position [325, 0]
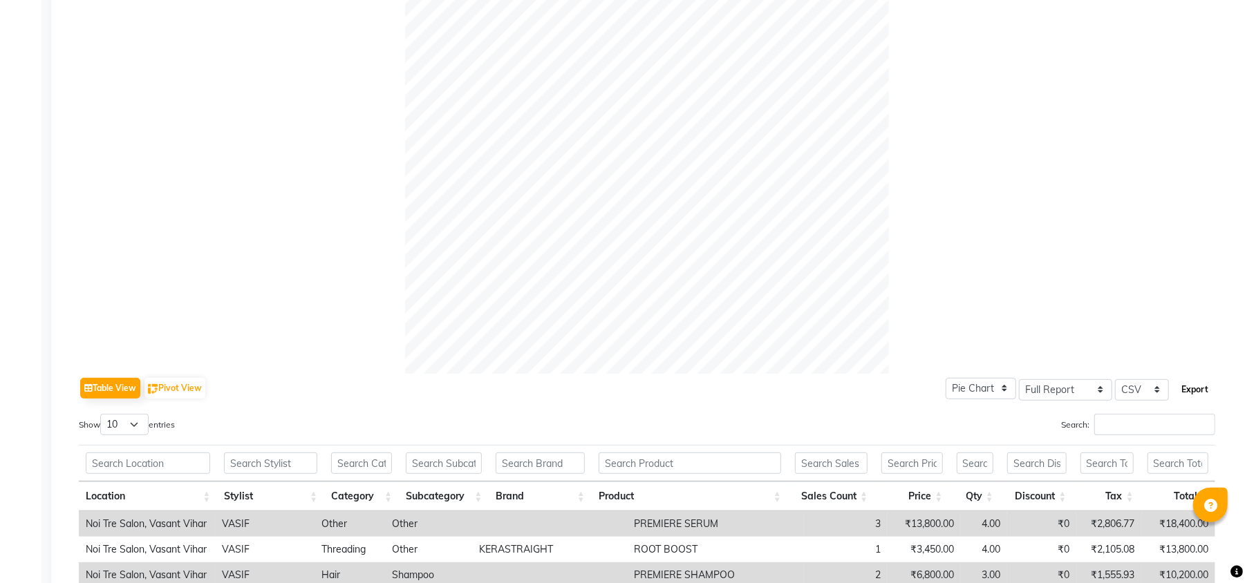
click at [1206, 386] on button "Export" at bounding box center [1195, 390] width 38 height 24
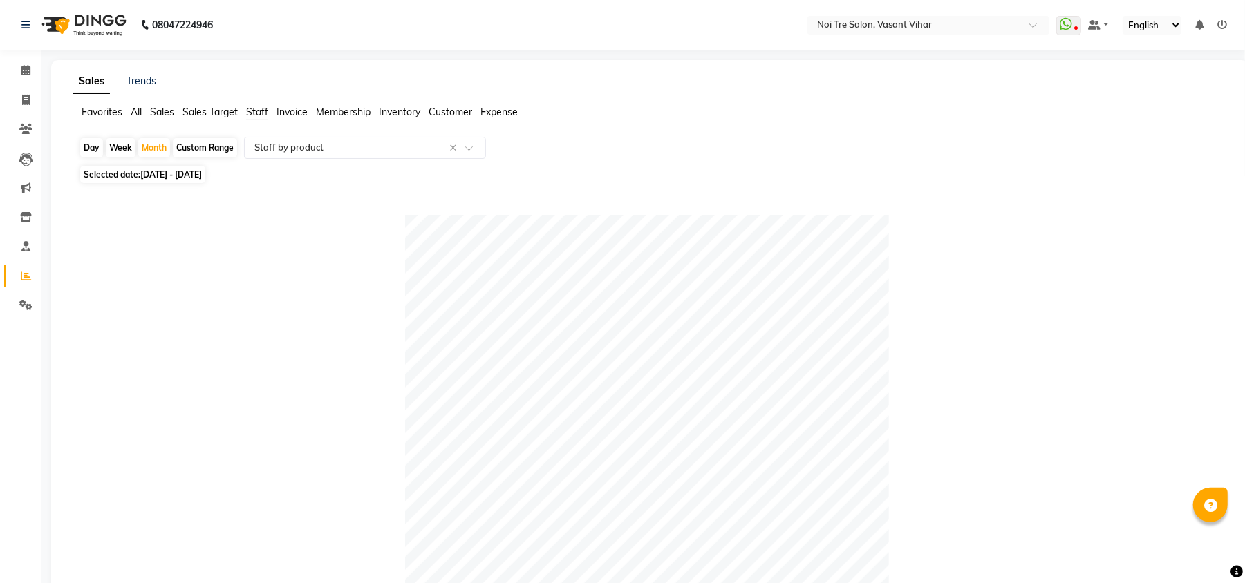
click at [307, 111] on span "Invoice" at bounding box center [292, 112] width 31 height 12
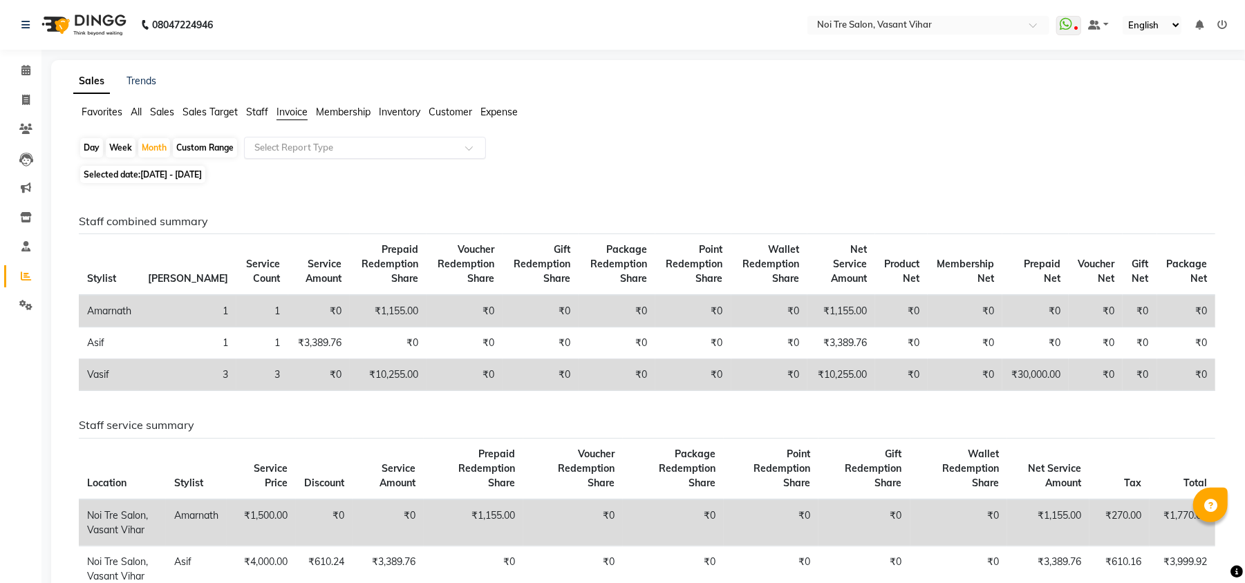
click at [355, 153] on input "text" at bounding box center [351, 148] width 199 height 14
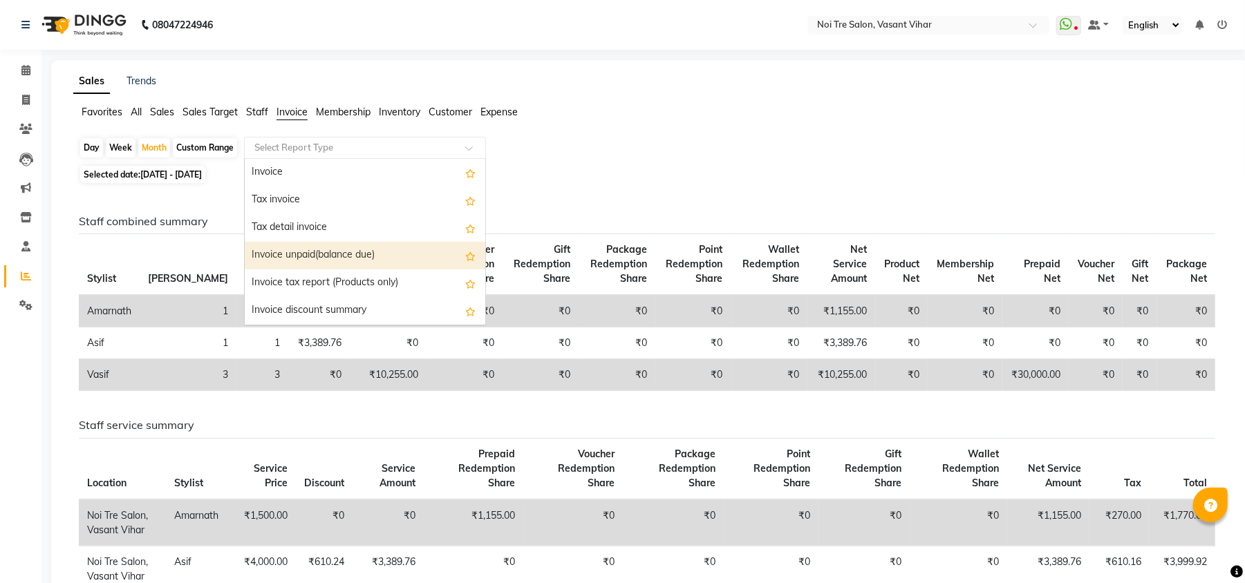
scroll to position [83, 0]
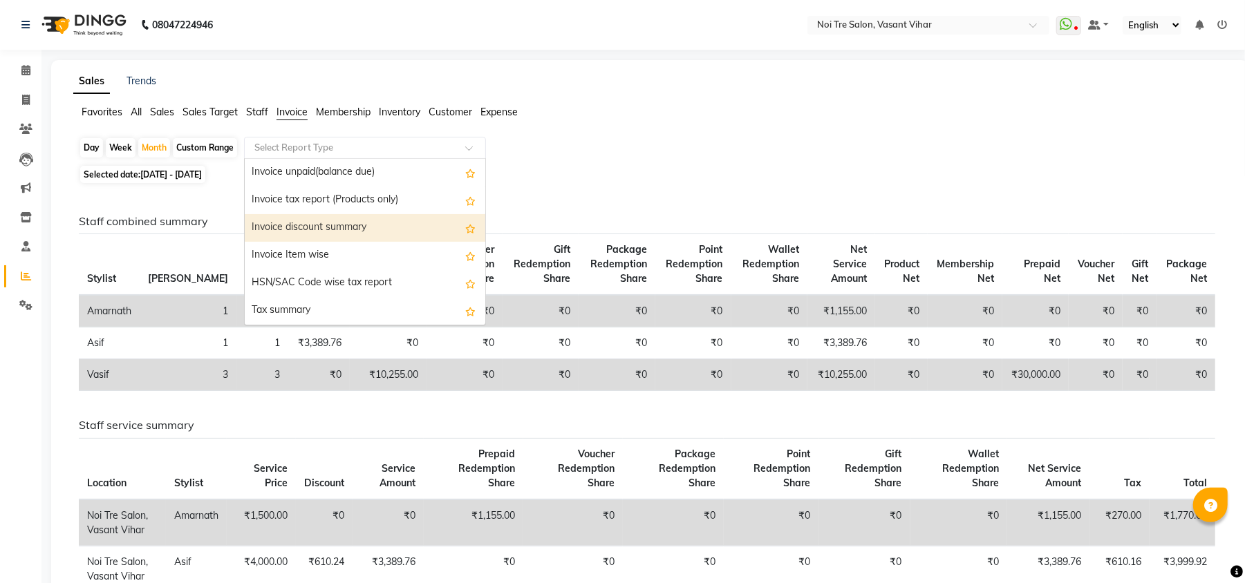
click at [330, 241] on div "Invoice discount summary" at bounding box center [365, 228] width 241 height 28
select select "full_report"
select select "csv"
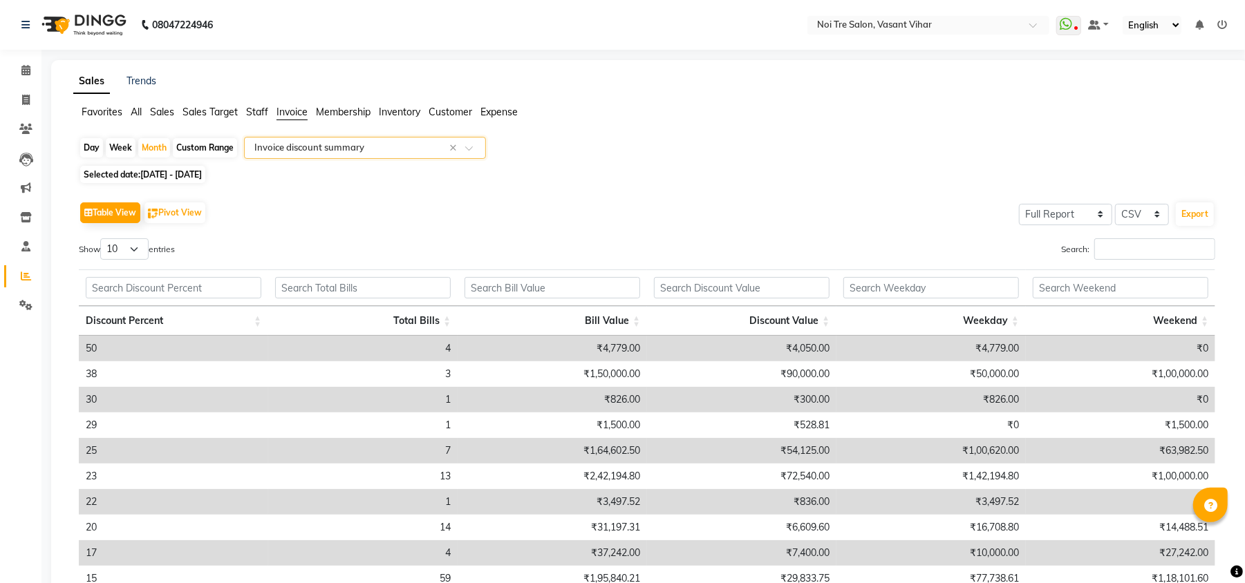
click at [369, 153] on input "text" at bounding box center [351, 148] width 199 height 14
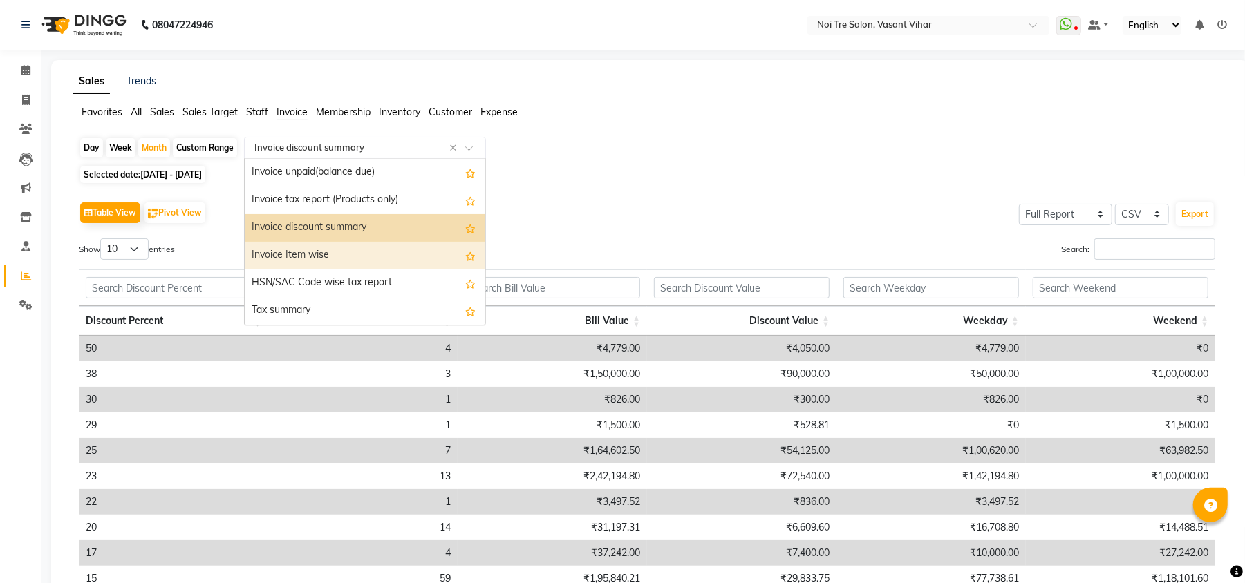
click at [308, 260] on div "Invoice Item wise" at bounding box center [365, 256] width 241 height 28
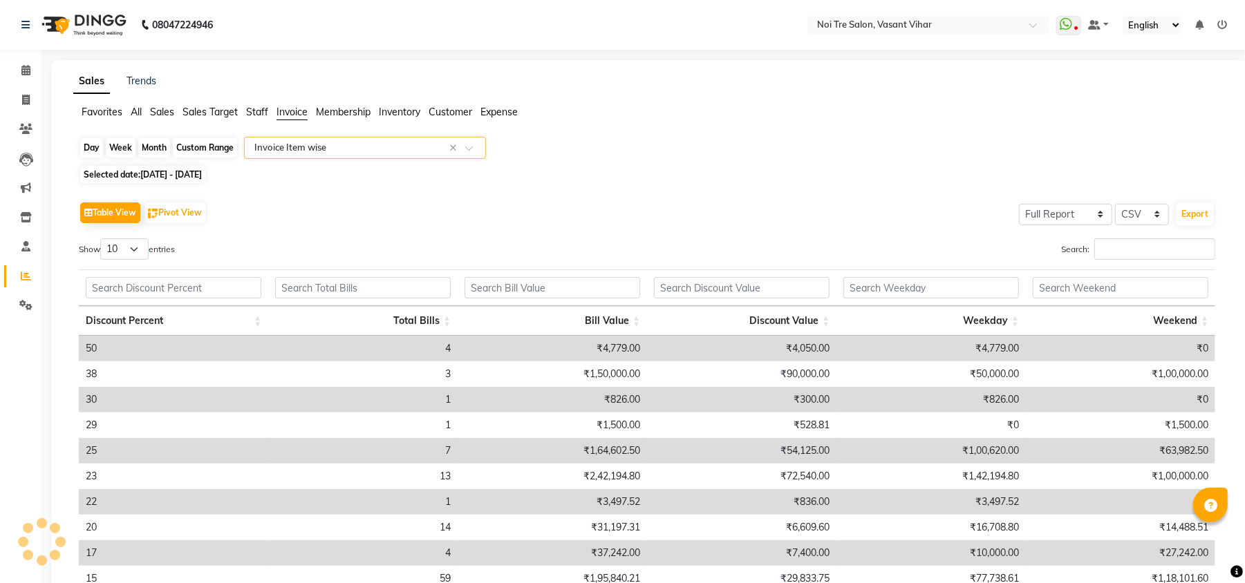
click at [152, 150] on div "Month" at bounding box center [154, 147] width 32 height 19
select select "8"
select select "2025"
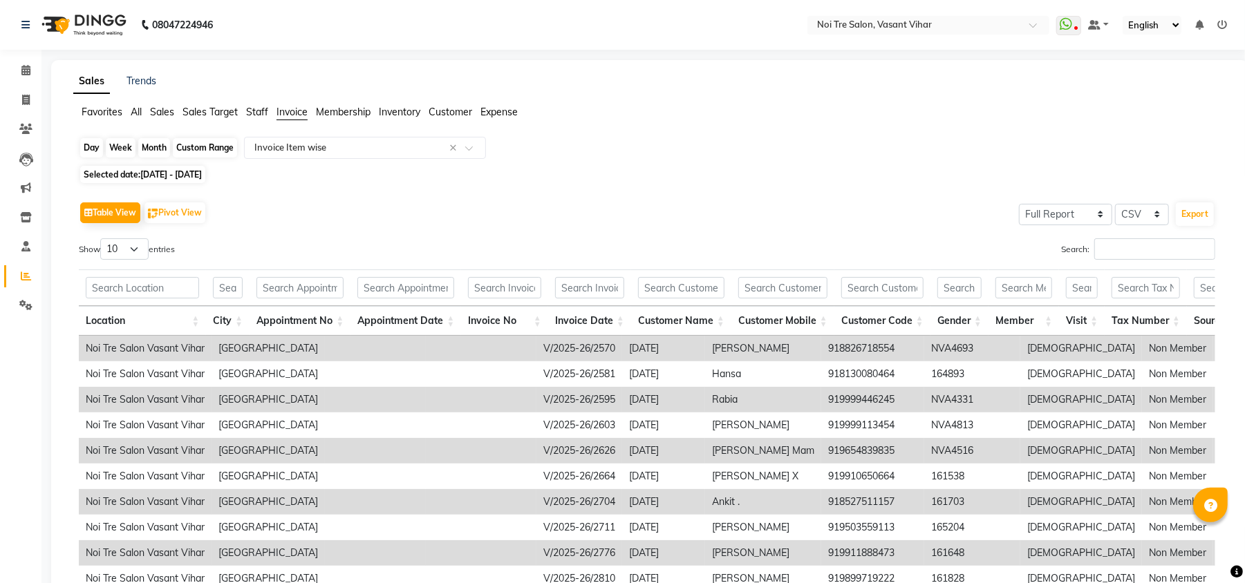
click at [151, 147] on div "Month" at bounding box center [154, 147] width 32 height 19
select select "8"
select select "2025"
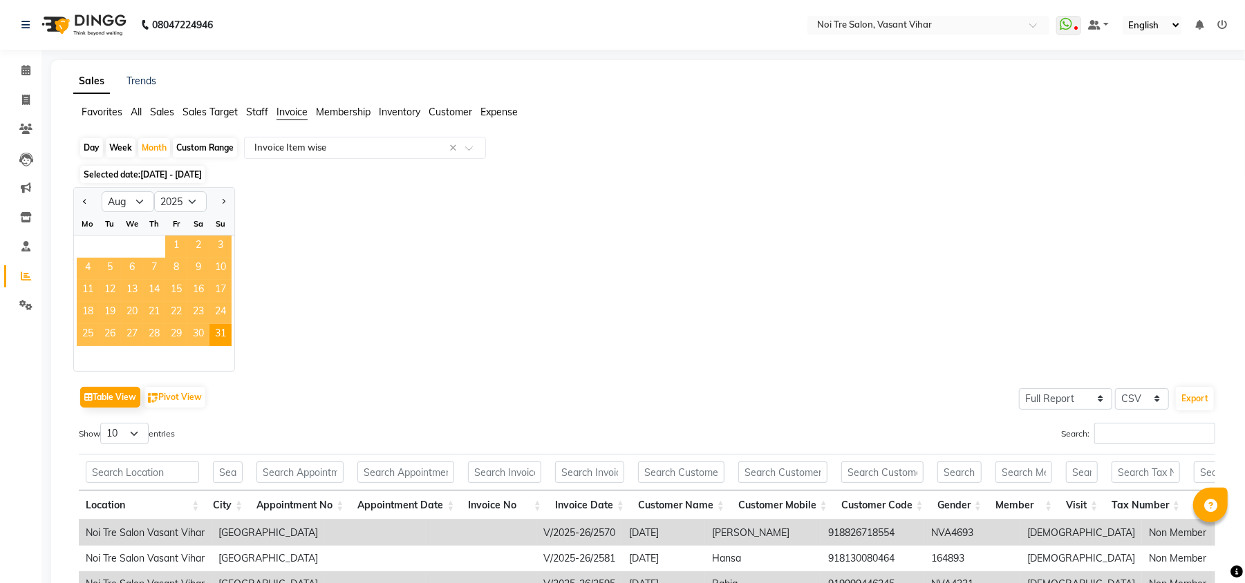
click at [171, 245] on span "1" at bounding box center [176, 247] width 22 height 22
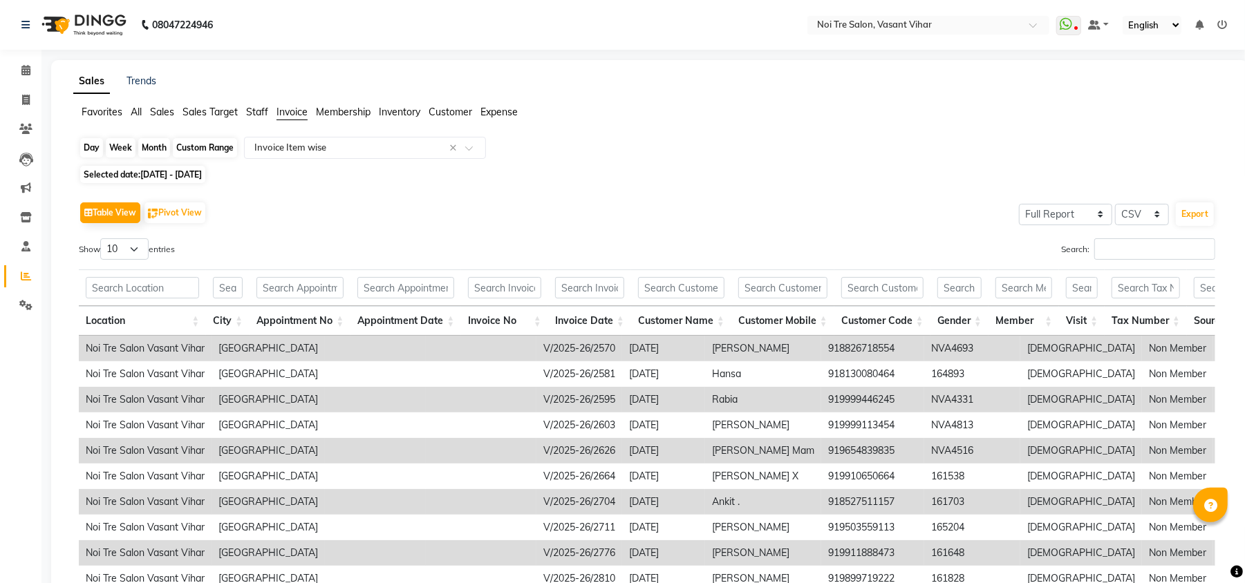
click at [153, 144] on div "Month" at bounding box center [154, 147] width 32 height 19
select select "8"
select select "2025"
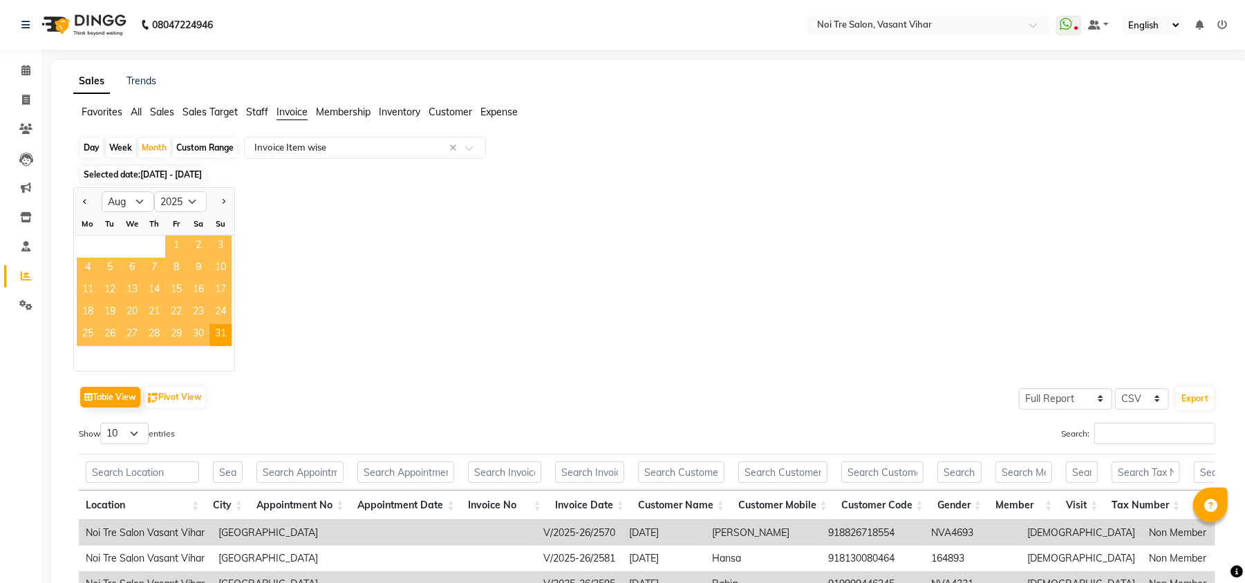
click at [176, 250] on span "1" at bounding box center [176, 247] width 22 height 22
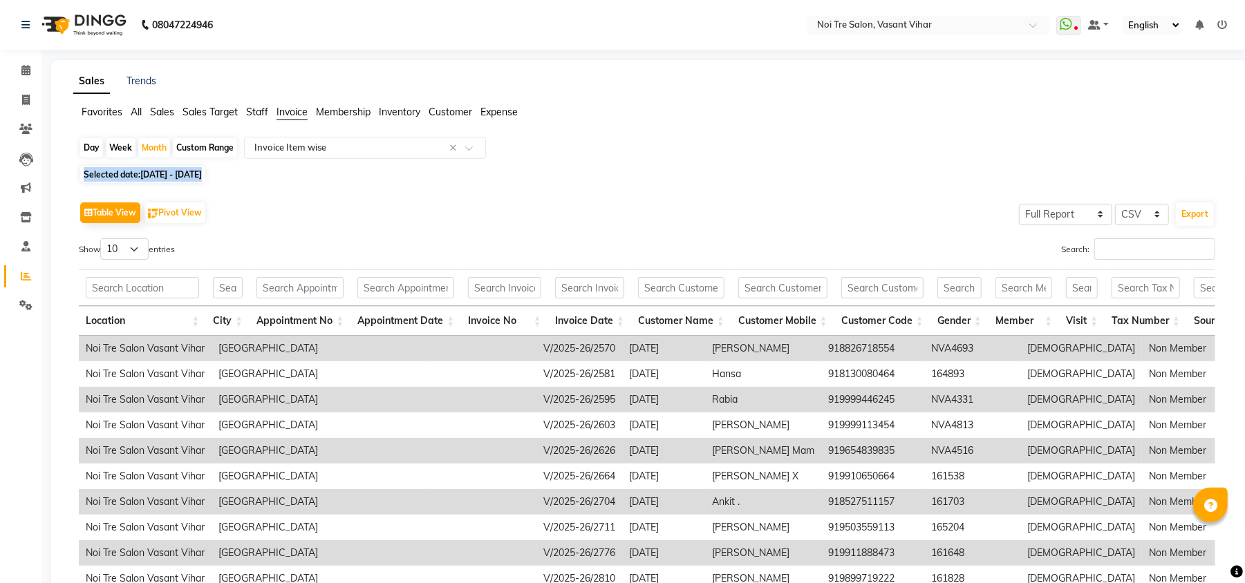
click at [1245, 354] on html "08047224946 Select Location × Noi Tre Salon, Vasant Vihar WhatsApp Status ✕ Sta…" at bounding box center [622, 291] width 1245 height 583
click at [1001, 166] on div "Day Week Month Custom Range Select Report Type × Invoice Item wise × Selected d…" at bounding box center [649, 399] width 1153 height 525
drag, startPoint x: 1244, startPoint y: 164, endPoint x: 1258, endPoint y: 319, distance: 155.5
click at [1245, 319] on html "08047224946 Select Location × Noi Tre Salon, Vasant Vihar WhatsApp Status ✕ Sta…" at bounding box center [622, 291] width 1245 height 583
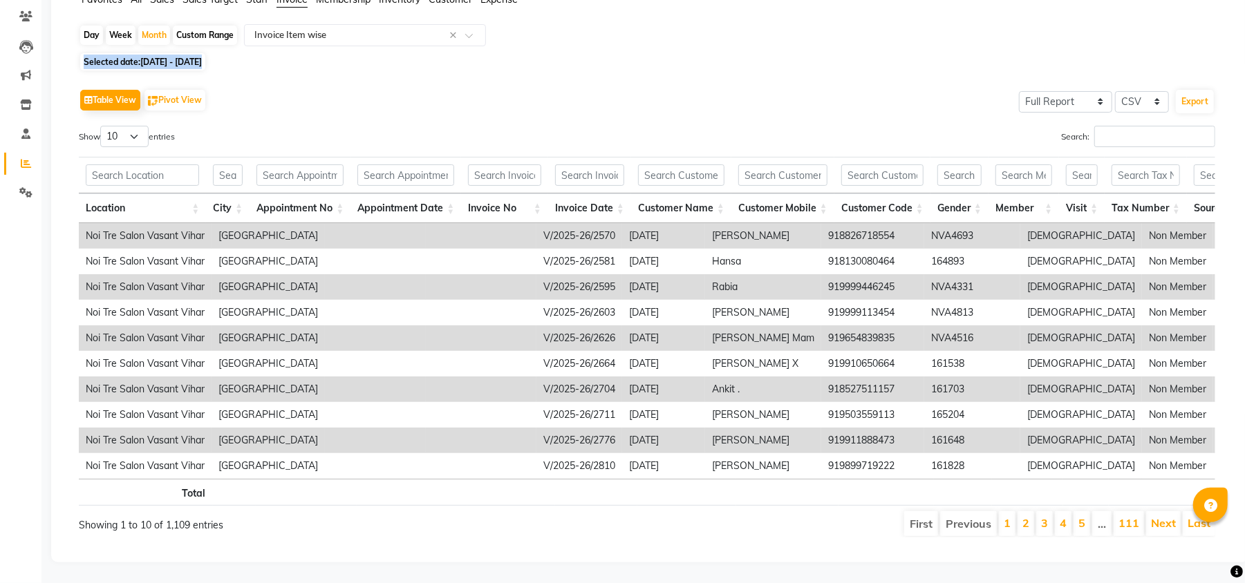
scroll to position [0, 0]
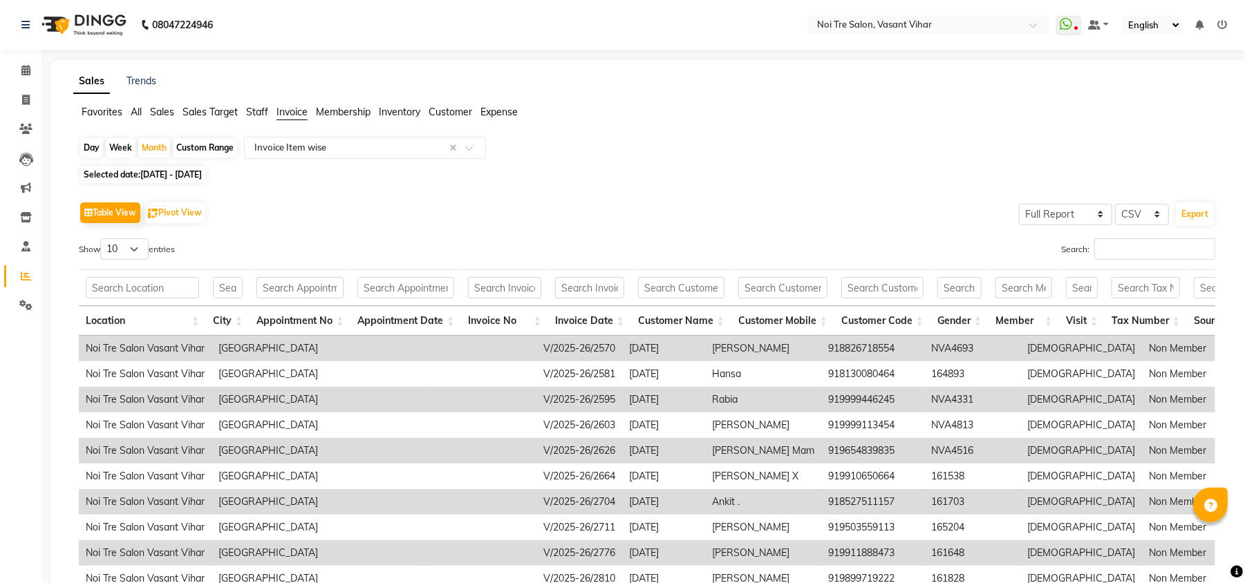
click at [1222, 130] on div "Favorites All Sales Sales Target Staff Invoice Membership Inventory Customer Ex…" at bounding box center [650, 118] width 1174 height 26
click at [1196, 217] on button "Export" at bounding box center [1195, 215] width 38 height 24
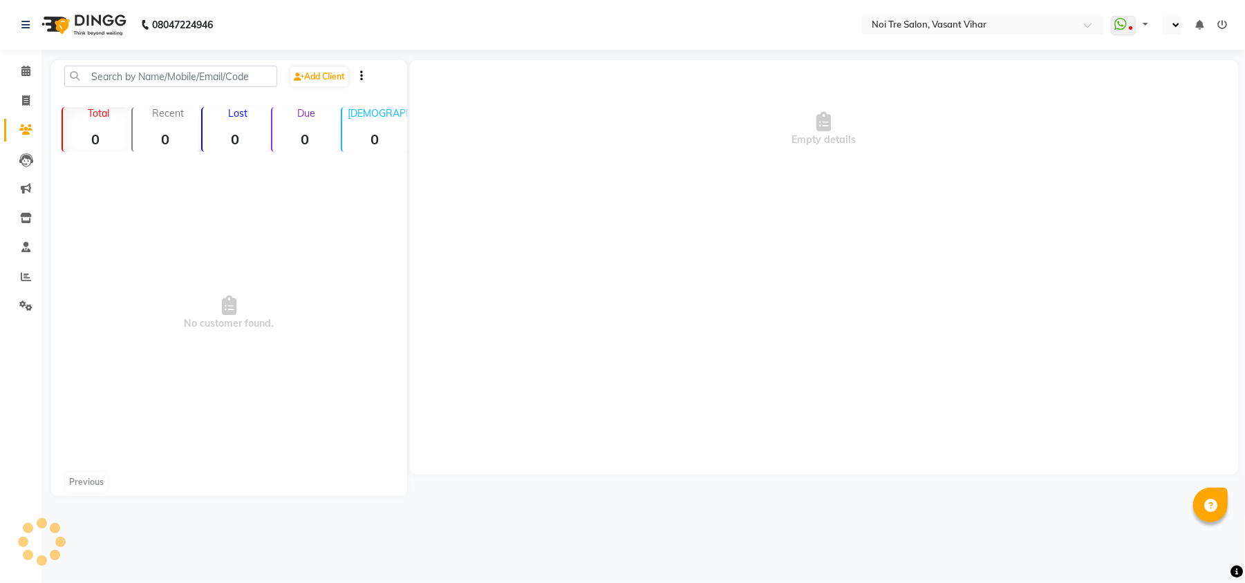
select select "en"
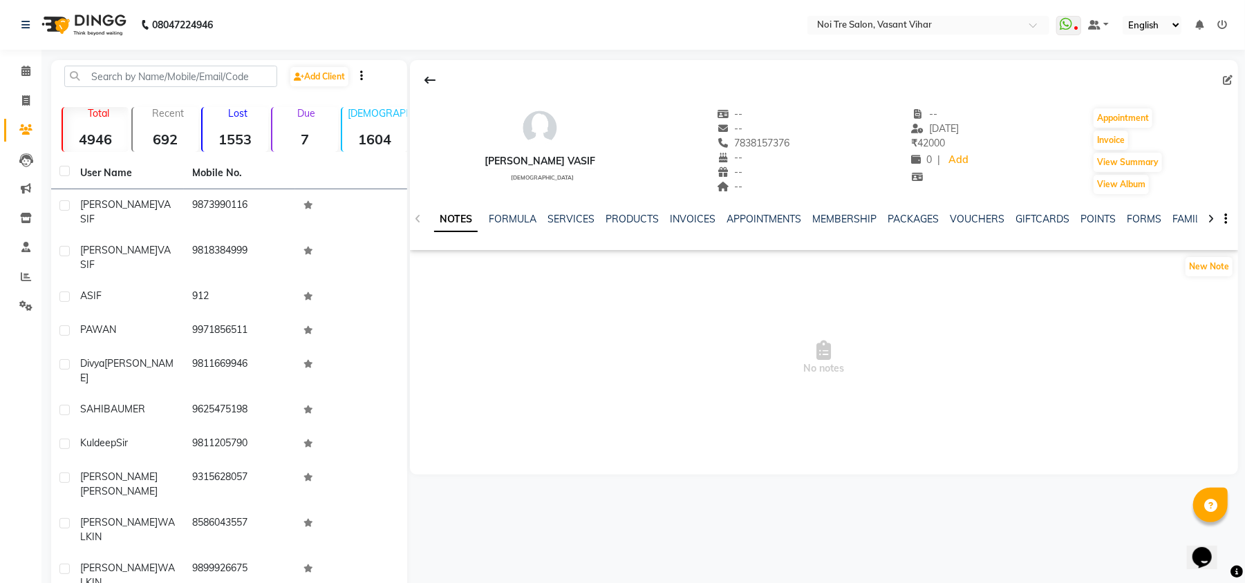
click at [574, 227] on div "SERVICES" at bounding box center [570, 219] width 47 height 15
click at [568, 216] on link "SERVICES" at bounding box center [570, 219] width 47 height 12
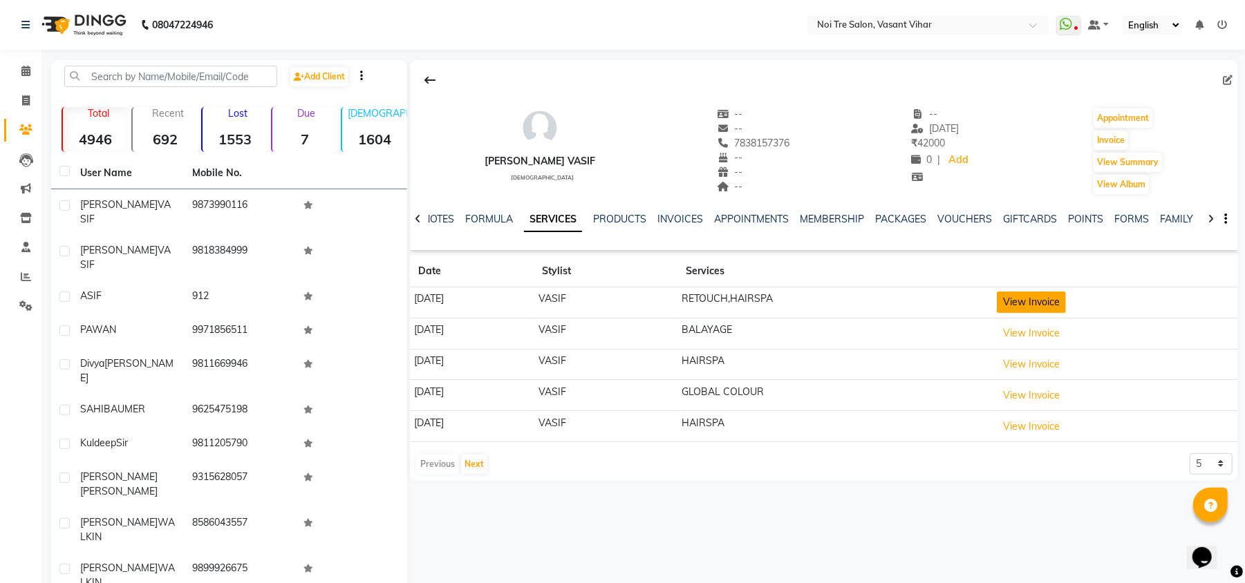
click at [1057, 308] on button "View Invoice" at bounding box center [1031, 302] width 69 height 21
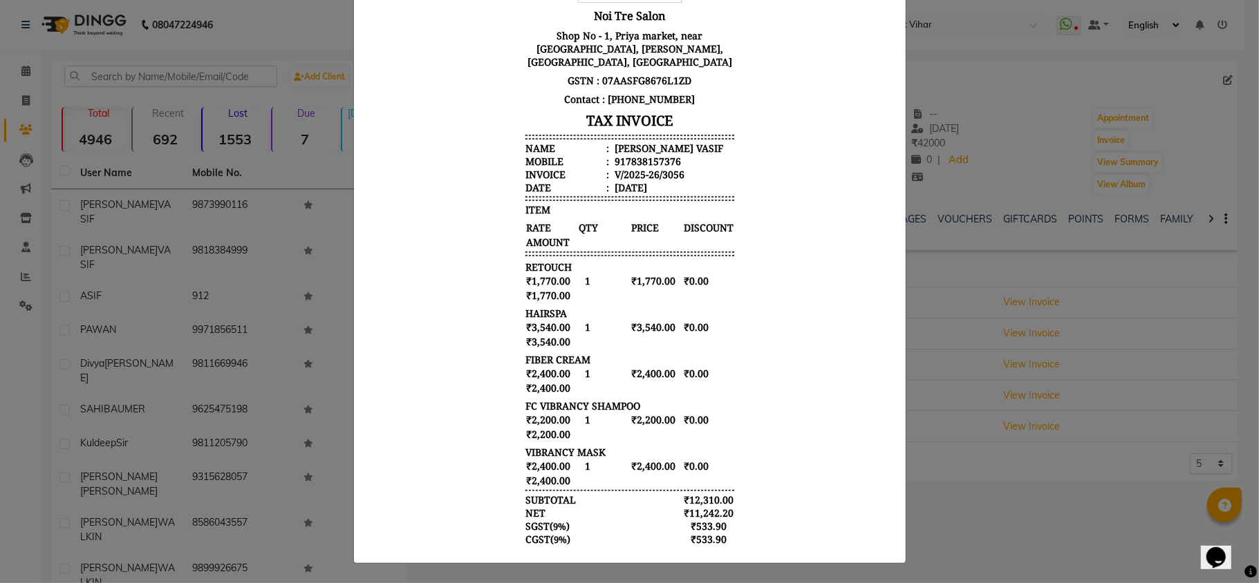
scroll to position [122, 0]
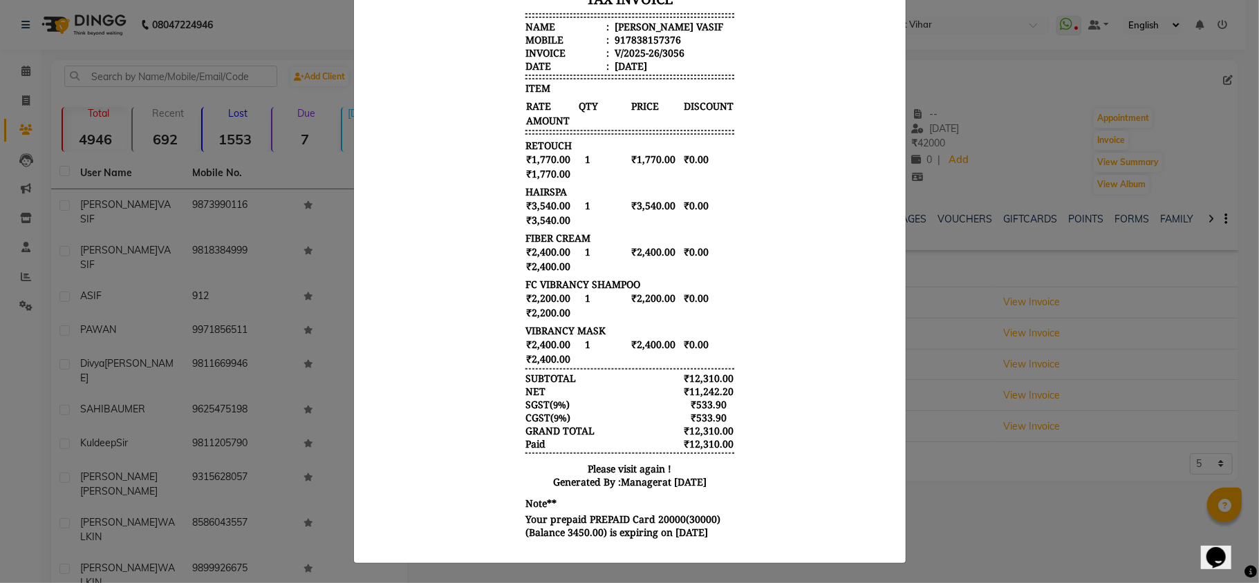
drag, startPoint x: 862, startPoint y: 267, endPoint x: 883, endPoint y: 375, distance: 110.5
click at [883, 375] on html "Noi Tre Salon [STREET_ADDRESS][PERSON_NAME] GSTN : 07AASFG8676L1ZD Contact : [P…" at bounding box center [629, 170] width 530 height 766
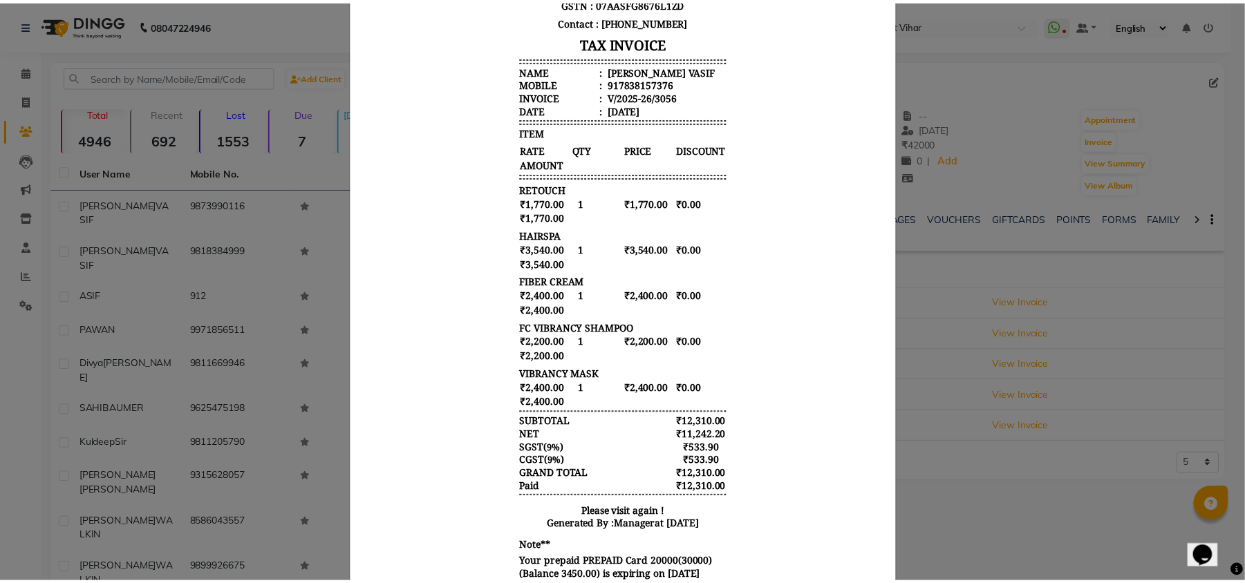
scroll to position [131, 0]
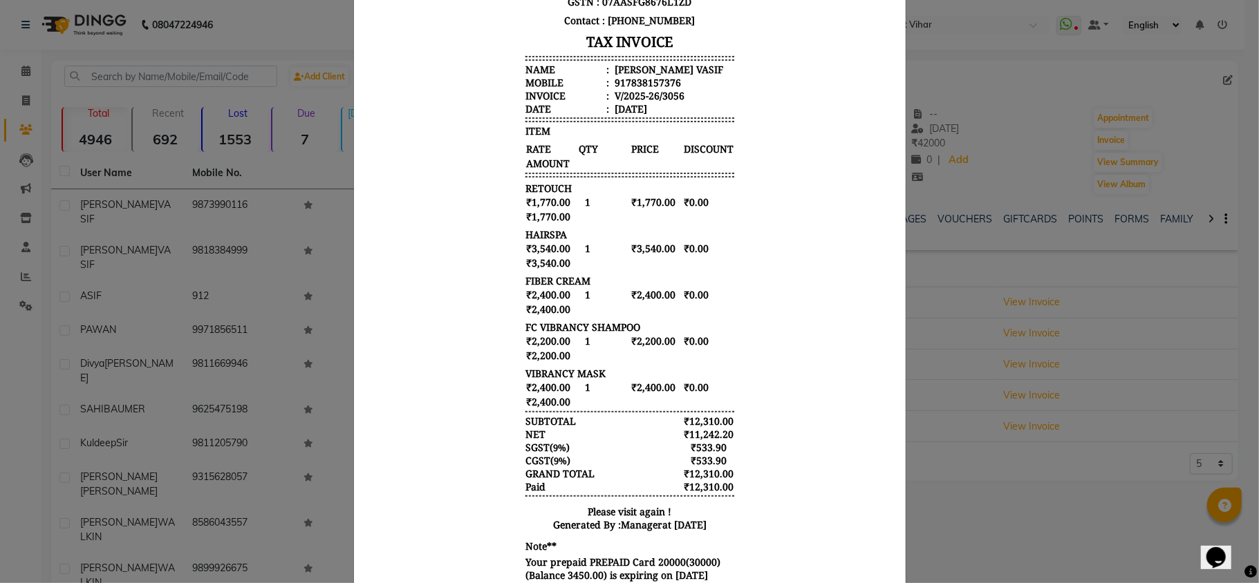
click at [803, 366] on body "Noi Tre Salon [STREET_ADDRESS][PERSON_NAME] GSTN : 07AASFG8676L1ZD Contact : [P…" at bounding box center [629, 212] width 518 height 755
click at [957, 541] on ngb-modal-window "INVOICE View Invoice Close" at bounding box center [629, 291] width 1259 height 583
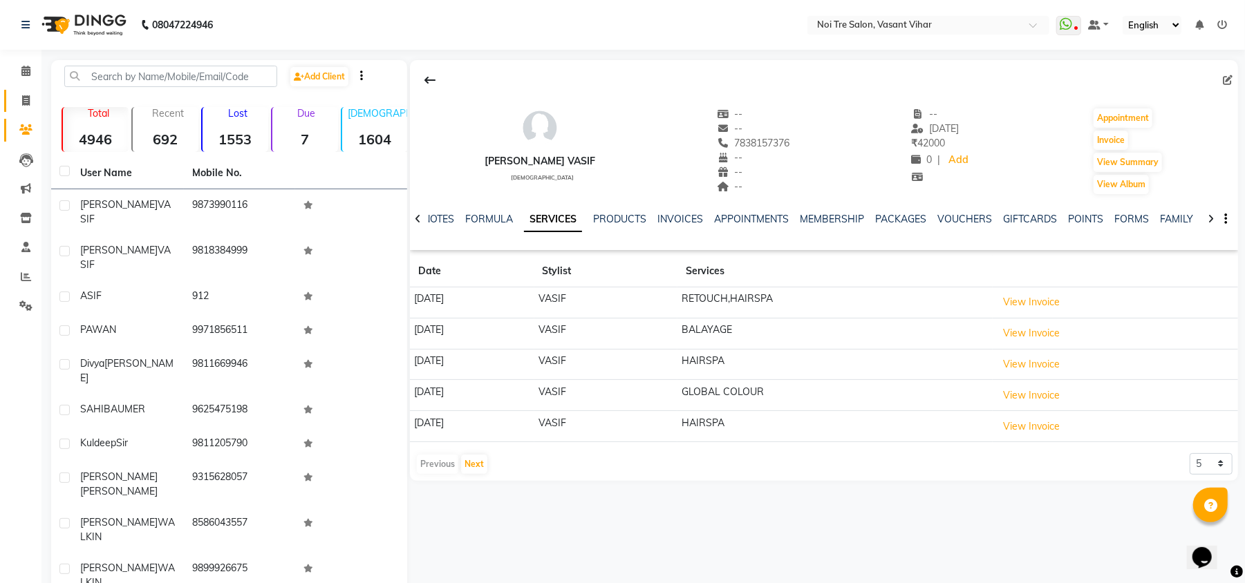
click at [30, 90] on link "Invoice" at bounding box center [20, 101] width 33 height 23
select select "service"
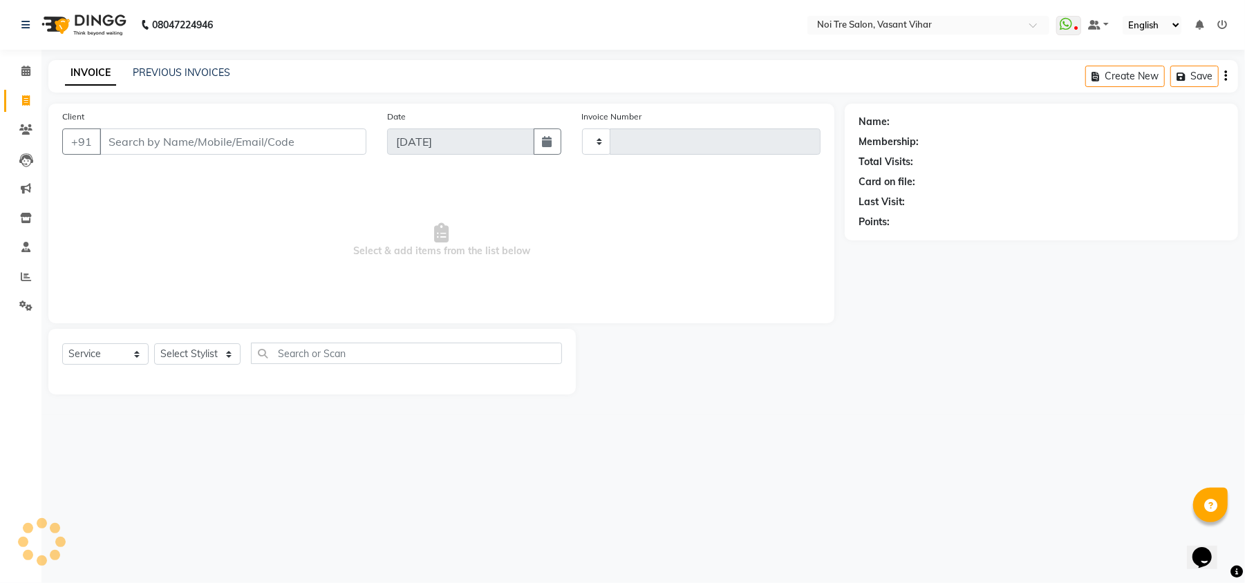
type input "3237"
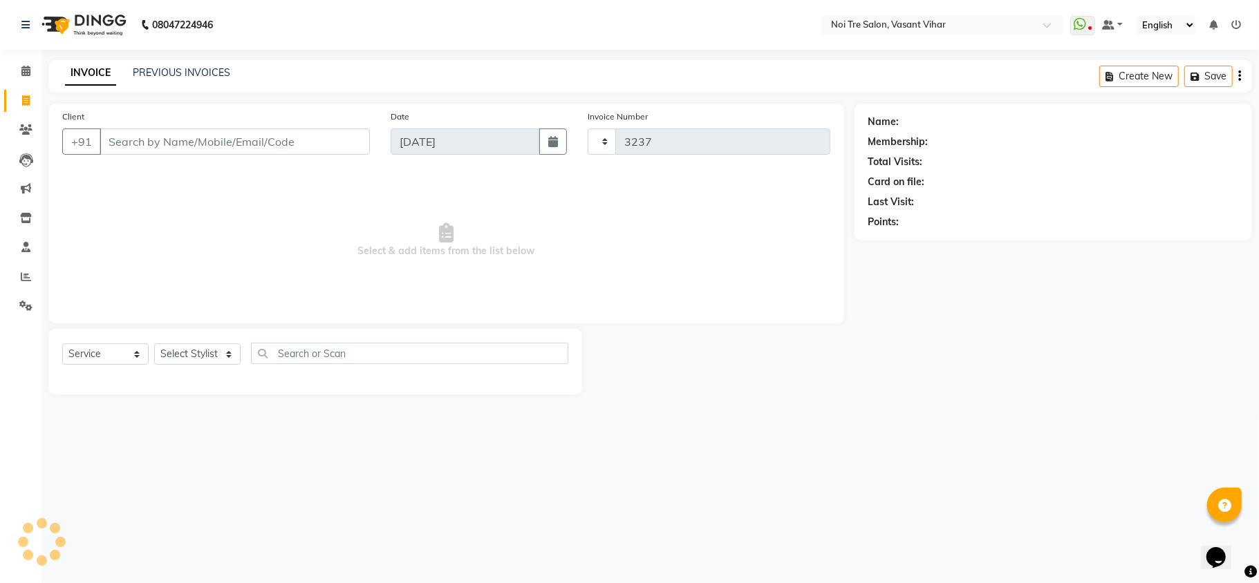
select select "3944"
click at [23, 280] on icon at bounding box center [26, 277] width 10 height 10
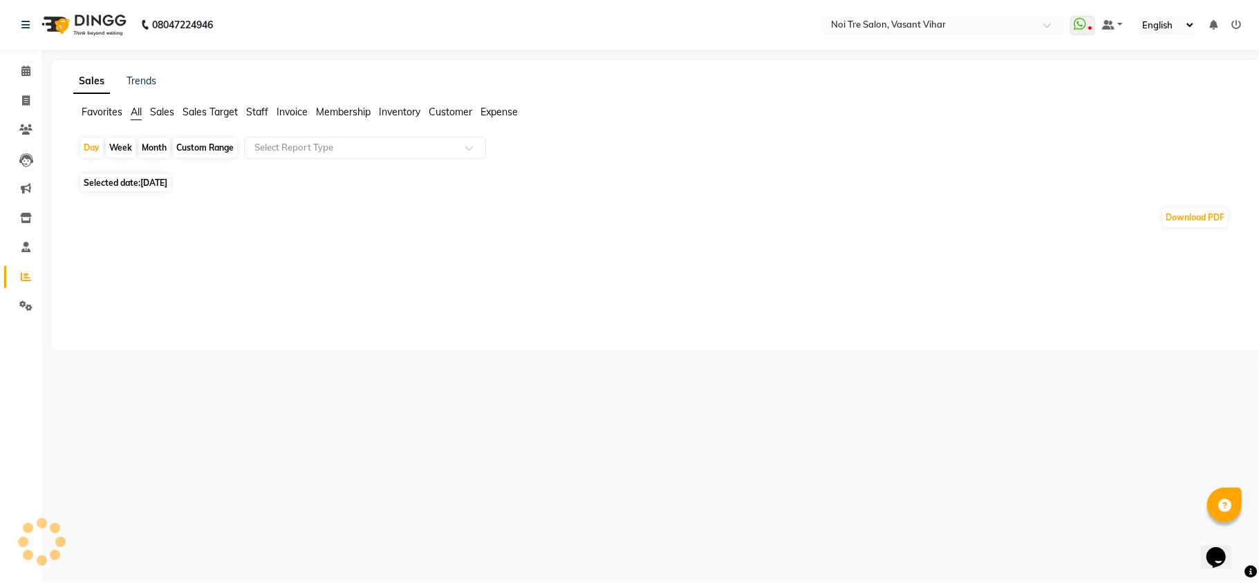
click at [252, 114] on span "Staff" at bounding box center [257, 112] width 22 height 12
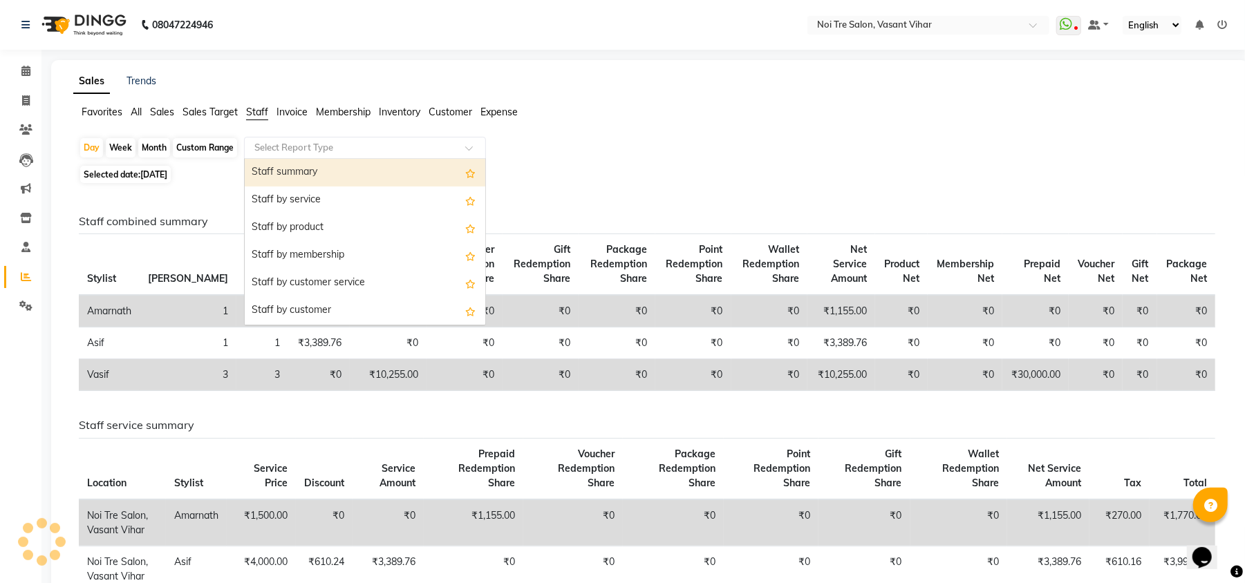
click at [285, 144] on input "text" at bounding box center [351, 148] width 199 height 14
click at [280, 172] on div "Staff summary" at bounding box center [365, 173] width 241 height 28
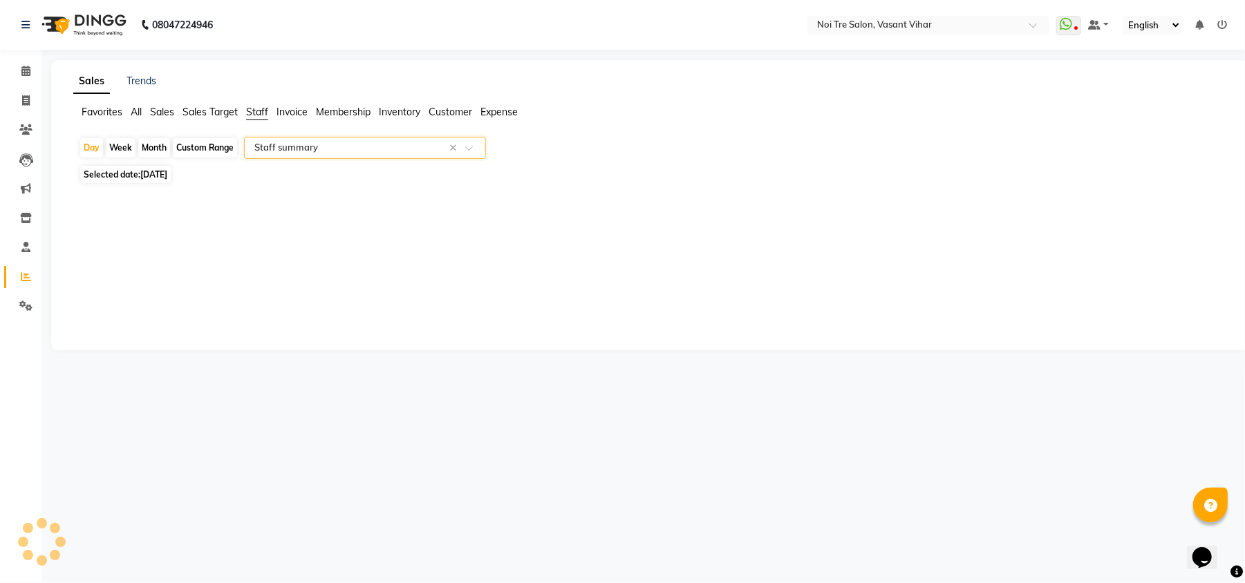
select select "full_report"
select select "csv"
click at [93, 151] on div "Day" at bounding box center [91, 147] width 23 height 19
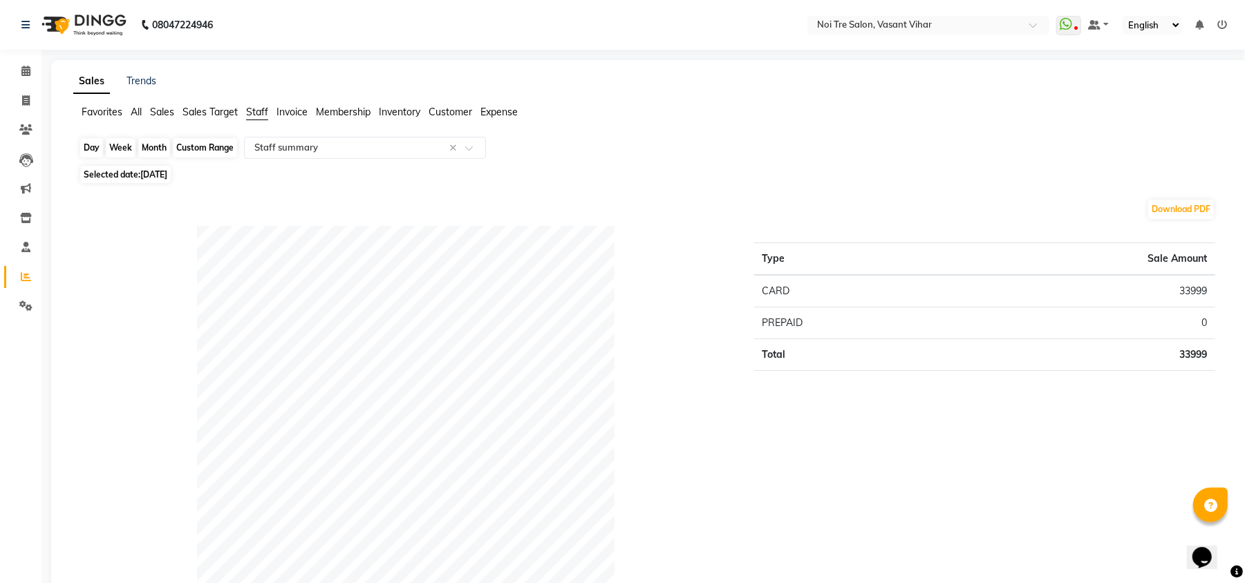
click at [90, 150] on div "Day" at bounding box center [91, 147] width 23 height 19
select select "9"
select select "2025"
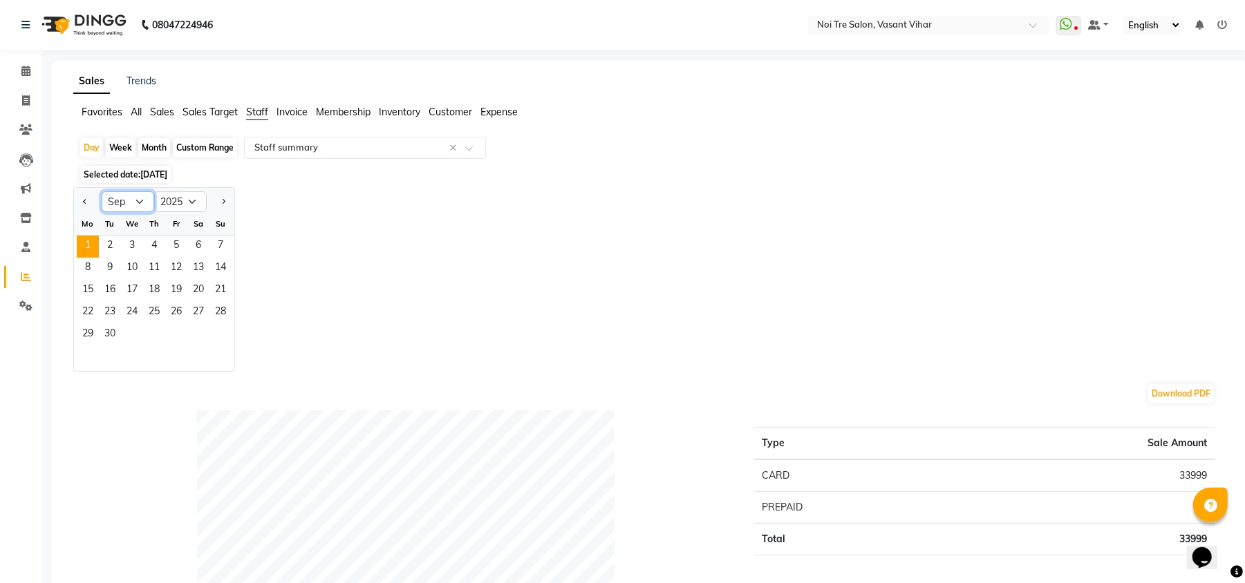
click at [140, 205] on select "Jan Feb Mar Apr May Jun [DATE] Aug Sep Oct Nov Dec" at bounding box center [128, 201] width 53 height 21
select select "8"
click at [102, 192] on select "Jan Feb Mar Apr May Jun [DATE] Aug Sep Oct Nov Dec" at bounding box center [128, 201] width 53 height 21
click at [203, 271] on span "9" at bounding box center [198, 269] width 22 height 22
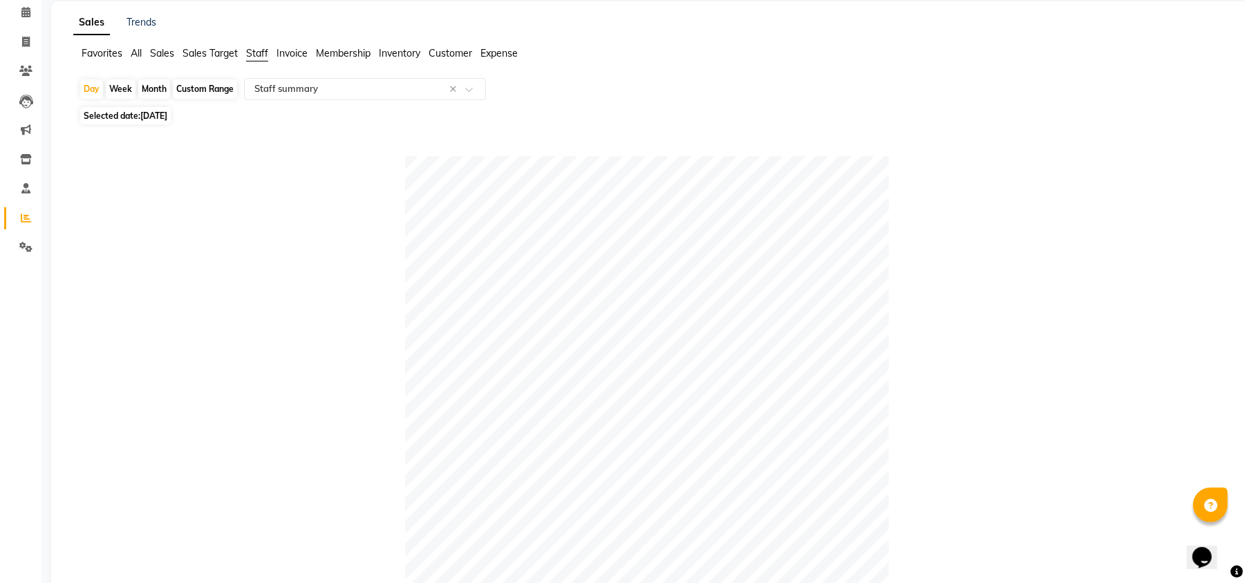
scroll to position [92, 0]
